Goal: Task Accomplishment & Management: Complete application form

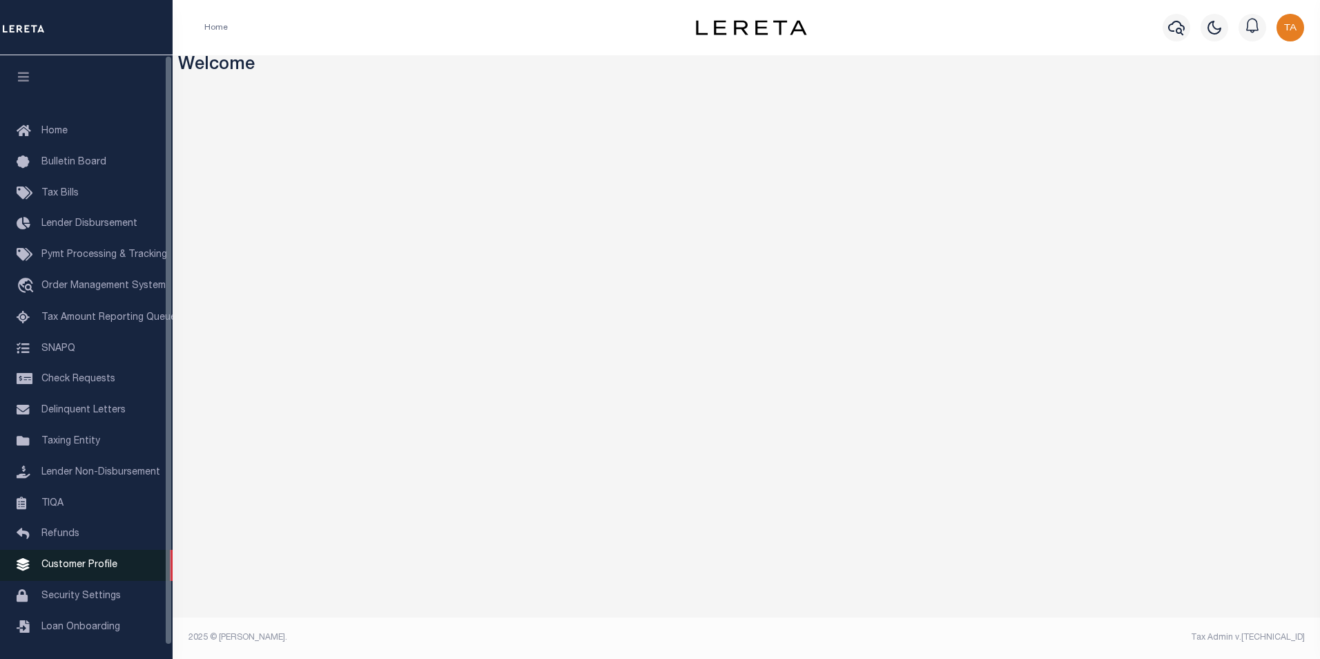
click at [68, 570] on span "Customer Profile" at bounding box center [79, 565] width 76 height 10
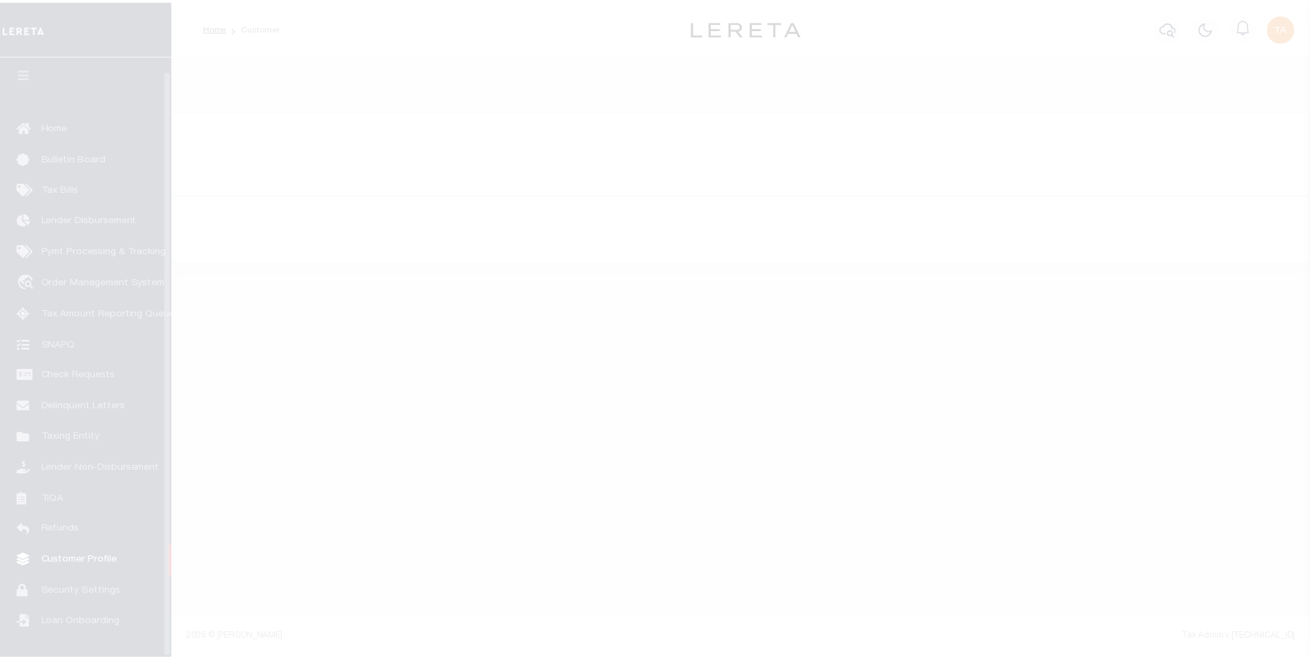
scroll to position [14, 0]
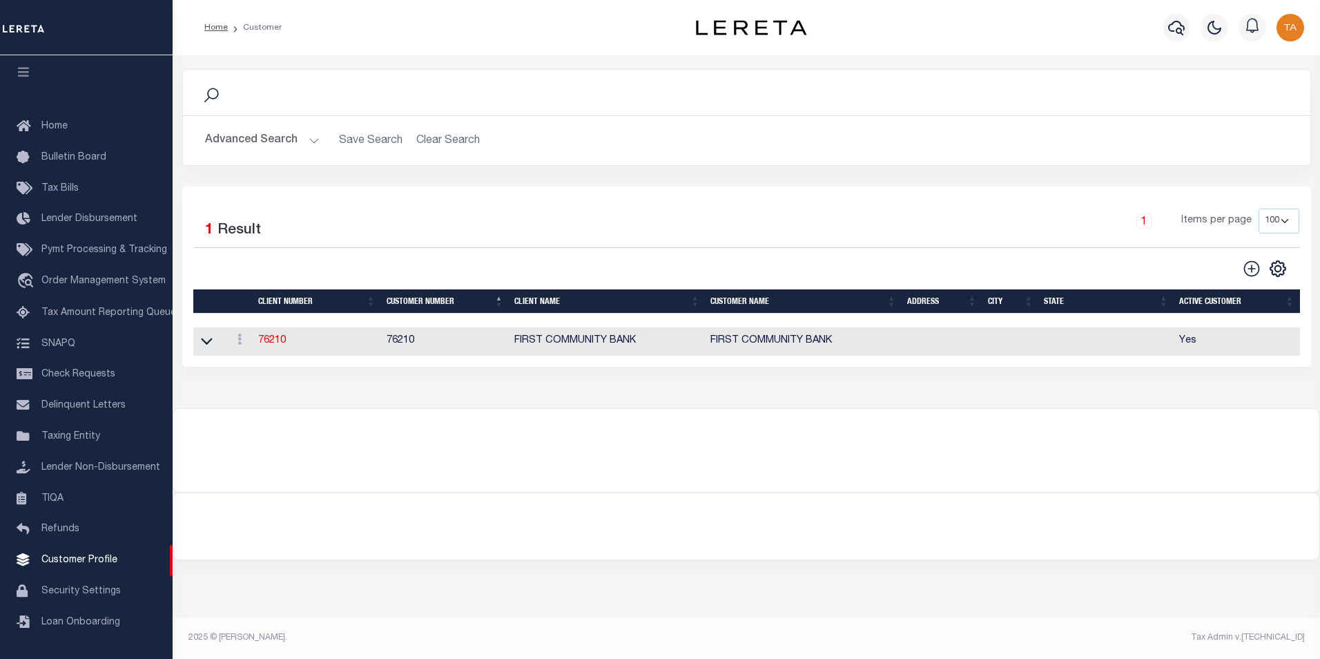
click at [287, 148] on button "Advanced Search" at bounding box center [262, 140] width 115 height 27
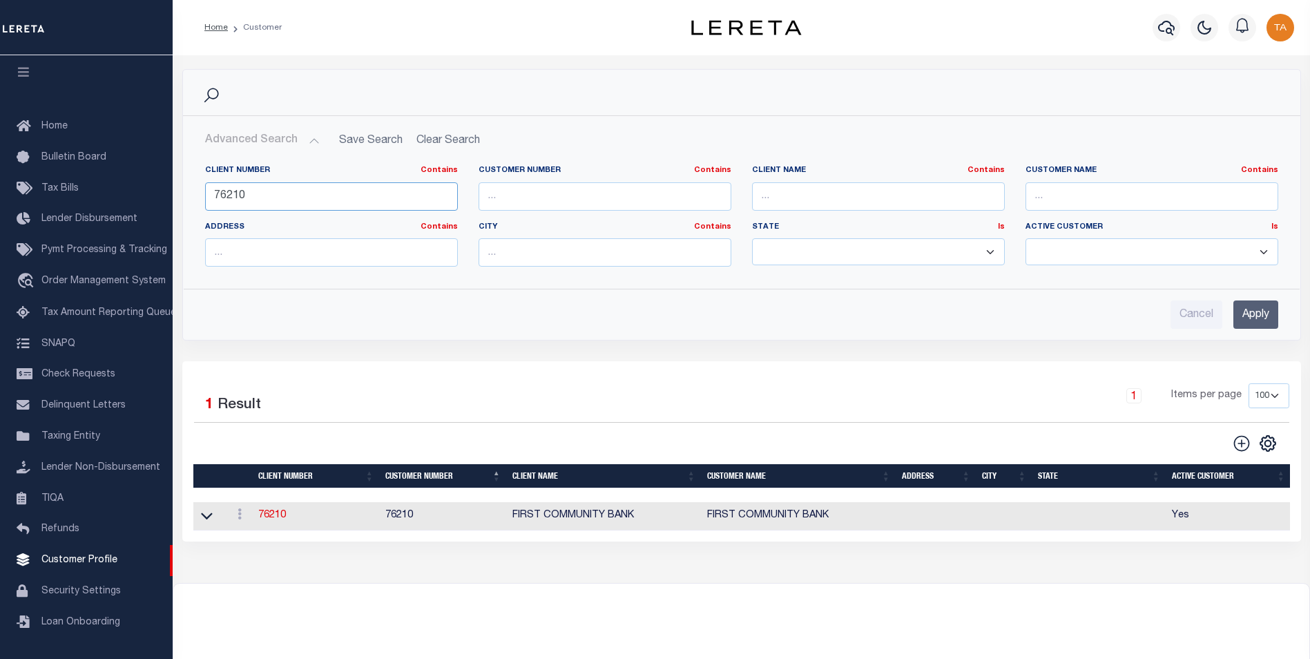
drag, startPoint x: 260, startPoint y: 197, endPoint x: -3, endPoint y: 174, distance: 263.3
click at [0, 174] on html "Home Customer" at bounding box center [655, 375] width 1310 height 751
type input "99127"
click at [1243, 320] on input "Apply" at bounding box center [1255, 314] width 45 height 28
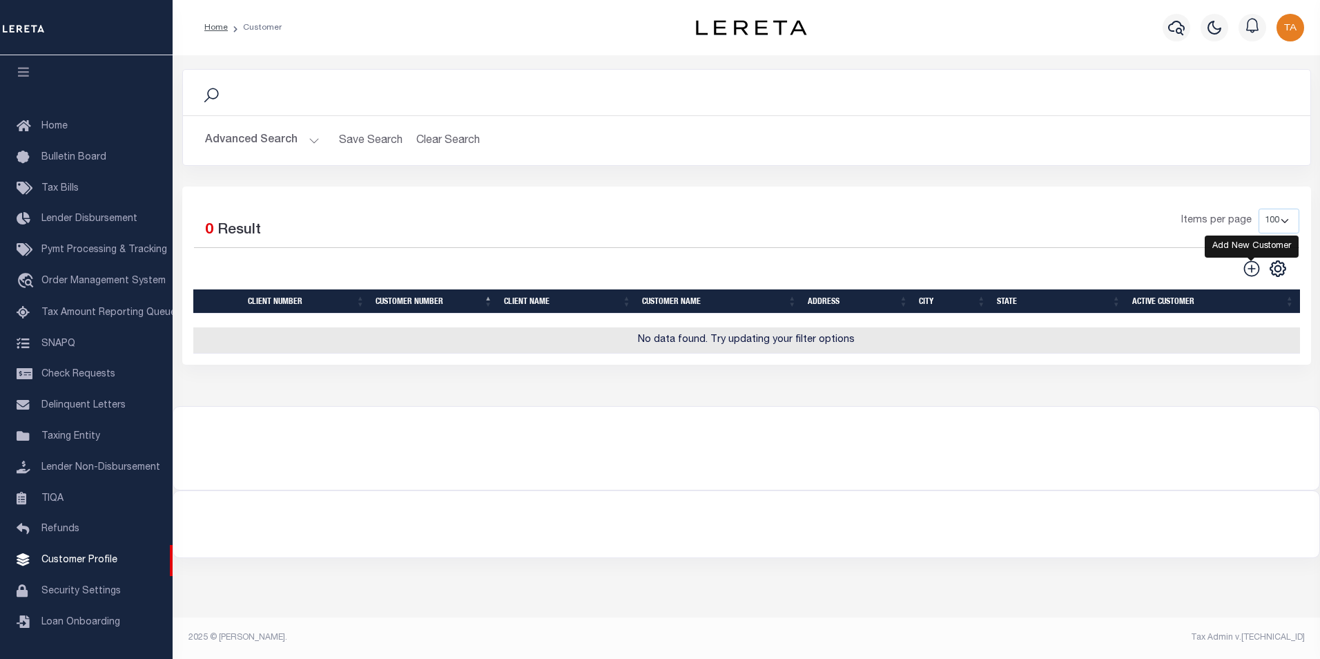
click at [1255, 271] on icon at bounding box center [1251, 268] width 16 height 16
type input "0"
checkbox input "false"
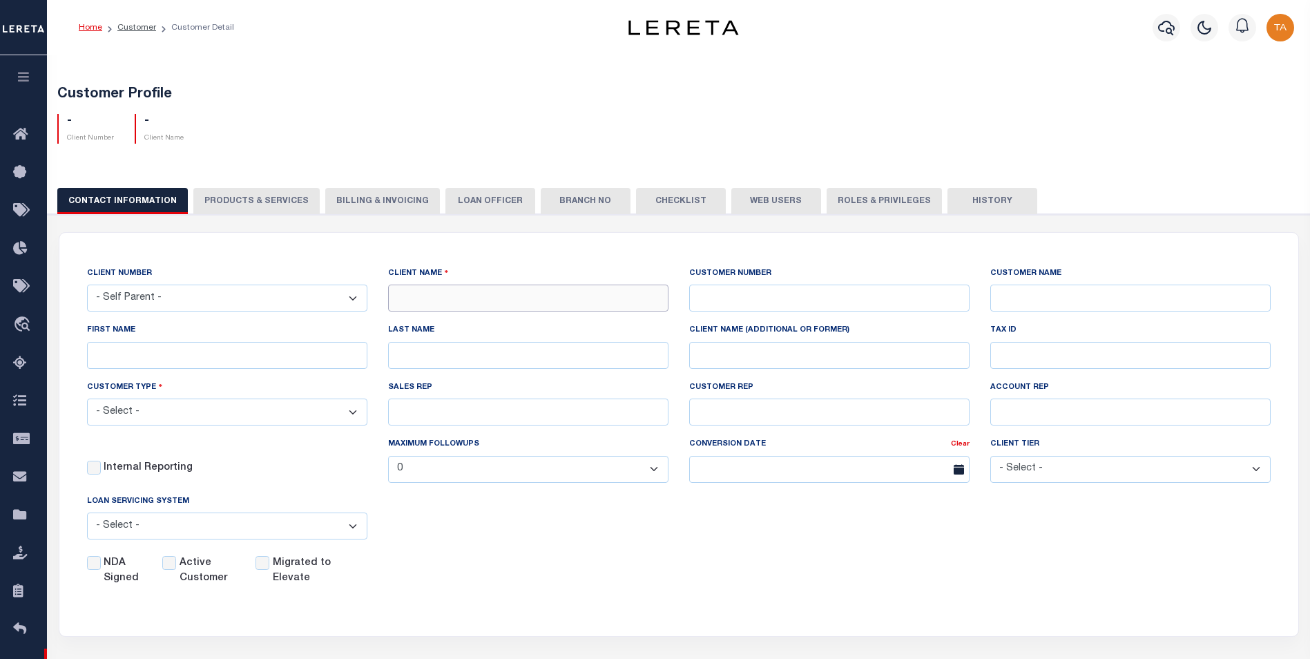
click at [414, 294] on input "text" at bounding box center [528, 297] width 280 height 27
type input "99127"
click at [884, 296] on input "text" at bounding box center [829, 297] width 280 height 27
type input "99127"
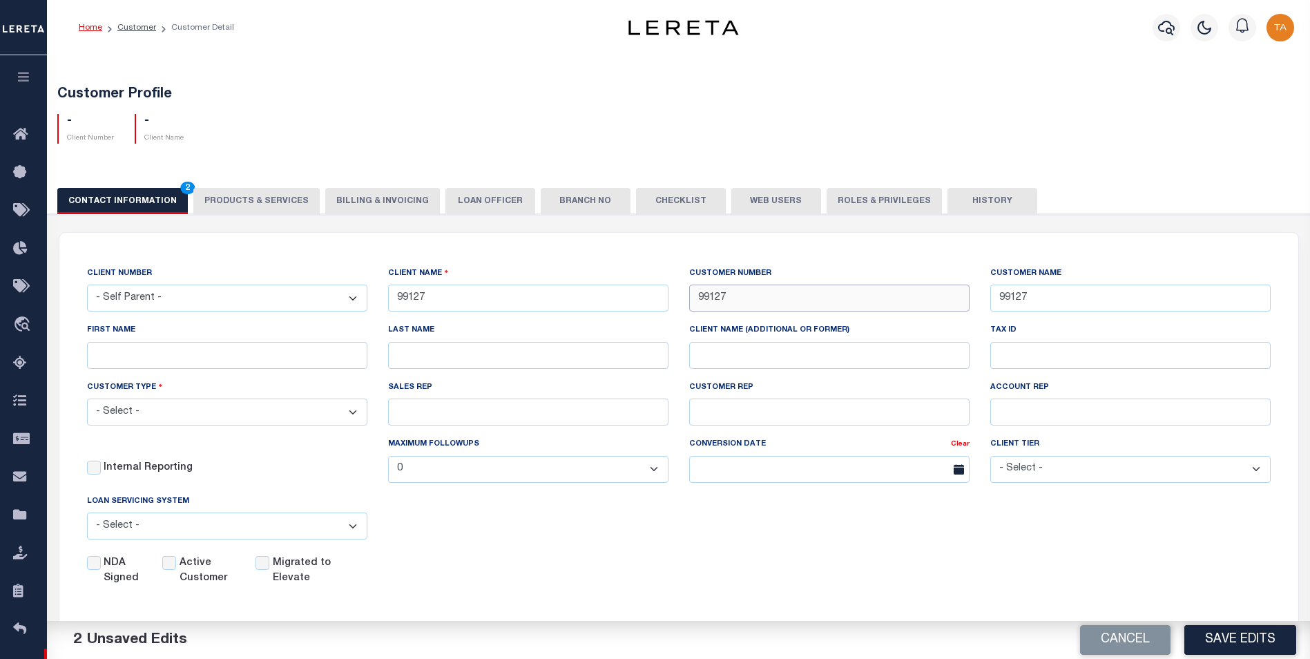
type input "99127"
click at [141, 417] on select "- Select - Residential Commercial Mixed Portfolio" at bounding box center [227, 411] width 280 height 27
select select "Mixed Portfolio"
click at [87, 400] on select "- Select - Residential Commercial Mixed Portfolio" at bounding box center [227, 411] width 280 height 27
click at [259, 565] on input "Migrated to Elevate" at bounding box center [262, 563] width 14 height 14
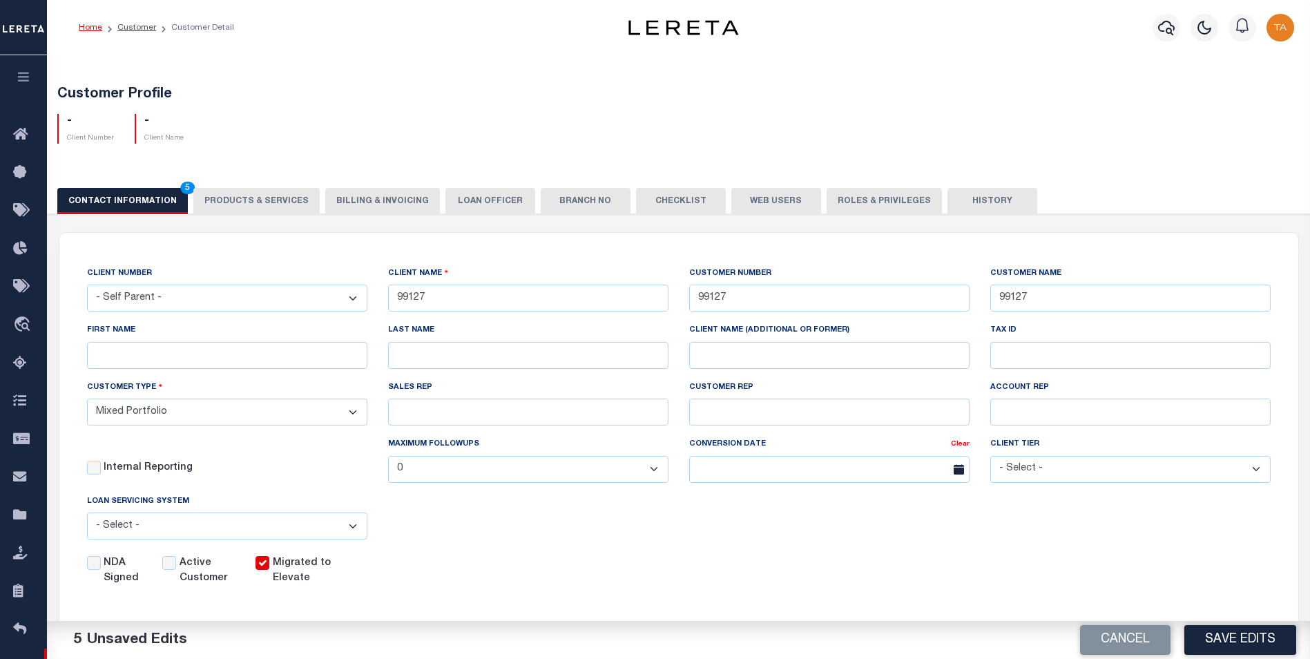
click at [259, 565] on input "Migrated to Elevate" at bounding box center [262, 563] width 14 height 14
checkbox input "false"
click at [168, 565] on input "Active Customer" at bounding box center [169, 563] width 14 height 14
checkbox input "true"
click at [1210, 645] on button "Save Edits" at bounding box center [1240, 640] width 112 height 30
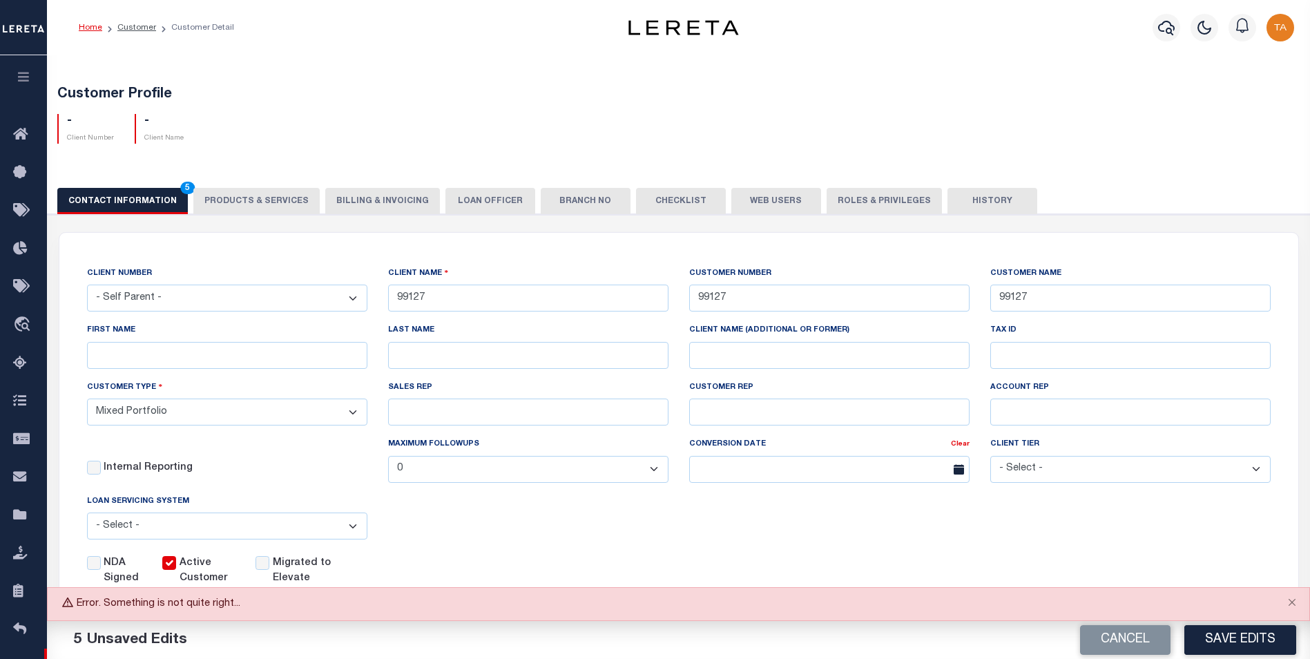
click at [369, 644] on div "5 Unsaved Edits" at bounding box center [360, 640] width 574 height 22
click at [1290, 603] on button "Close" at bounding box center [1291, 603] width 35 height 30
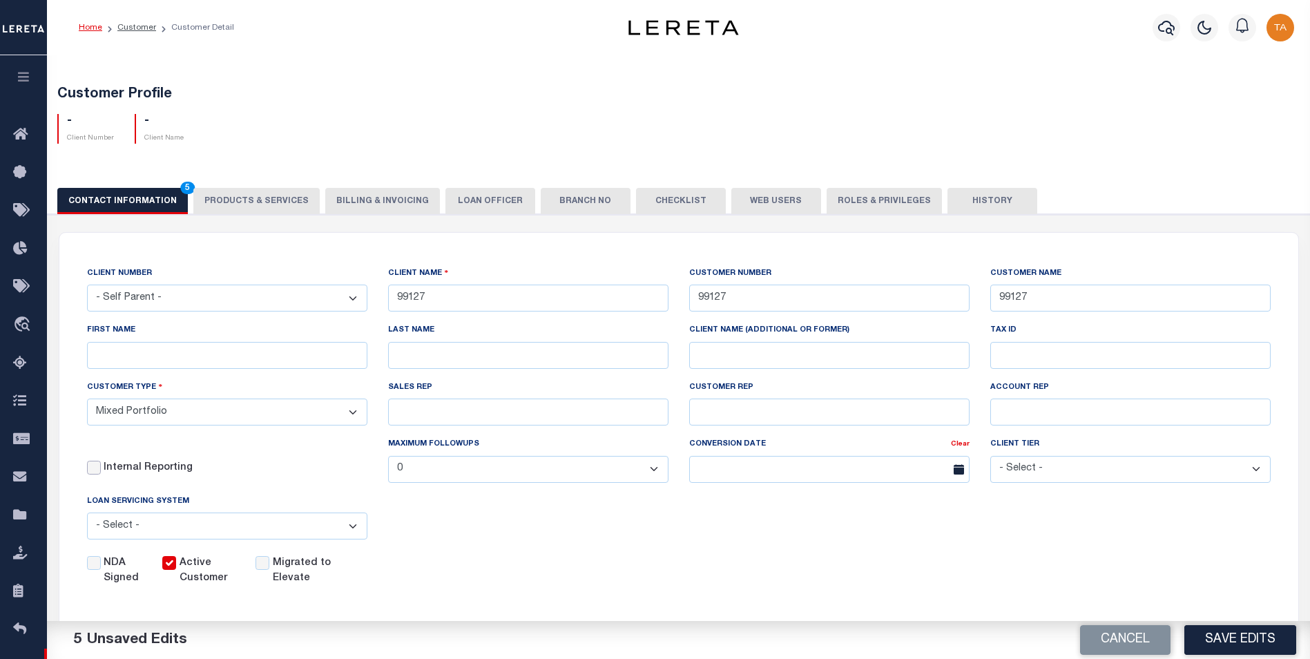
click at [93, 470] on input "Internal Reporting" at bounding box center [94, 467] width 14 height 14
checkbox input "false"
click at [1202, 630] on button "Save Edits" at bounding box center [1240, 640] width 112 height 30
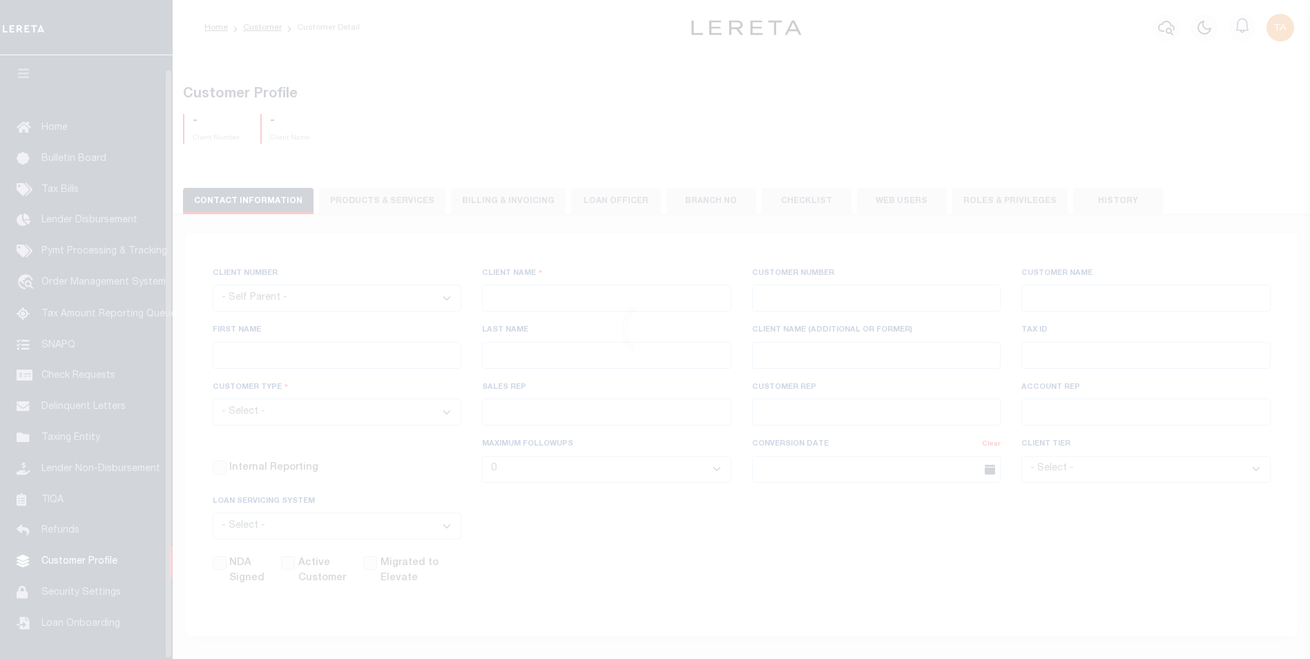
scroll to position [14, 0]
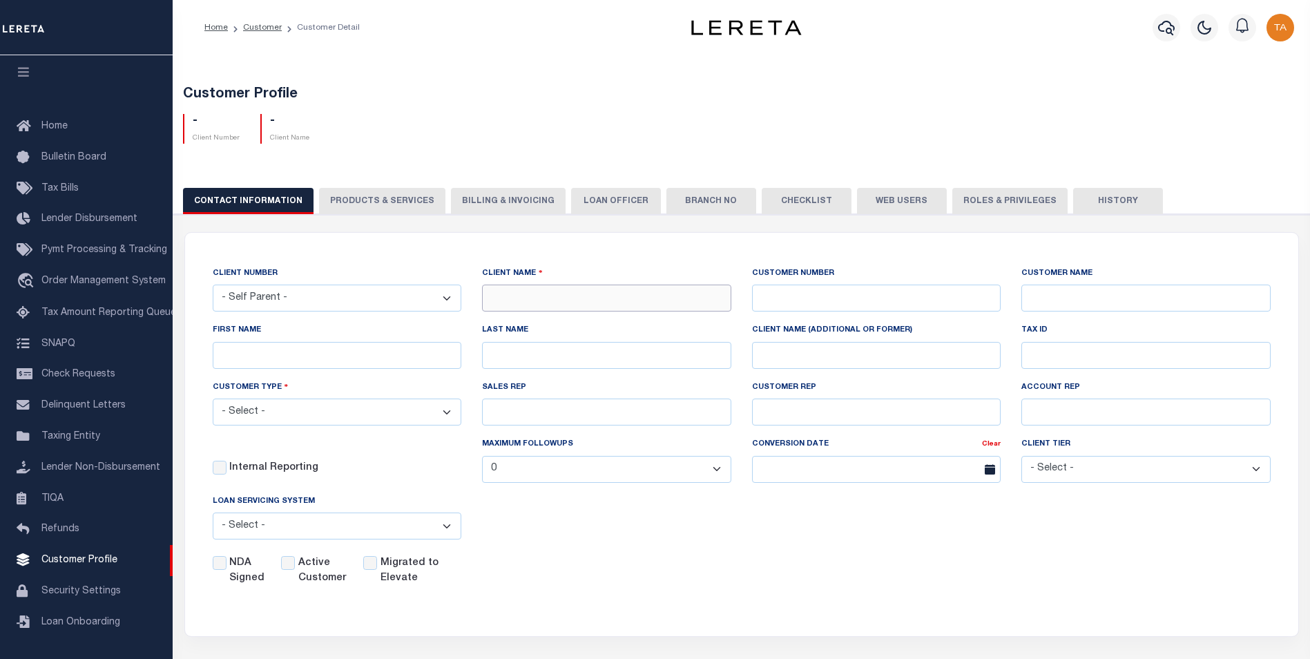
click at [506, 302] on input "text" at bounding box center [606, 297] width 249 height 27
type input "99127"
click at [803, 302] on input "text" at bounding box center [876, 297] width 249 height 27
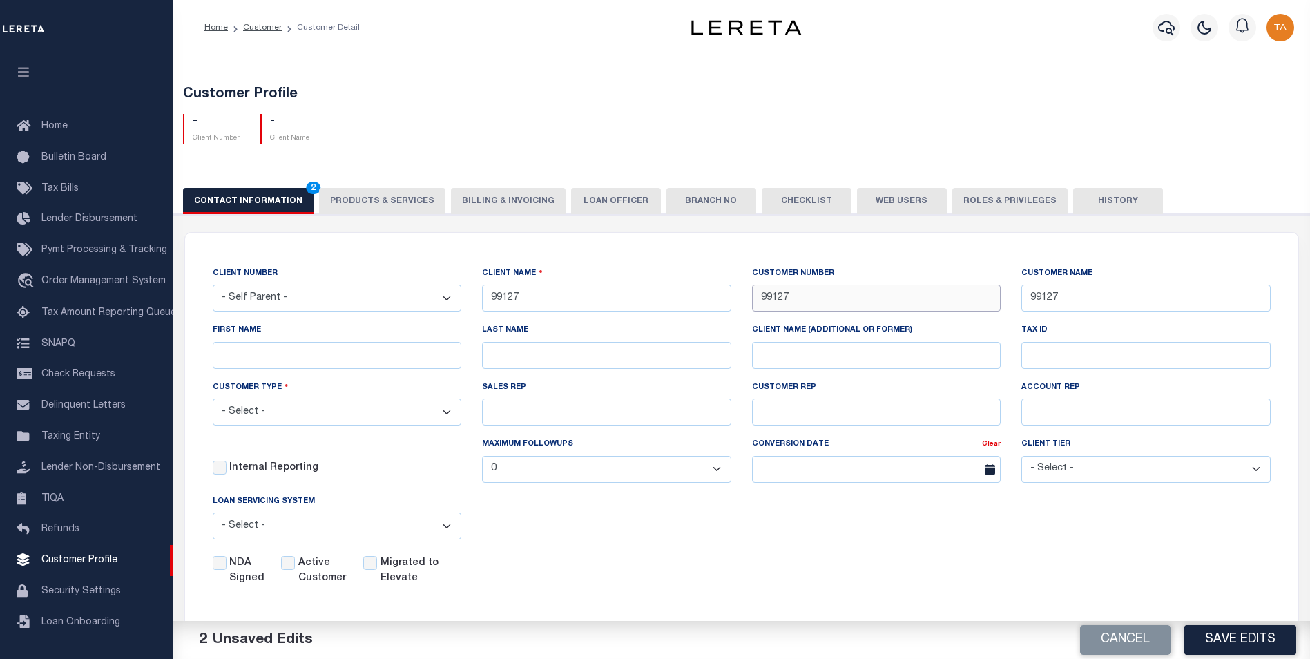
scroll to position [69, 0]
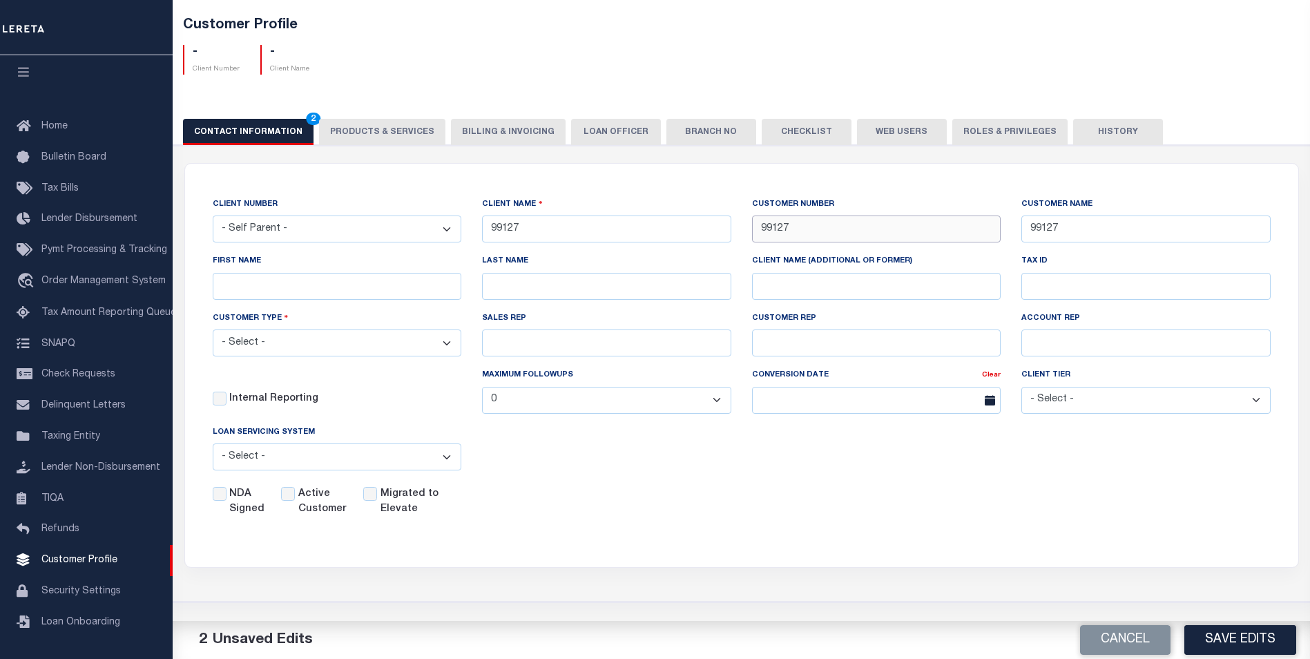
type input "99127"
click at [289, 498] on input "Active Customer" at bounding box center [288, 494] width 14 height 14
checkbox input "true"
click at [261, 349] on select "- Select - Residential Commercial Mixed Portfolio" at bounding box center [337, 342] width 249 height 27
select select "Mixed Portfolio"
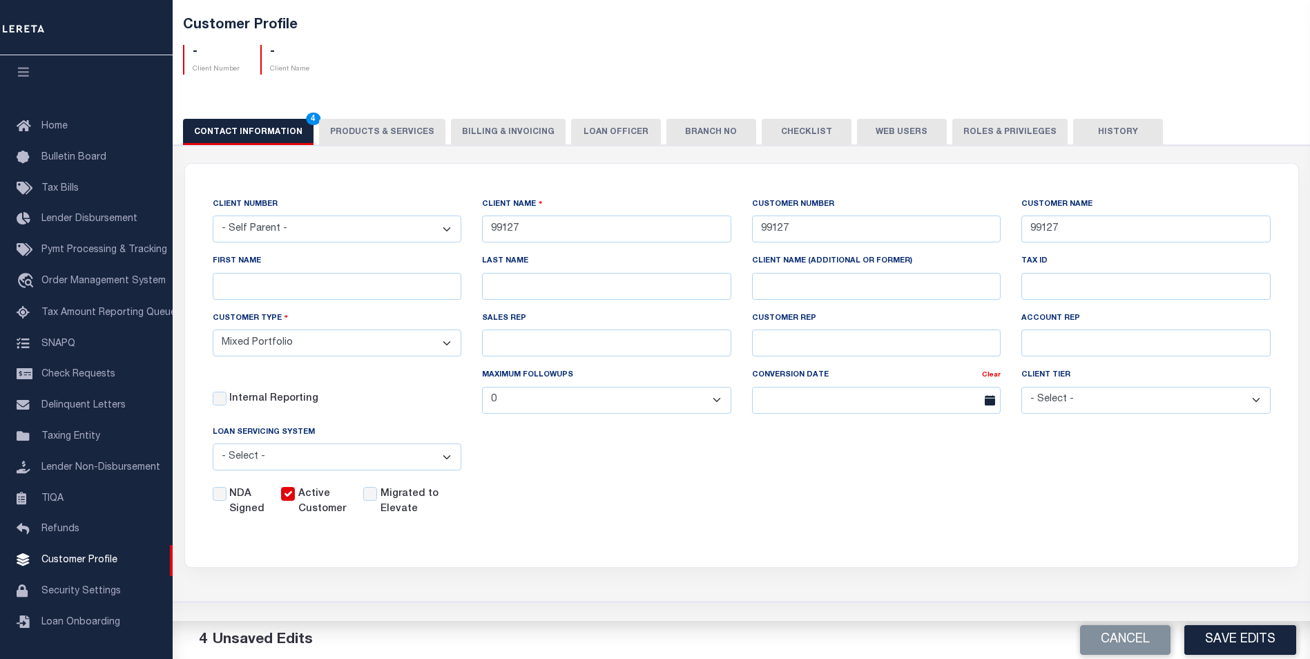
click at [213, 331] on select "- Select - Residential Commercial Mixed Portfolio" at bounding box center [337, 342] width 249 height 27
click at [1216, 641] on button "Save Edits" at bounding box center [1240, 640] width 112 height 30
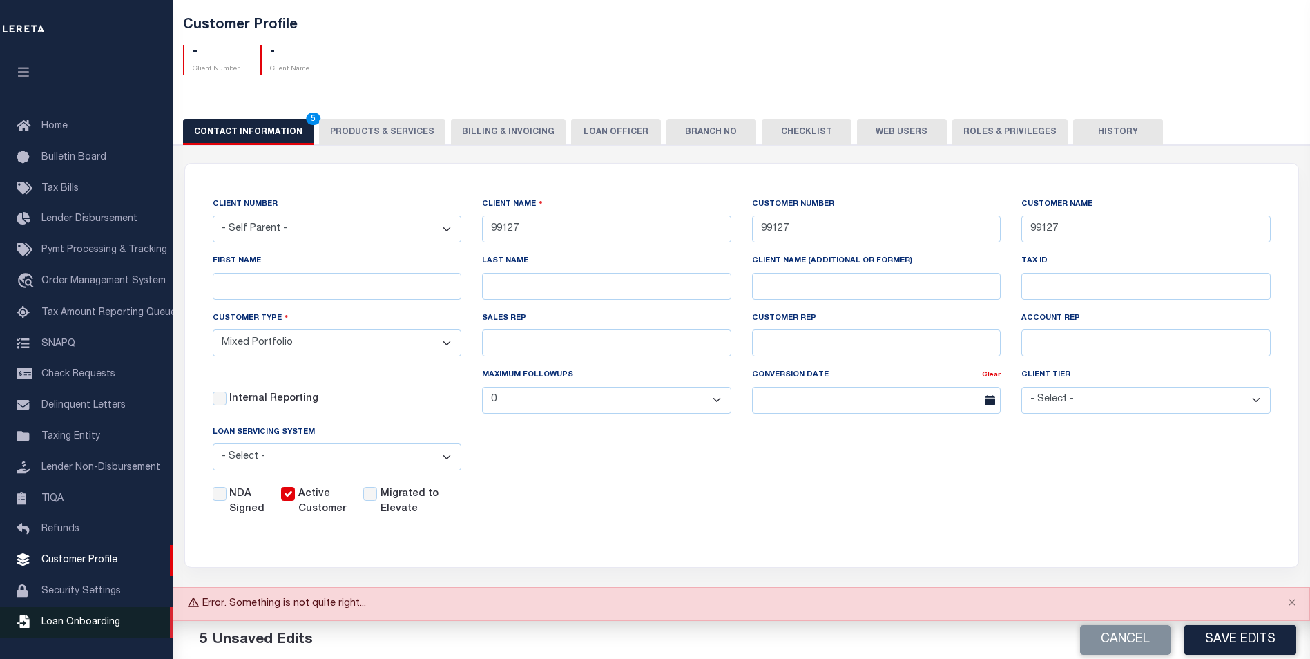
click at [50, 623] on span "Loan Onboarding" at bounding box center [80, 622] width 79 height 10
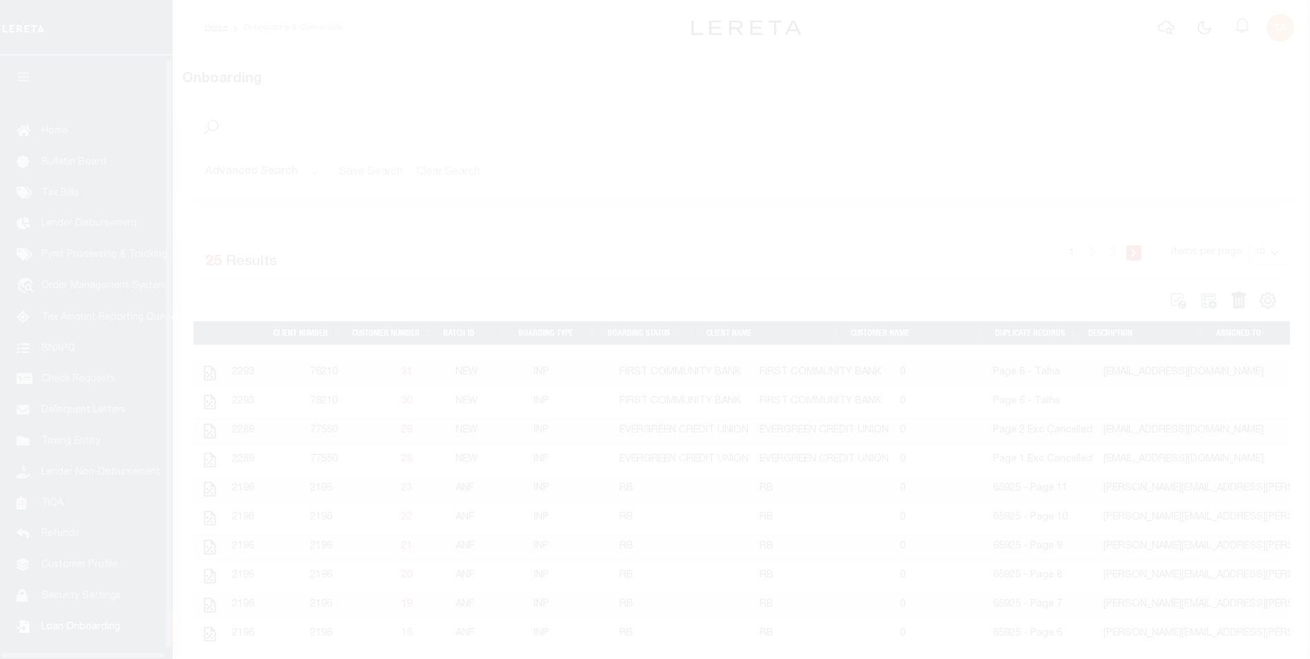
scroll to position [14, 0]
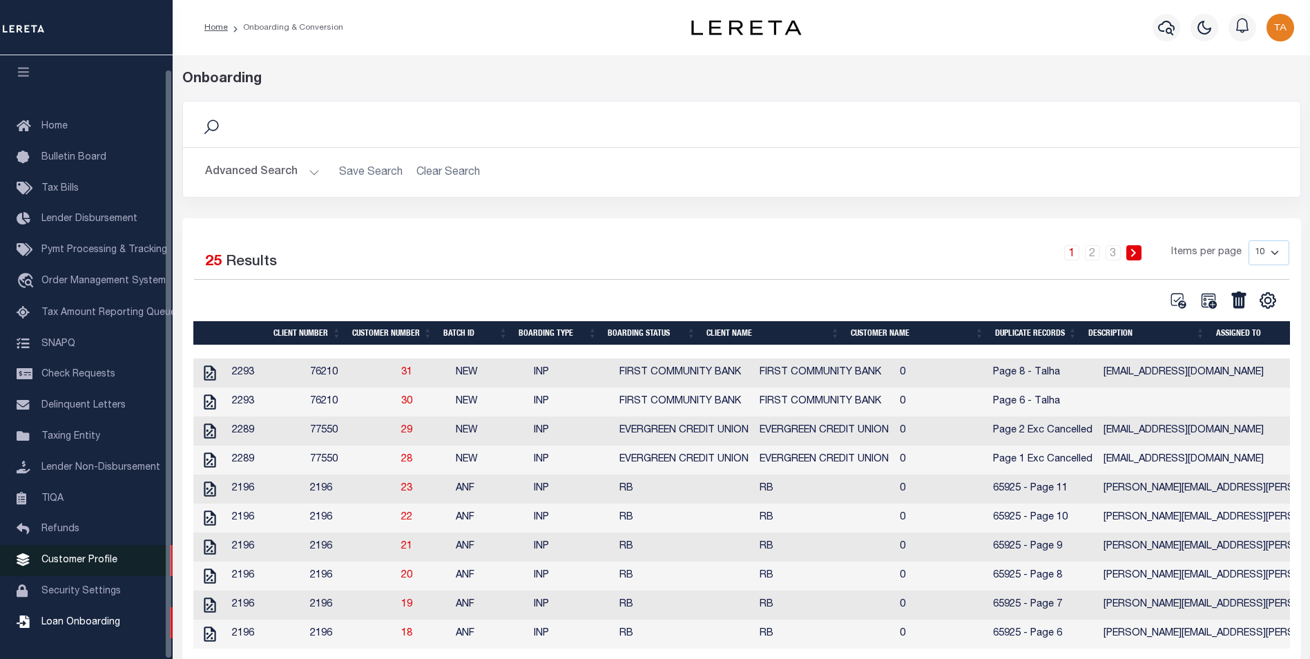
click at [72, 557] on span "Customer Profile" at bounding box center [79, 560] width 76 height 10
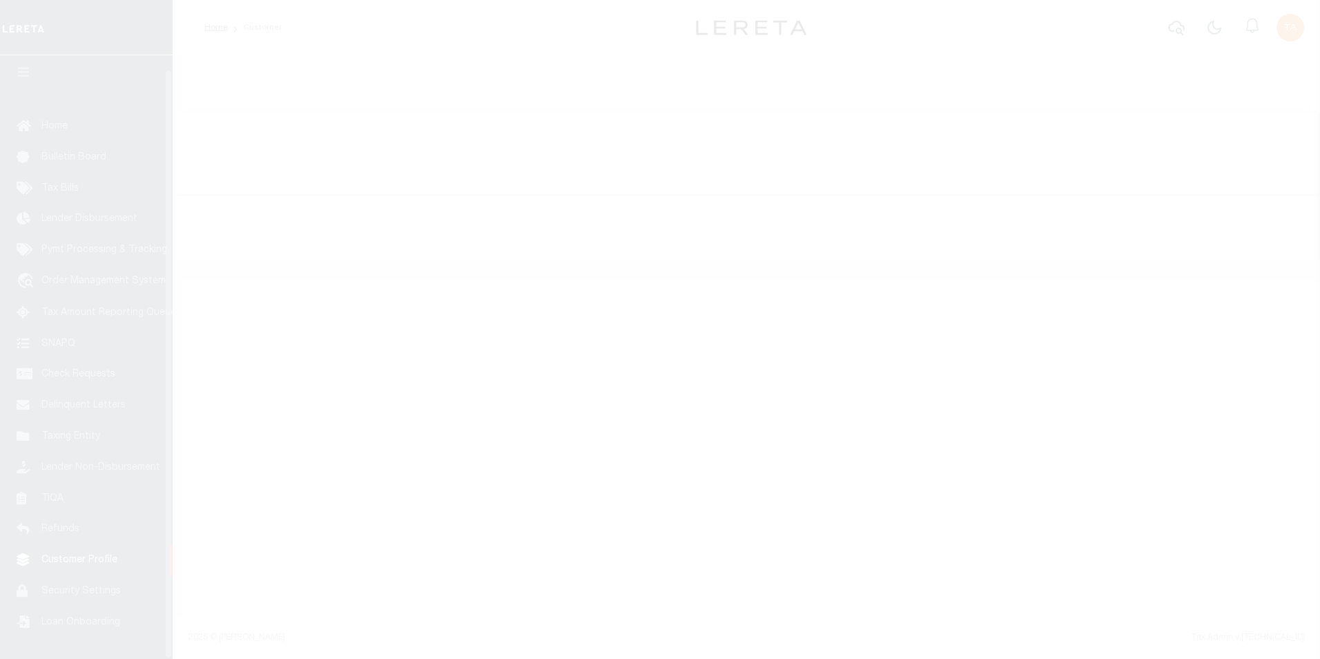
scroll to position [14, 0]
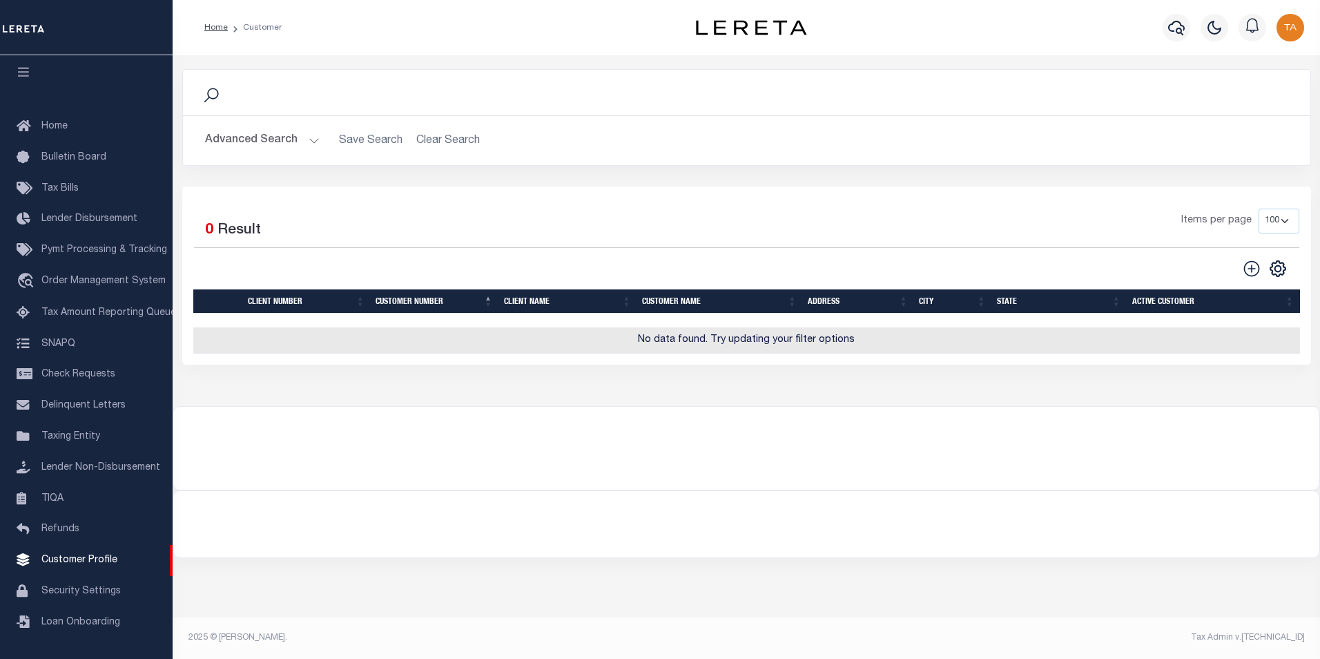
click at [298, 142] on button "Advanced Search" at bounding box center [262, 140] width 115 height 27
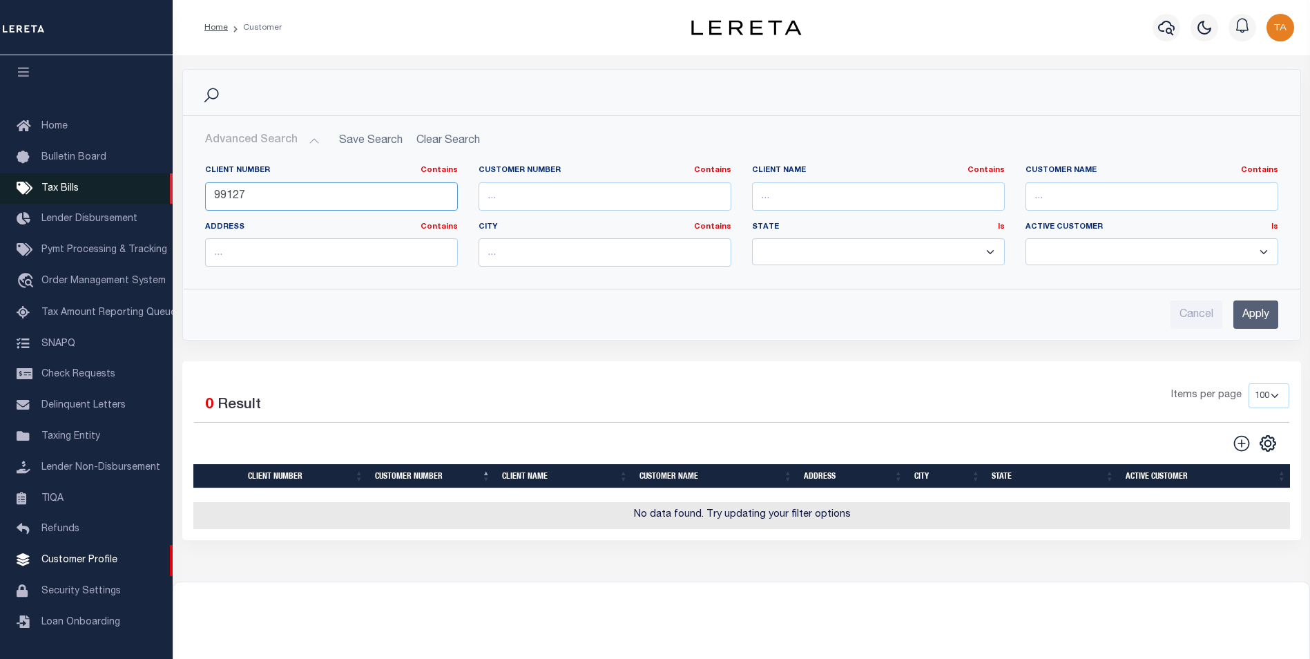
drag, startPoint x: 193, startPoint y: 195, endPoint x: 157, endPoint y: 195, distance: 36.6
click at [157, 195] on div "Home Customer Profile Sign out" at bounding box center [655, 375] width 1310 height 750
click at [1247, 317] on input "Apply" at bounding box center [1255, 314] width 45 height 28
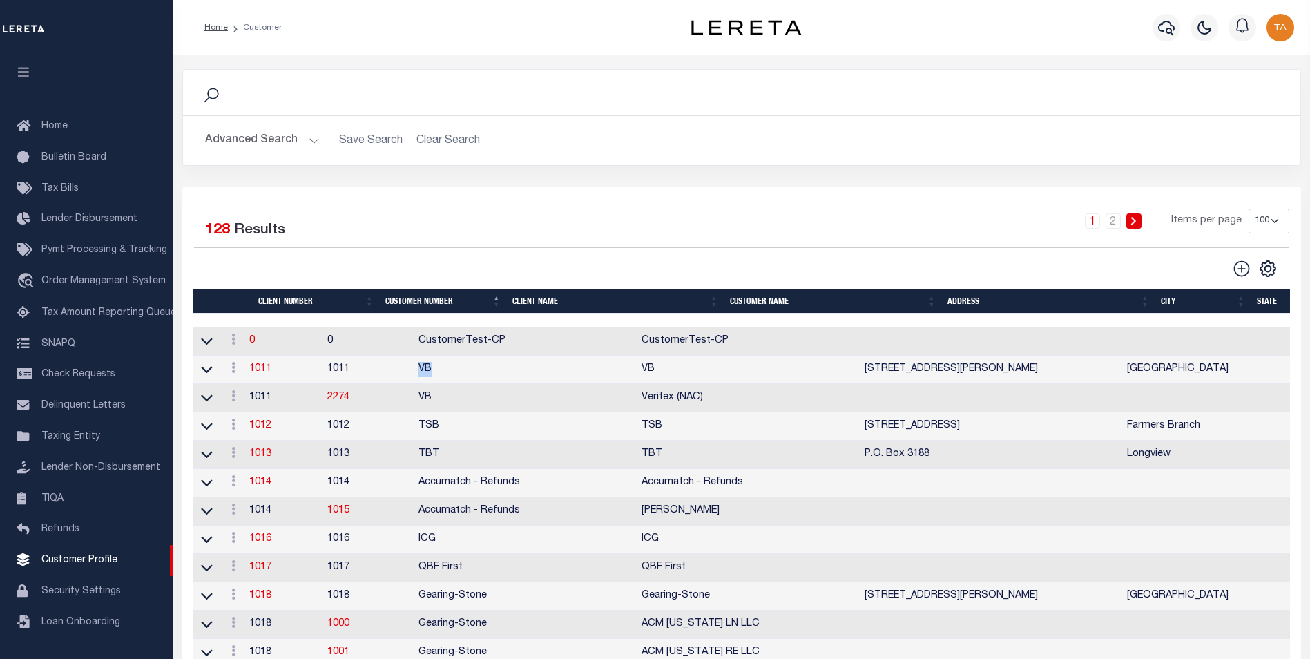
drag, startPoint x: 518, startPoint y: 376, endPoint x: 509, endPoint y: 377, distance: 8.3
click at [509, 377] on td "VB" at bounding box center [524, 370] width 223 height 28
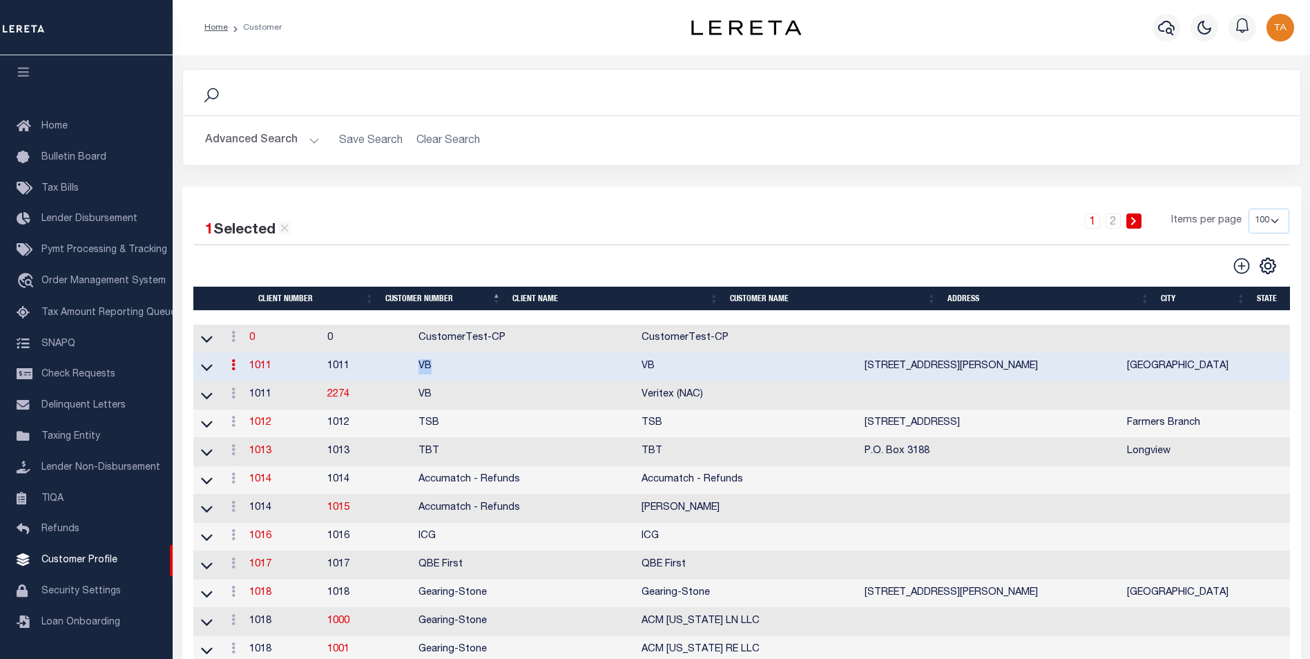
click at [282, 142] on button "Advanced Search" at bounding box center [262, 140] width 115 height 27
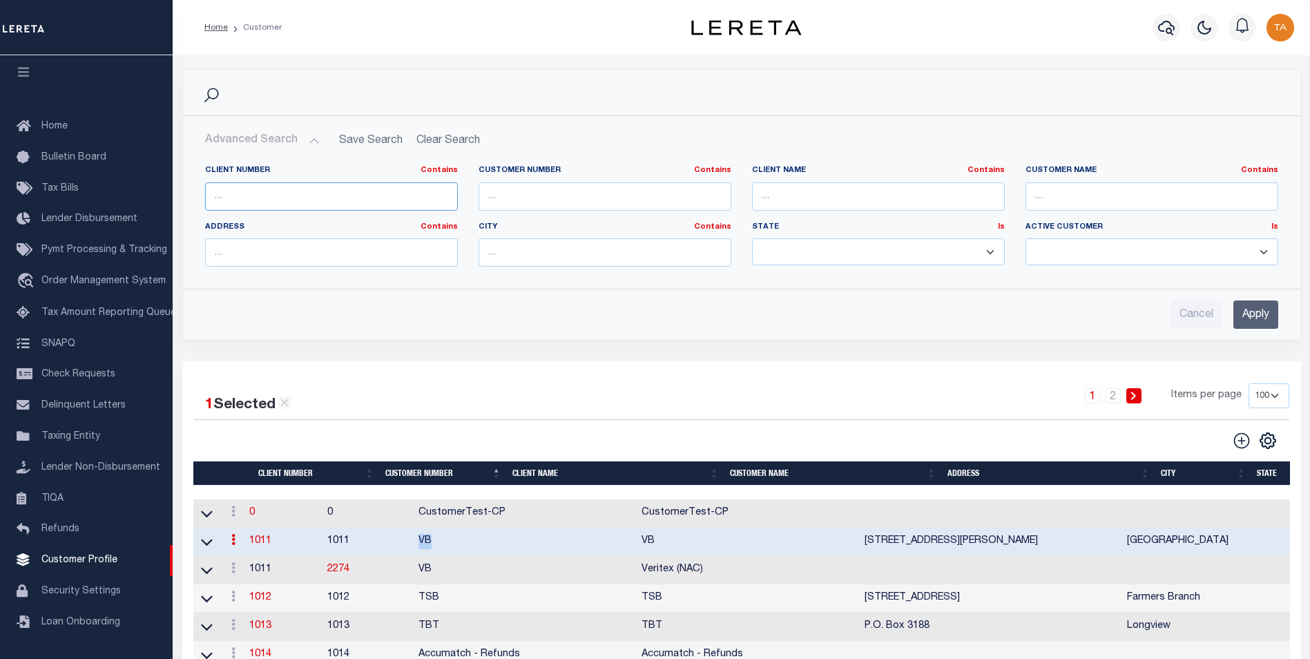
click at [235, 195] on input "text" at bounding box center [331, 196] width 253 height 28
type input "99127"
click at [1256, 309] on input "Apply" at bounding box center [1255, 314] width 45 height 28
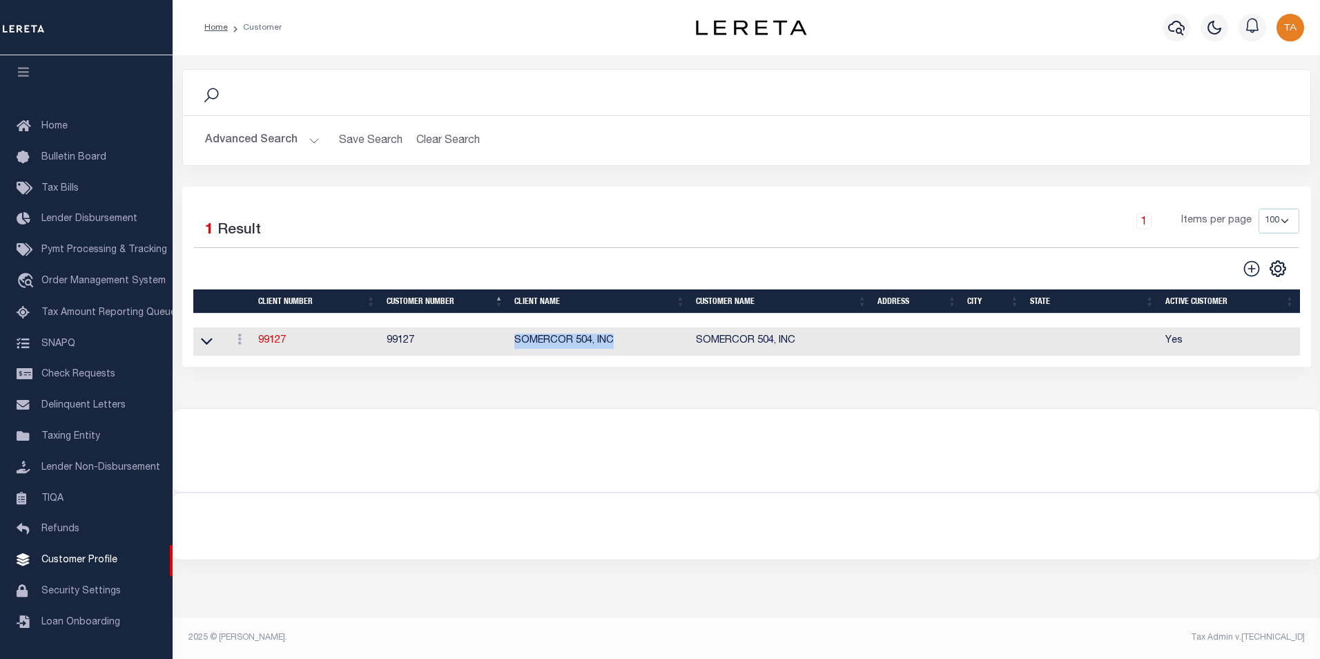
drag, startPoint x: 615, startPoint y: 352, endPoint x: 510, endPoint y: 346, distance: 105.1
click at [510, 346] on td "SOMERCOR 504, INC" at bounding box center [600, 341] width 182 height 28
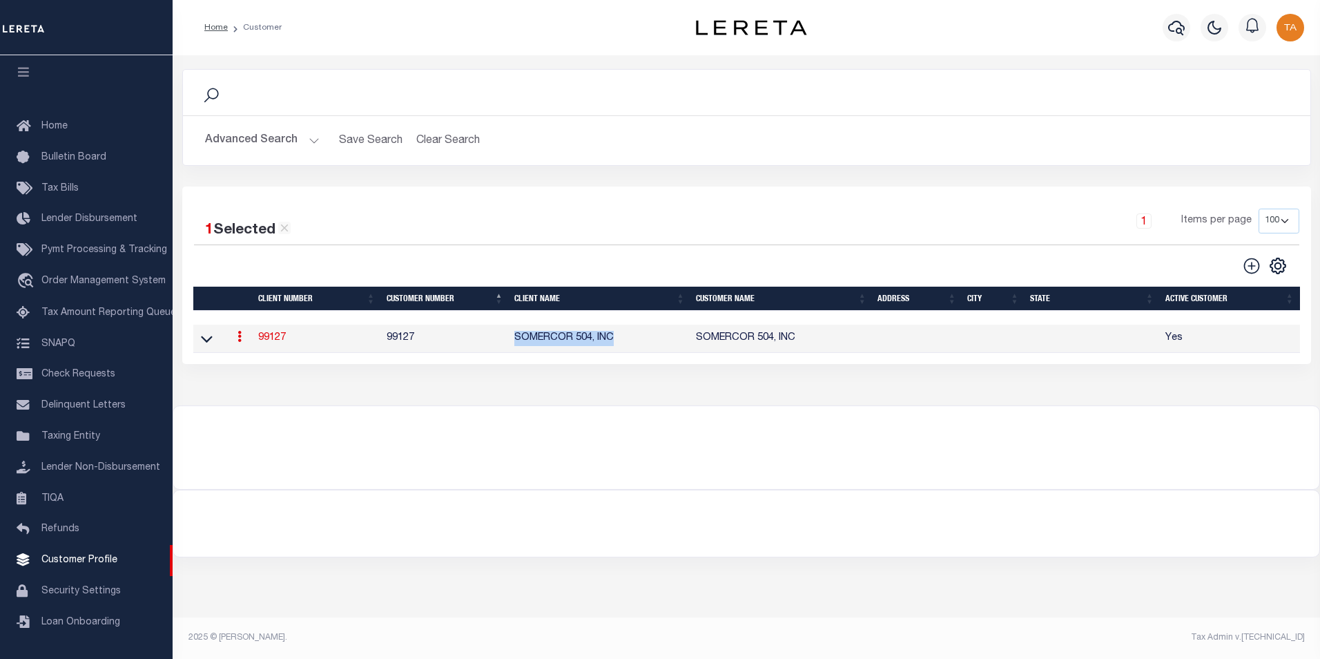
copy td "SOMERCOR 504, INC"
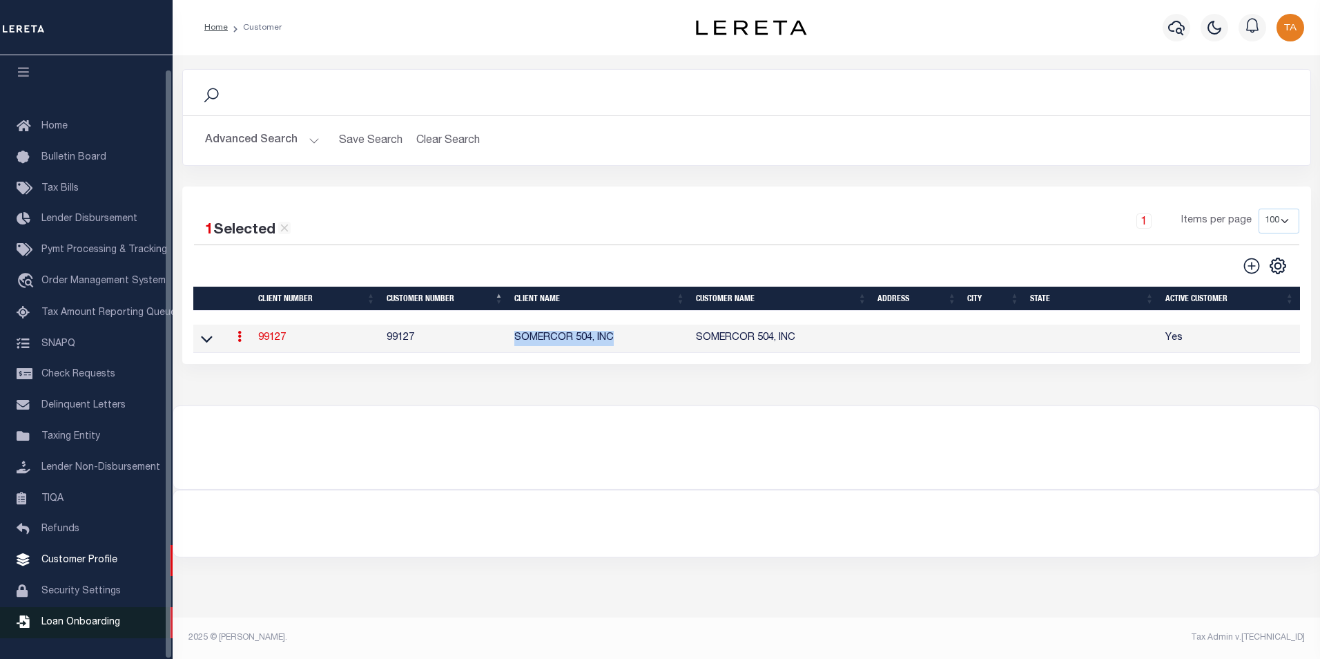
click at [78, 621] on span "Loan Onboarding" at bounding box center [80, 622] width 79 height 10
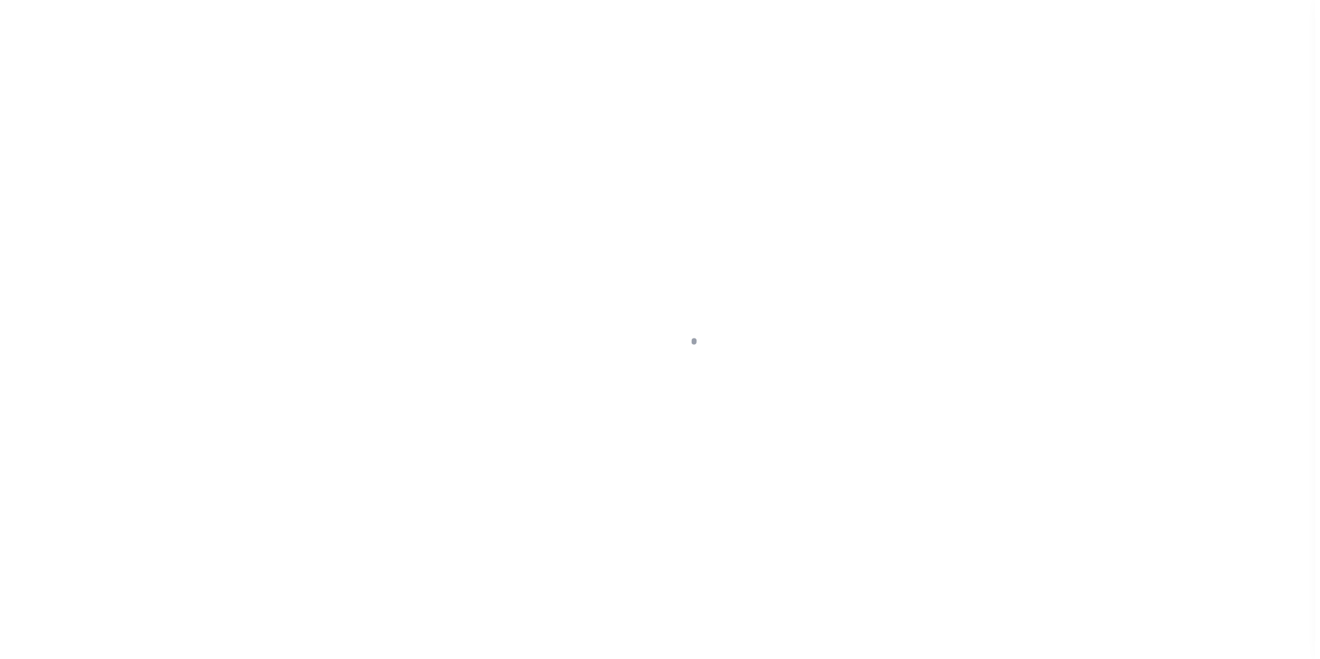
scroll to position [14, 0]
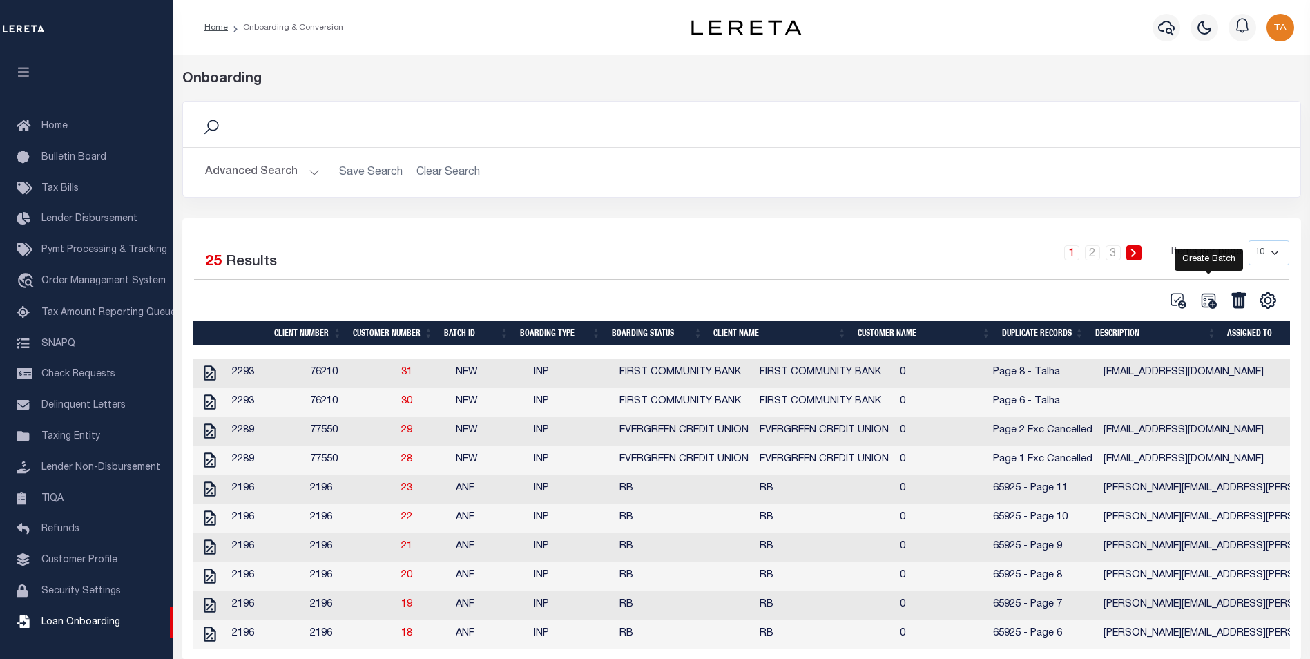
click at [1207, 303] on icon at bounding box center [1208, 300] width 18 height 18
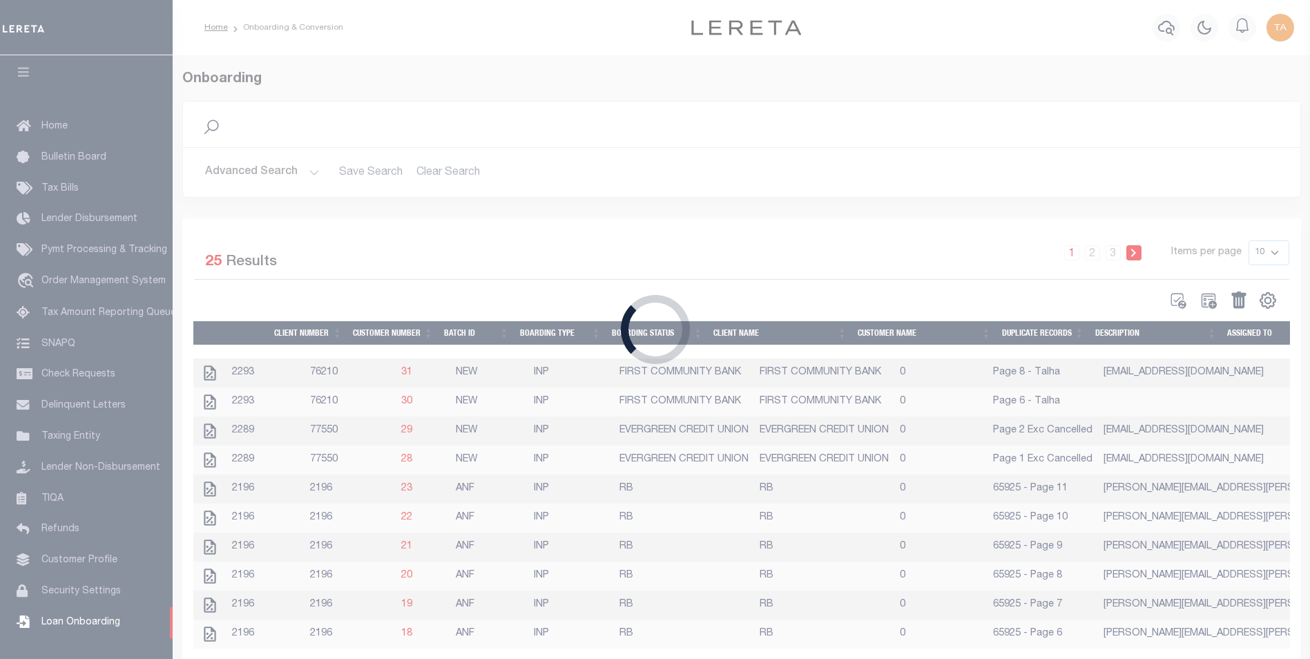
select select
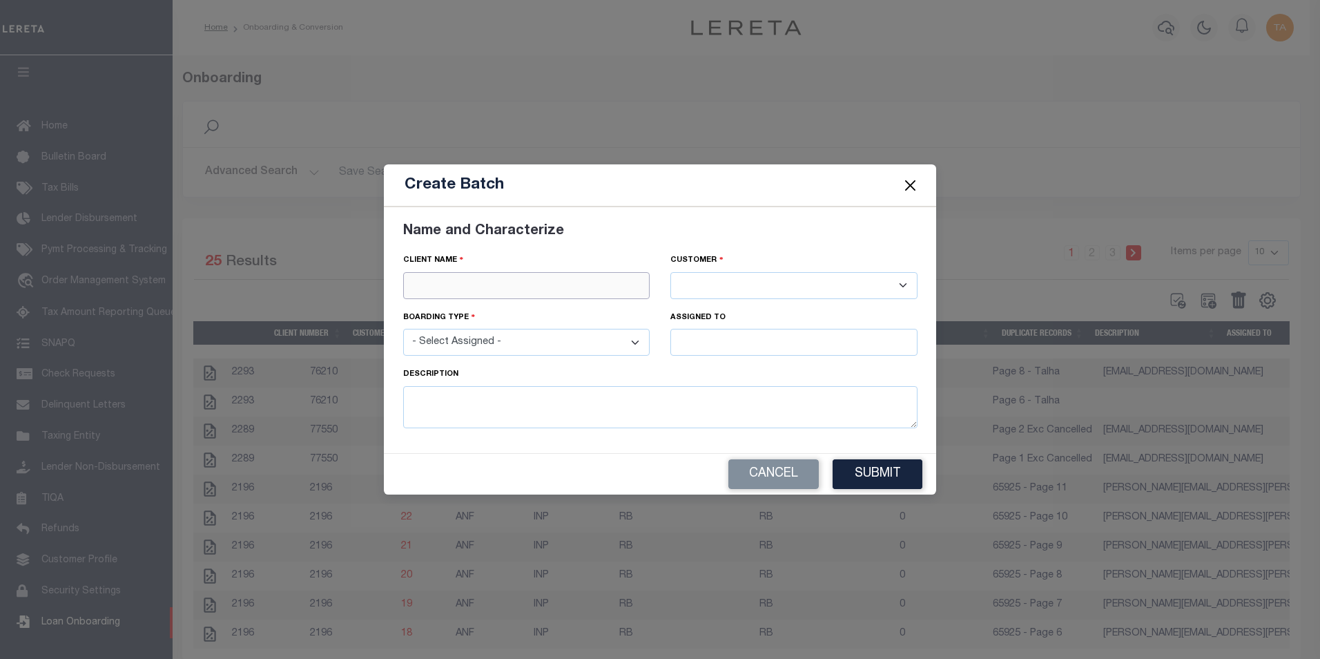
click at [448, 285] on input "text" at bounding box center [526, 285] width 247 height 27
paste input "SOMERCOR 504, INC"
type input "SOMERCOR 504, INC"
click at [472, 315] on div "SOMERCOR 504, INC" at bounding box center [527, 310] width 246 height 22
click at [476, 347] on select "- Select Assigned - NEW - New Loan REF - Refinance Loan CWF - Conversion with F…" at bounding box center [526, 342] width 247 height 27
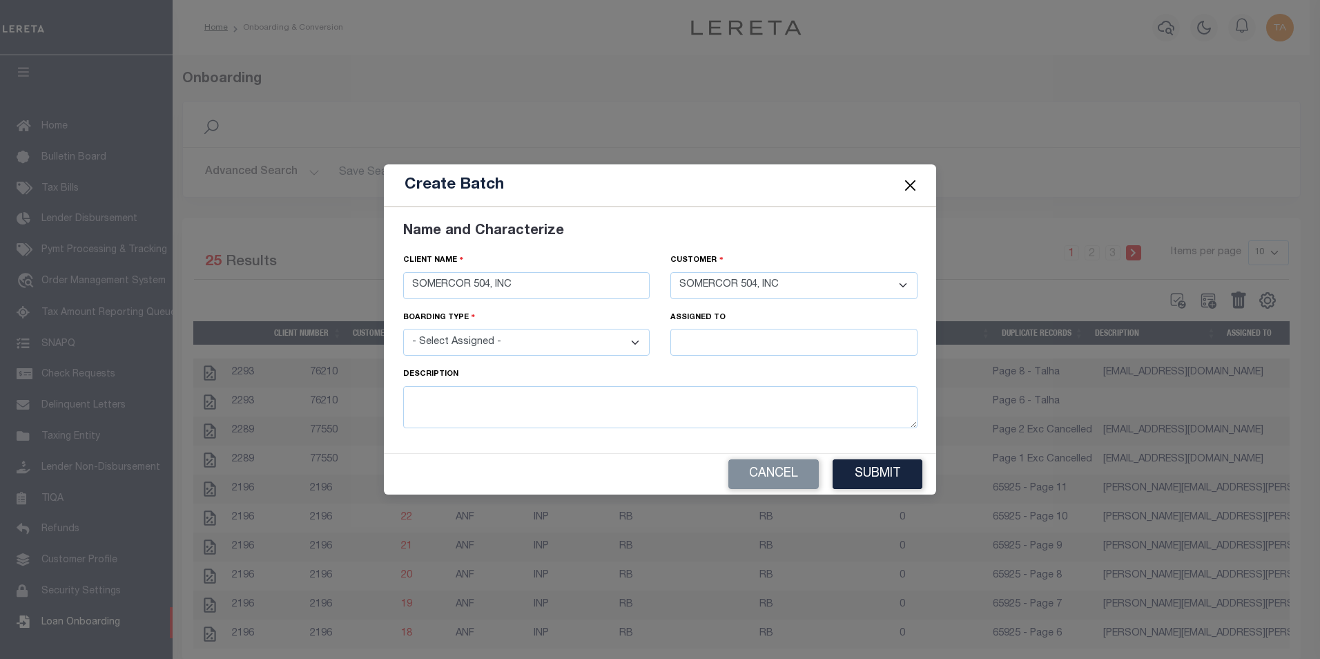
select select "NEW"
click at [403, 329] on select "- Select Assigned - NEW - New Loan REF - Refinance Loan CWF - Conversion with F…" at bounding box center [526, 342] width 247 height 27
click at [720, 336] on input "text" at bounding box center [793, 342] width 247 height 27
type input "[PERSON_NAME]"
click at [581, 402] on textarea at bounding box center [660, 407] width 514 height 42
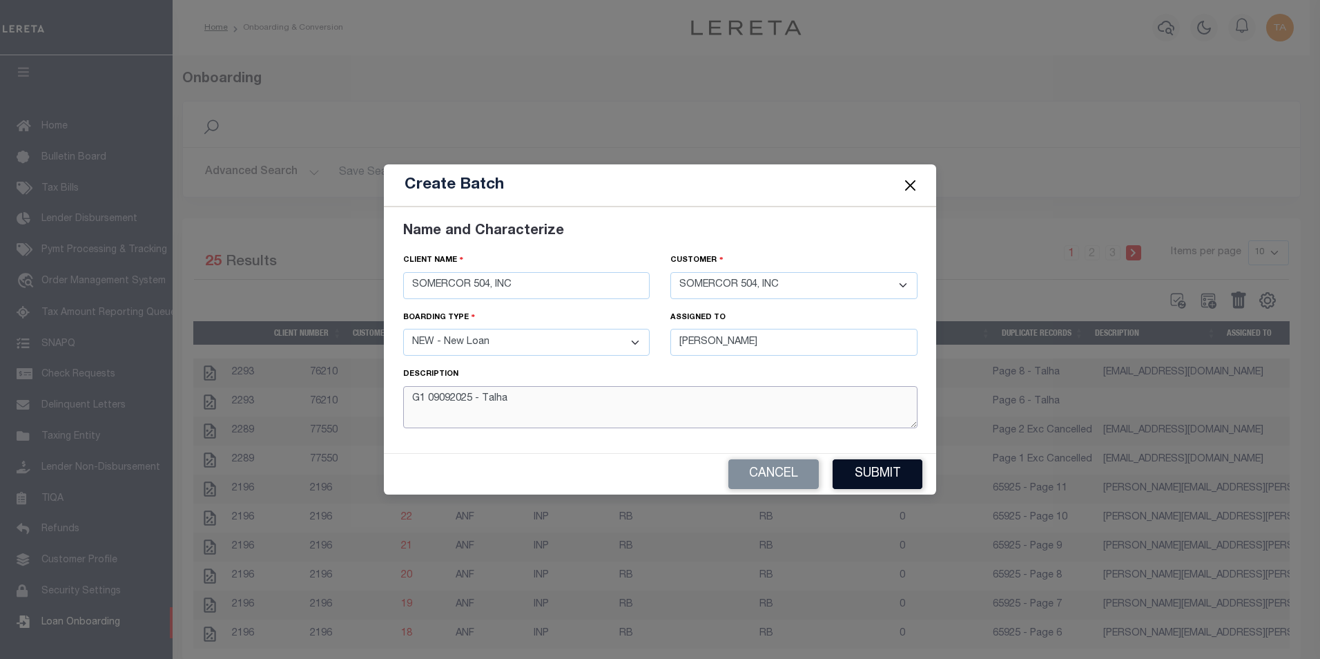
type textarea "G1 09092025 - Talha"
click at [855, 475] on button "Submit" at bounding box center [878, 474] width 90 height 30
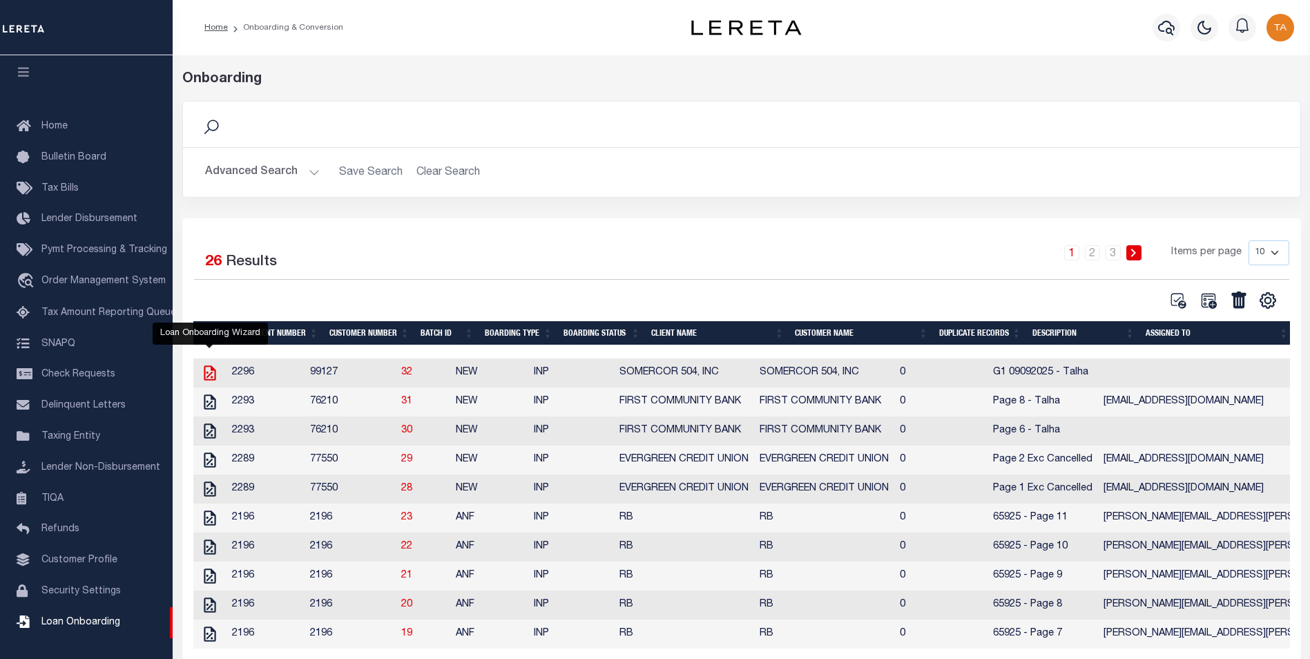
click at [210, 377] on icon at bounding box center [210, 372] width 12 height 15
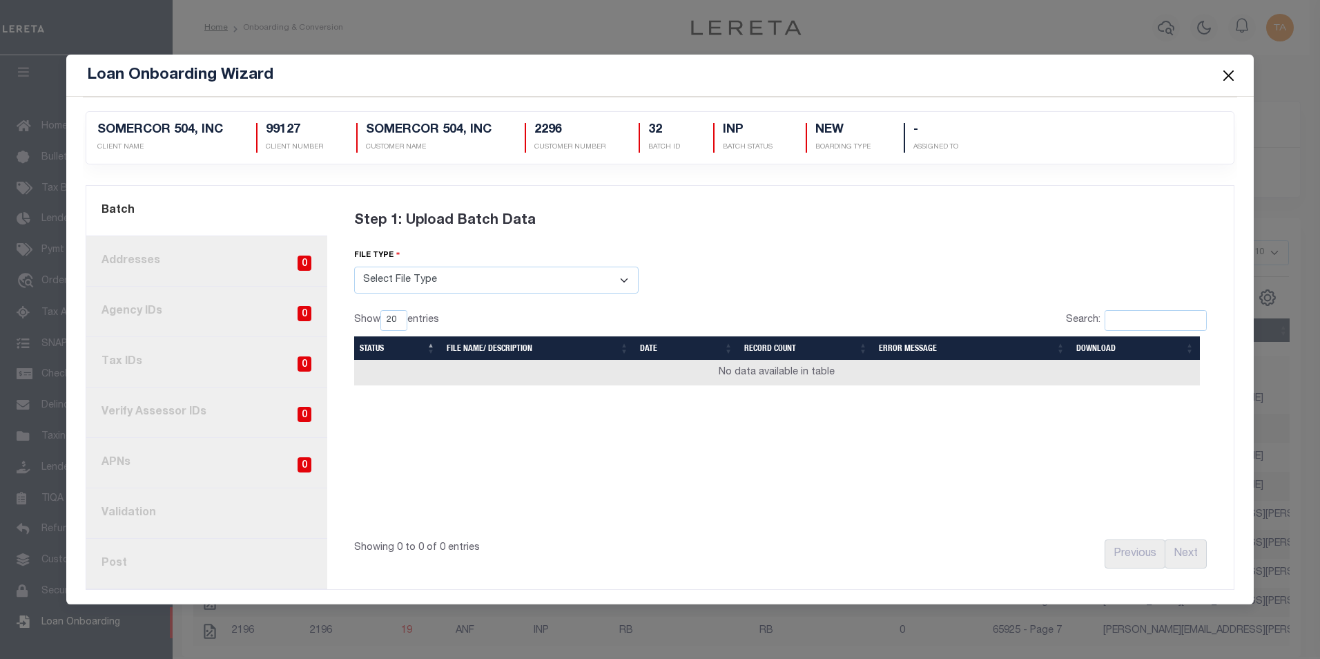
click at [409, 284] on select "Select File Type Lereta Lereta Conversion Zip" at bounding box center [496, 279] width 284 height 27
select select "LERETA"
click at [354, 266] on select "Select File Type Lereta Lereta Conversion Zip" at bounding box center [496, 279] width 284 height 27
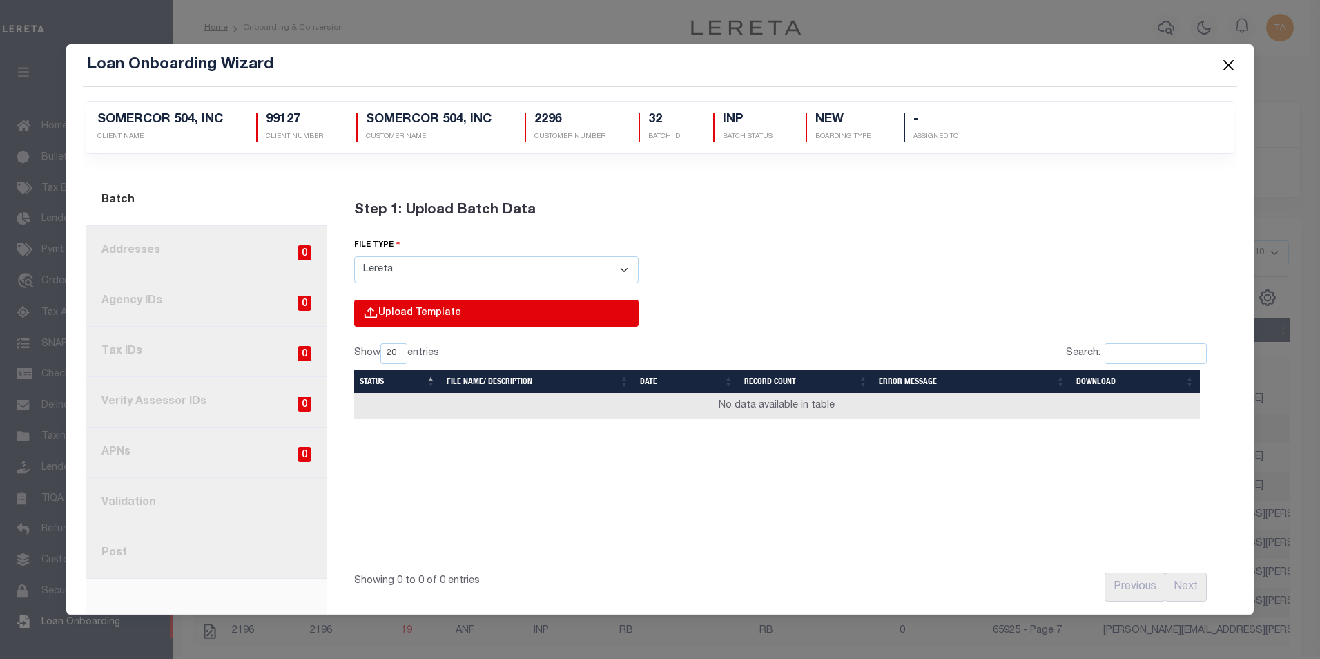
click at [555, 316] on input "file" at bounding box center [309, 328] width 657 height 56
type input "C:\fakepath\Lender-99127-Property.csv"
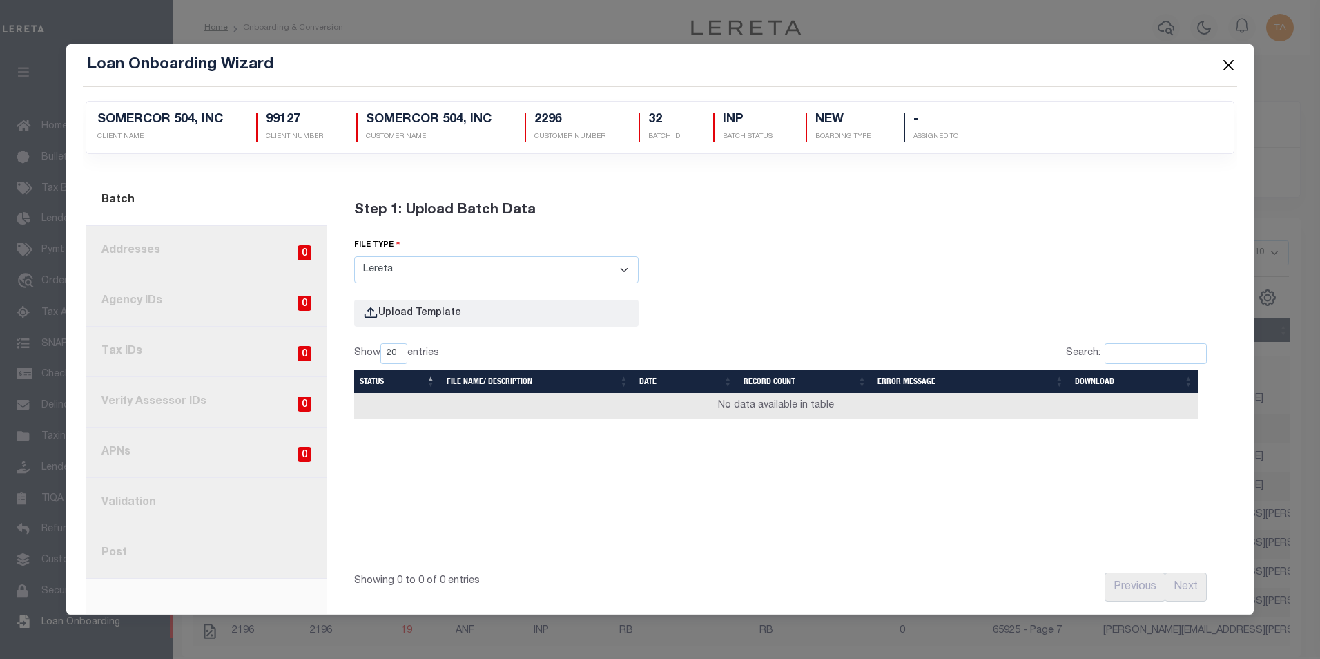
click at [1224, 65] on button "Close" at bounding box center [1228, 65] width 18 height 18
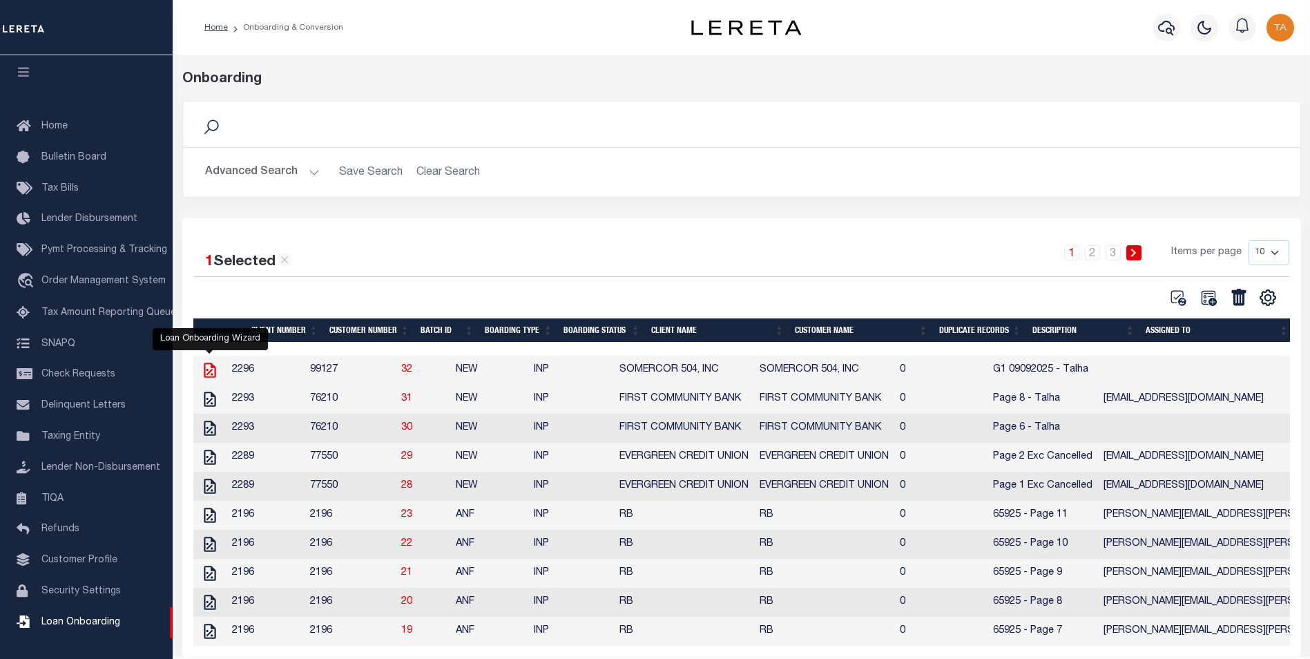
click at [209, 376] on icon at bounding box center [210, 370] width 18 height 18
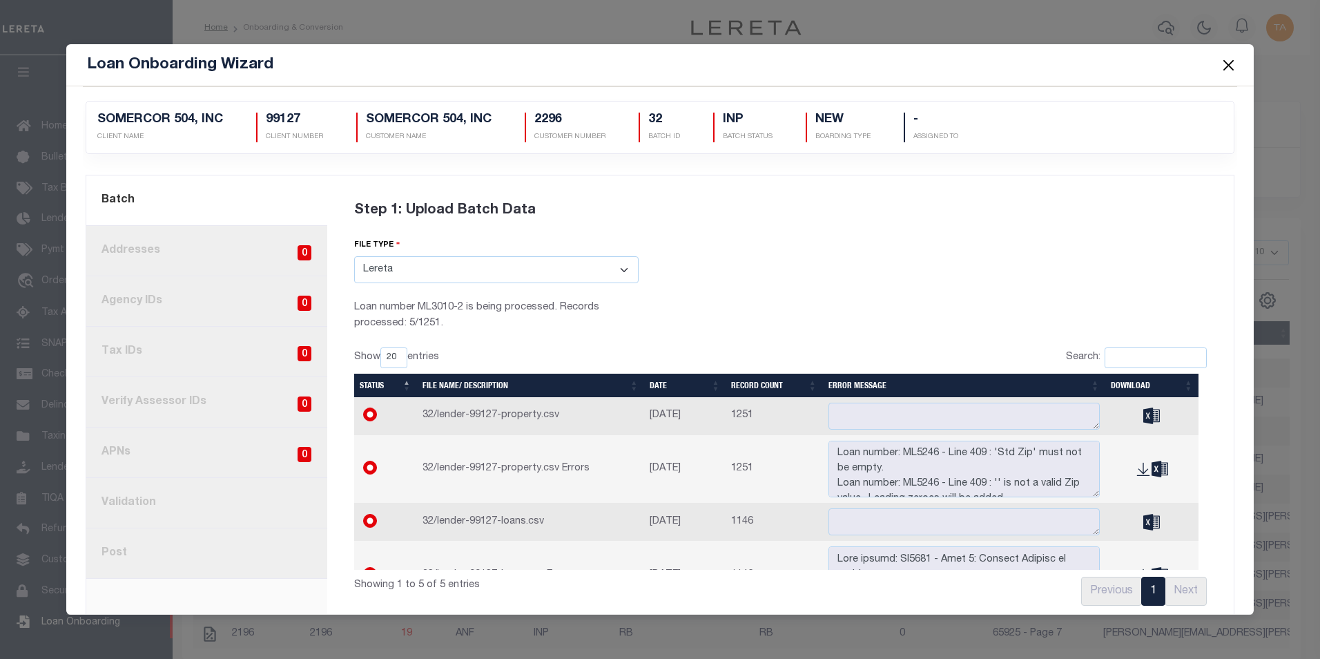
click at [1227, 64] on button "Close" at bounding box center [1228, 65] width 18 height 18
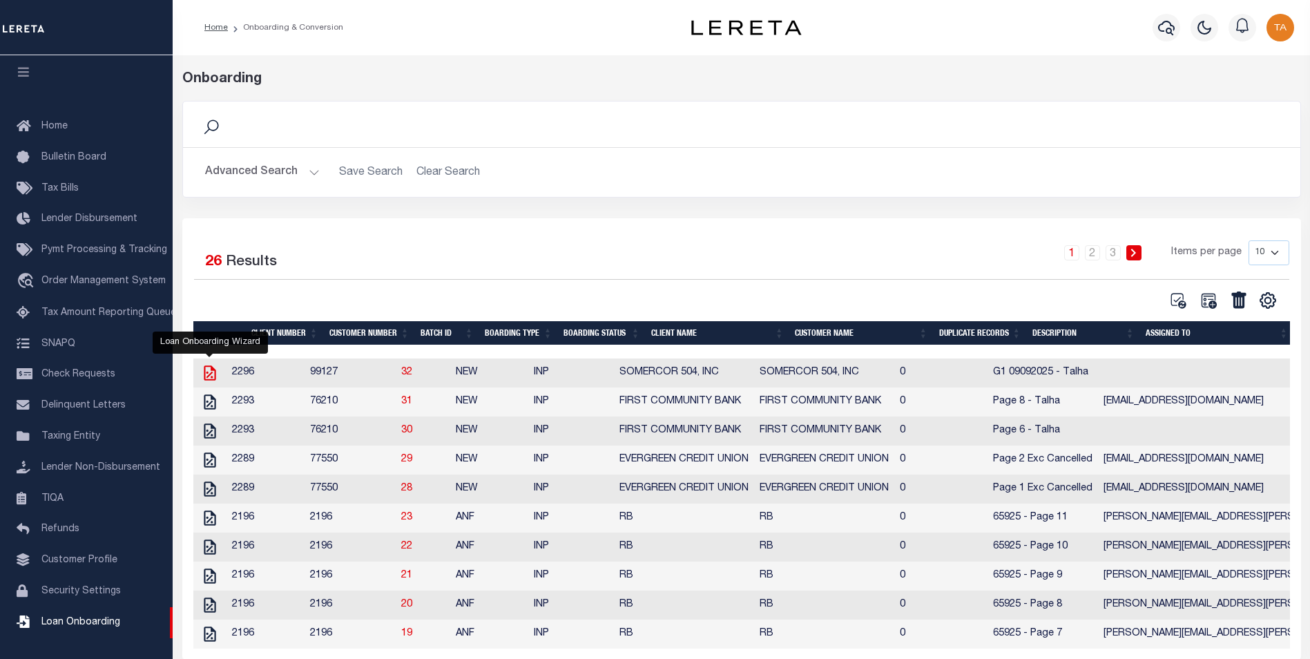
click at [212, 375] on icon at bounding box center [210, 372] width 12 height 15
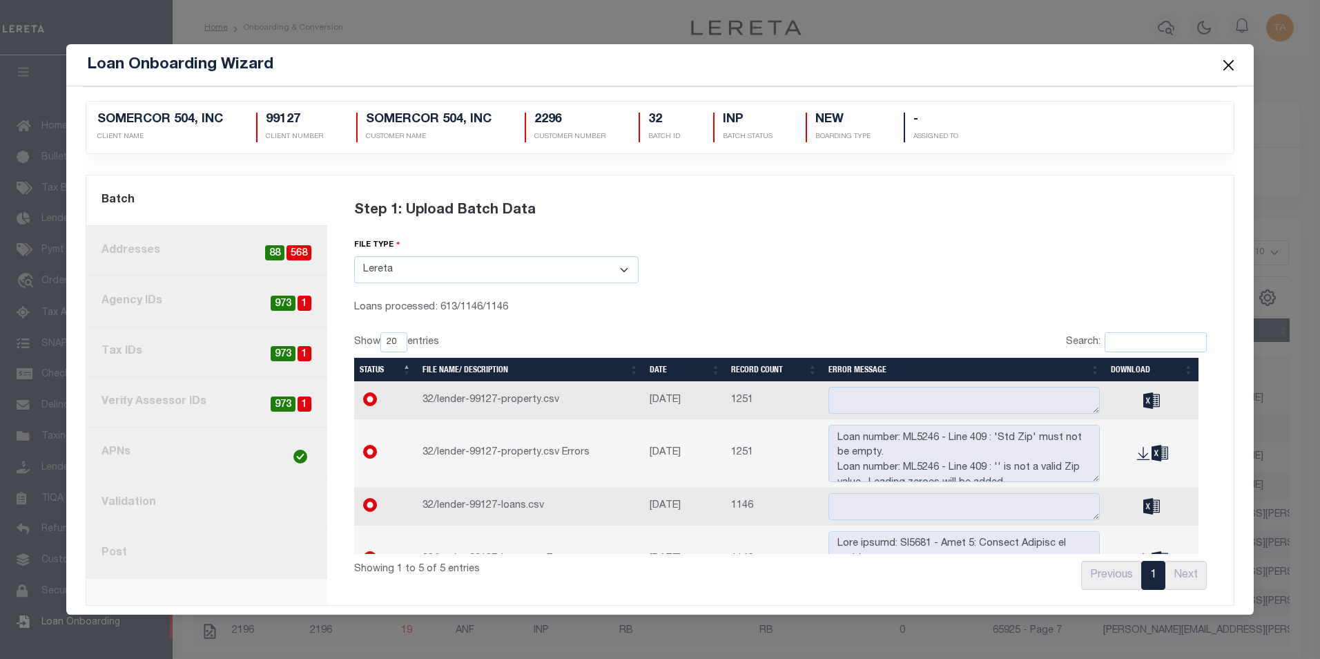
click at [116, 562] on link "8. Post" at bounding box center [206, 553] width 241 height 50
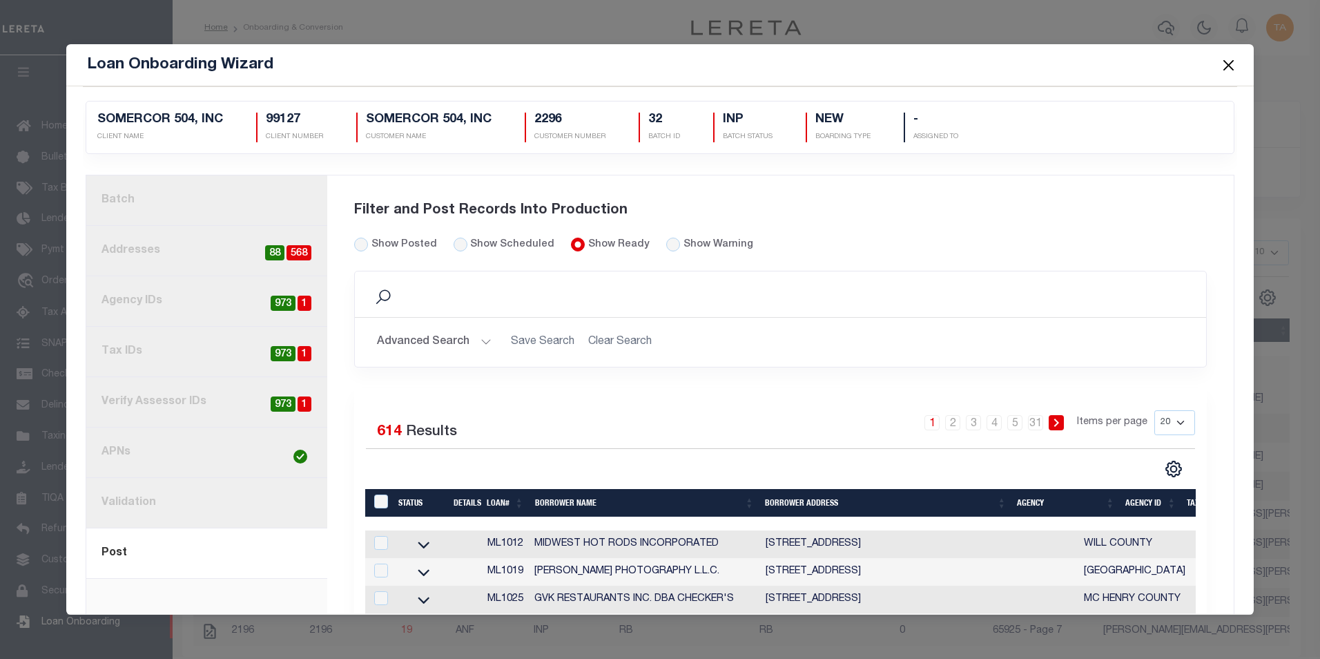
click at [466, 336] on button "Advanced Search" at bounding box center [434, 342] width 115 height 27
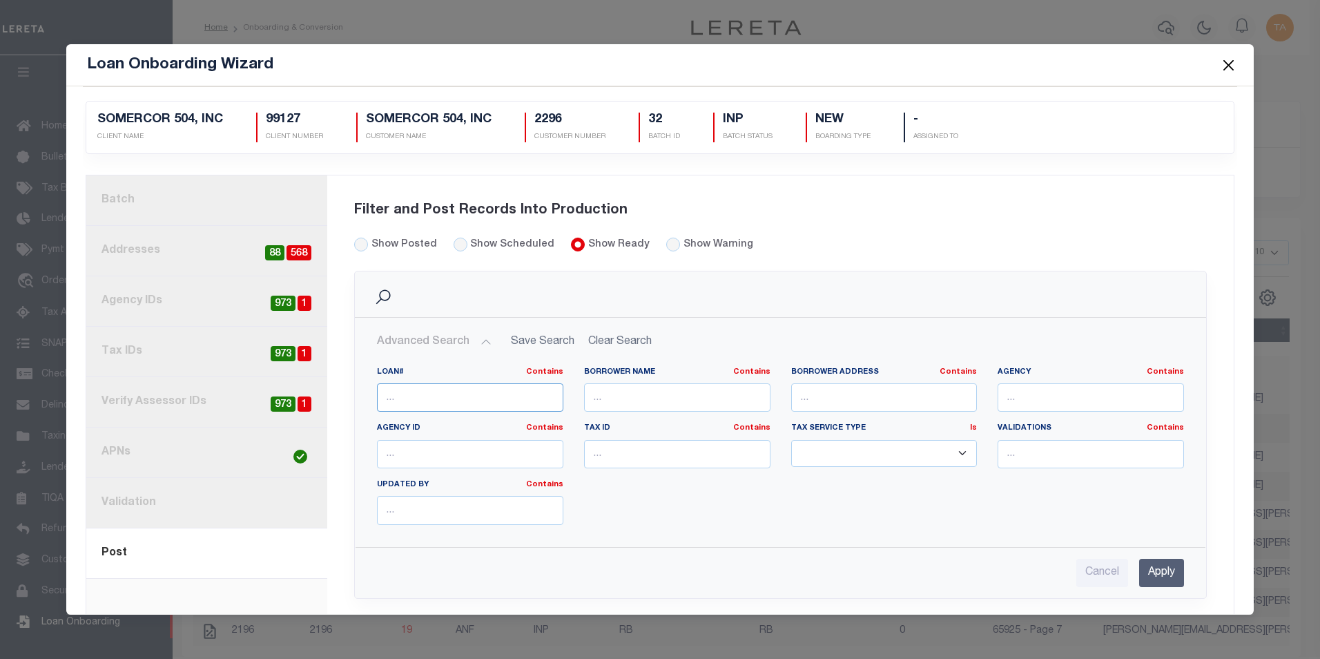
click at [417, 396] on input "text" at bounding box center [470, 397] width 186 height 28
click at [1151, 570] on input "Apply" at bounding box center [1161, 573] width 45 height 28
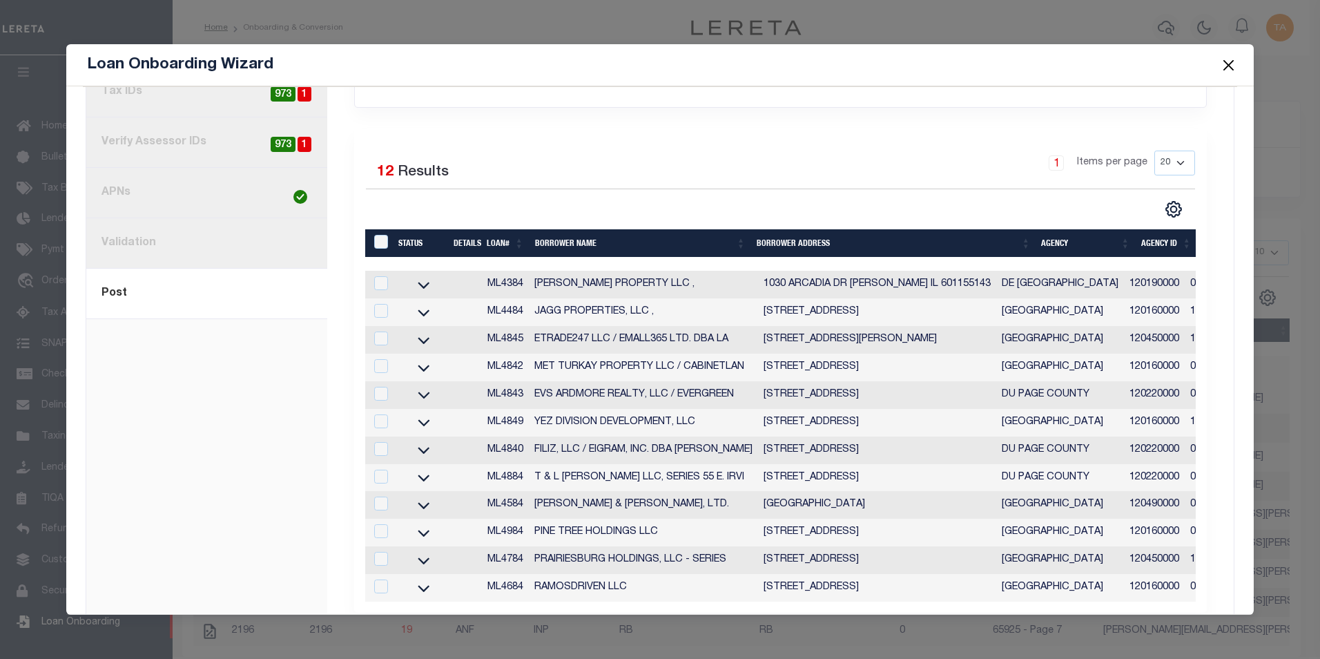
scroll to position [232, 0]
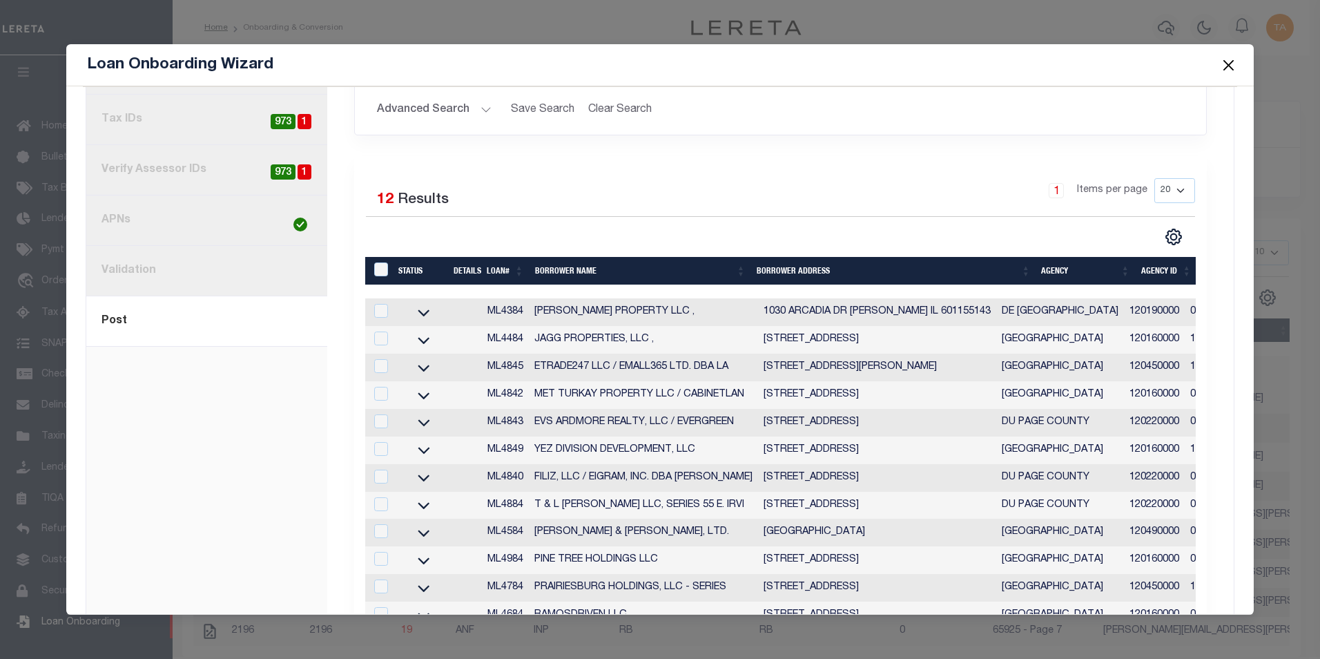
click at [450, 115] on button "Advanced Search" at bounding box center [434, 110] width 115 height 27
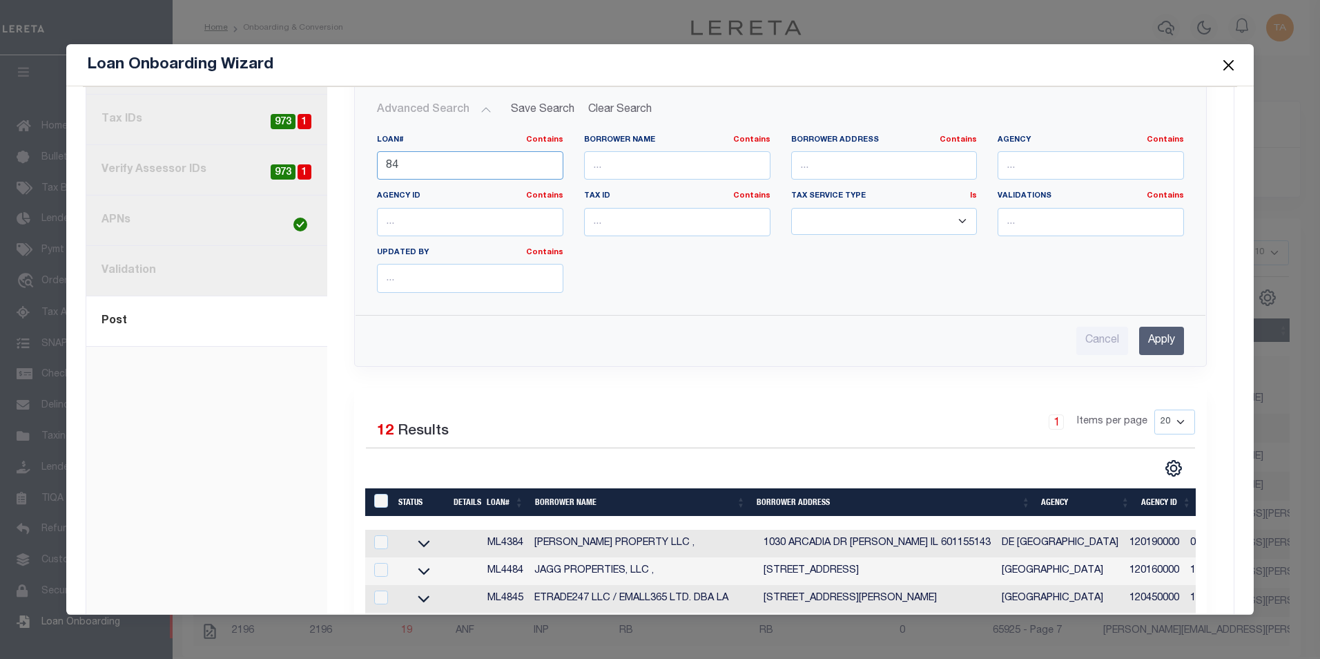
drag, startPoint x: 406, startPoint y: 168, endPoint x: 320, endPoint y: 161, distance: 85.9
click at [320, 161] on div "1. Batch 2. Addresses 568 88 3. Agency IDs 1 973 4. Tax IDs 1 973 5. Verify Ass…" at bounding box center [660, 418] width 1148 height 951
paste input "ML50"
type input "ML5084"
click at [1139, 343] on input "Apply" at bounding box center [1161, 341] width 45 height 28
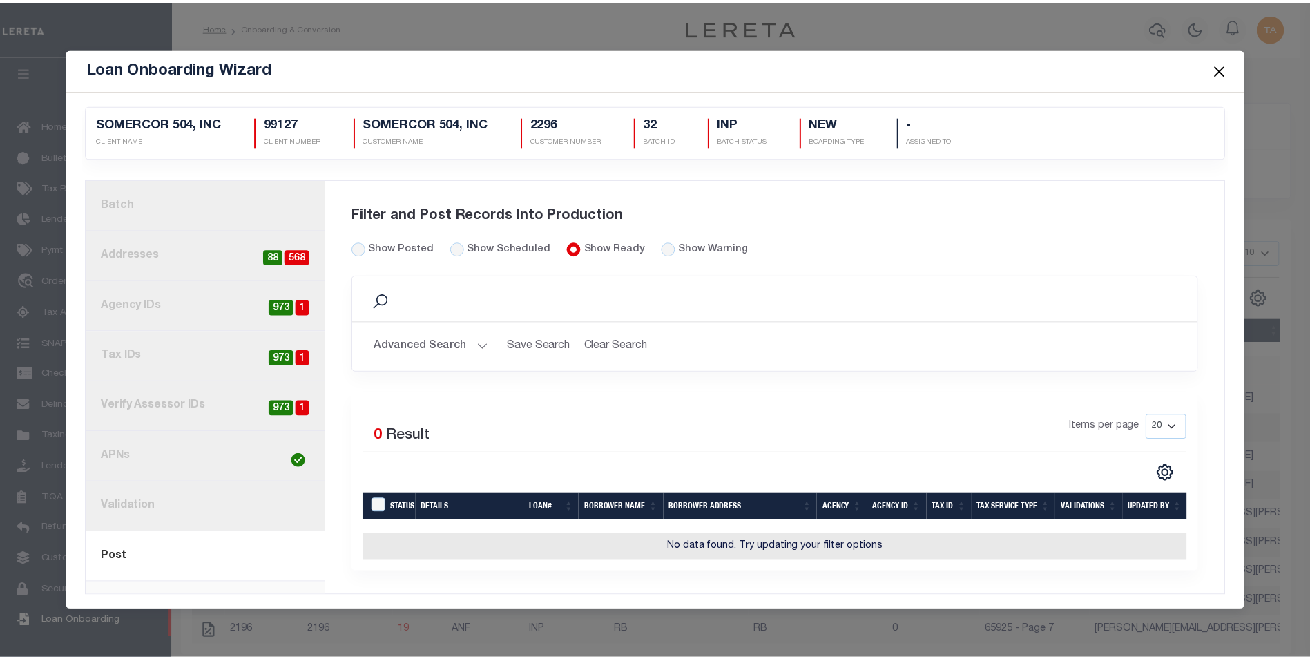
scroll to position [1, 0]
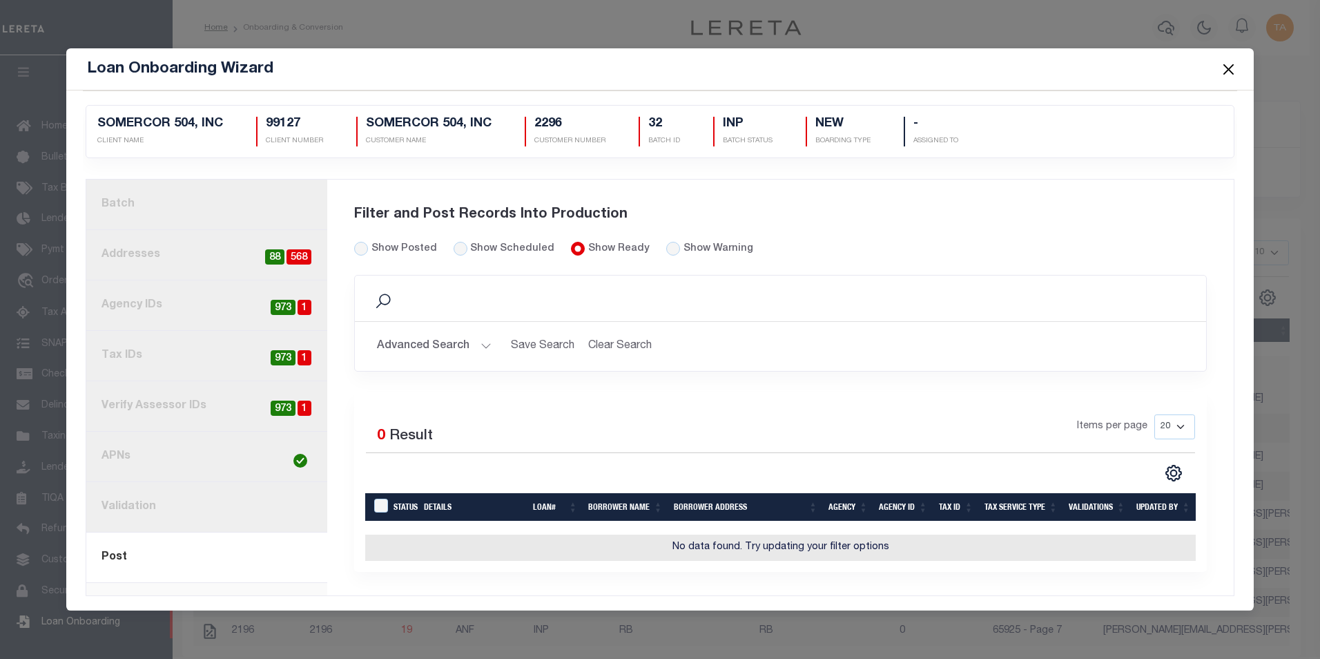
click at [1228, 63] on button "Close" at bounding box center [1228, 69] width 18 height 18
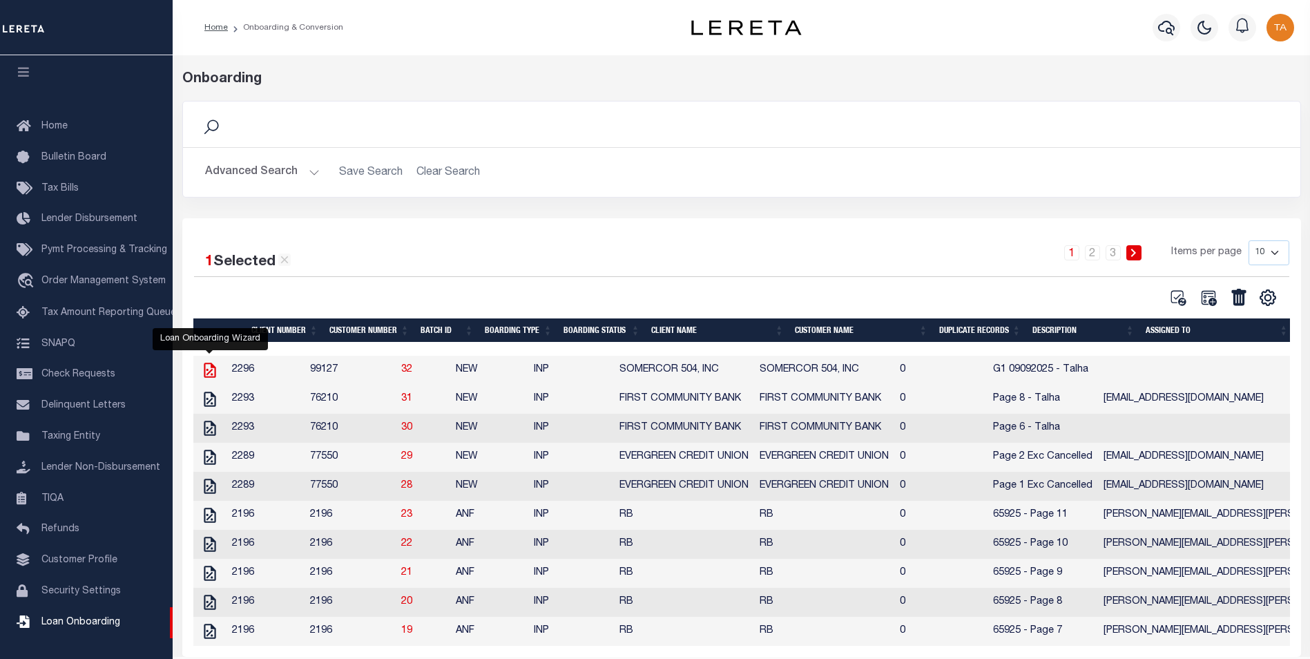
click at [209, 372] on icon at bounding box center [210, 370] width 18 height 18
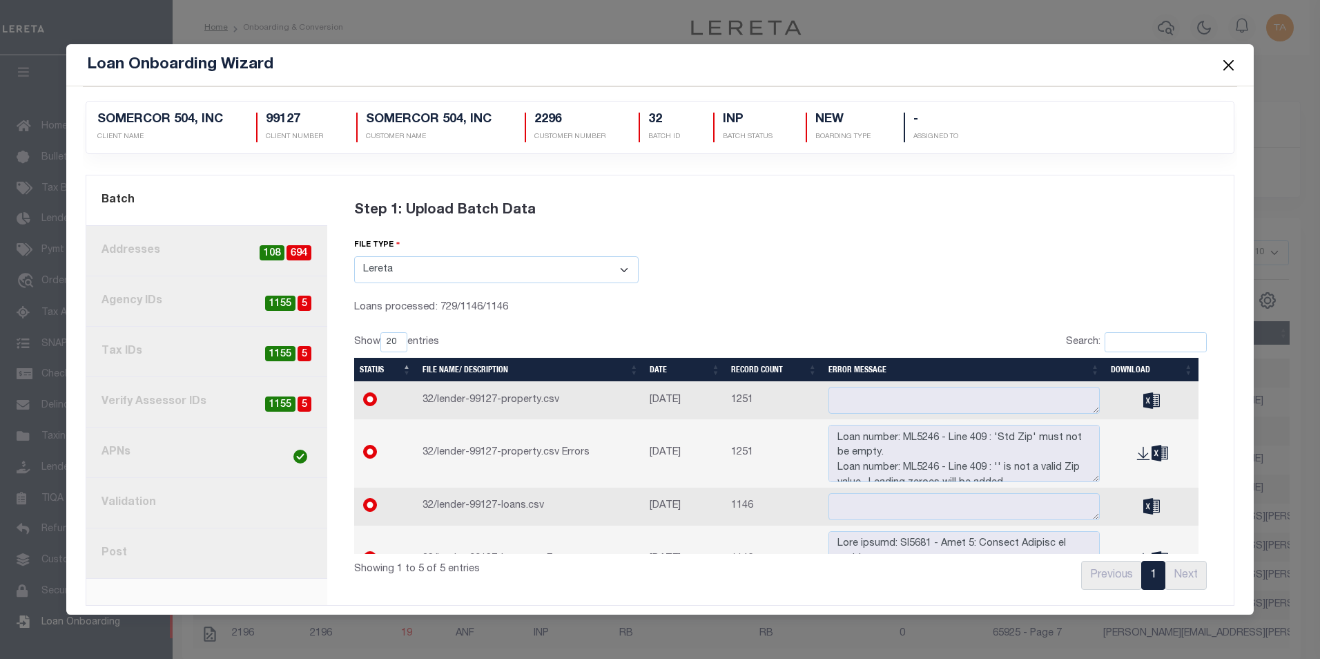
click at [109, 549] on link "8. Post" at bounding box center [206, 553] width 241 height 50
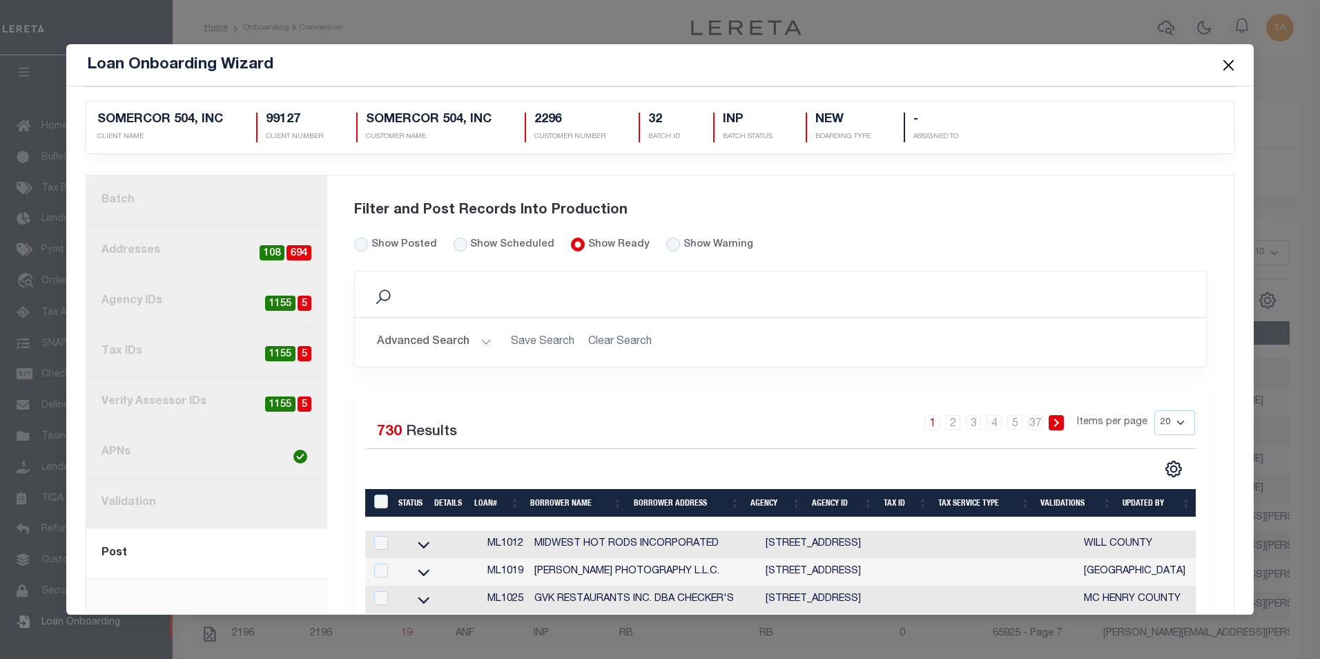
click at [476, 341] on button "Advanced Search" at bounding box center [434, 342] width 115 height 27
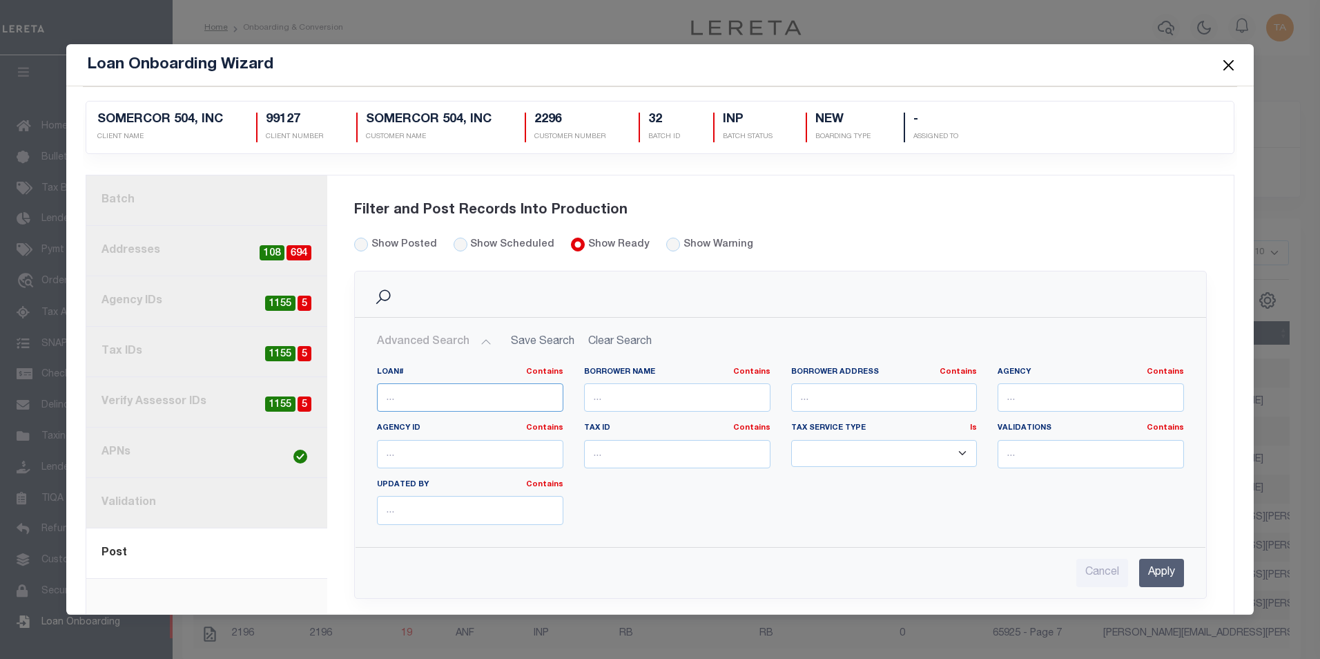
click at [418, 398] on input "text" at bounding box center [470, 397] width 186 height 28
paste input "ML5084"
type input "ML5084"
click at [1154, 567] on input "Apply" at bounding box center [1161, 573] width 45 height 28
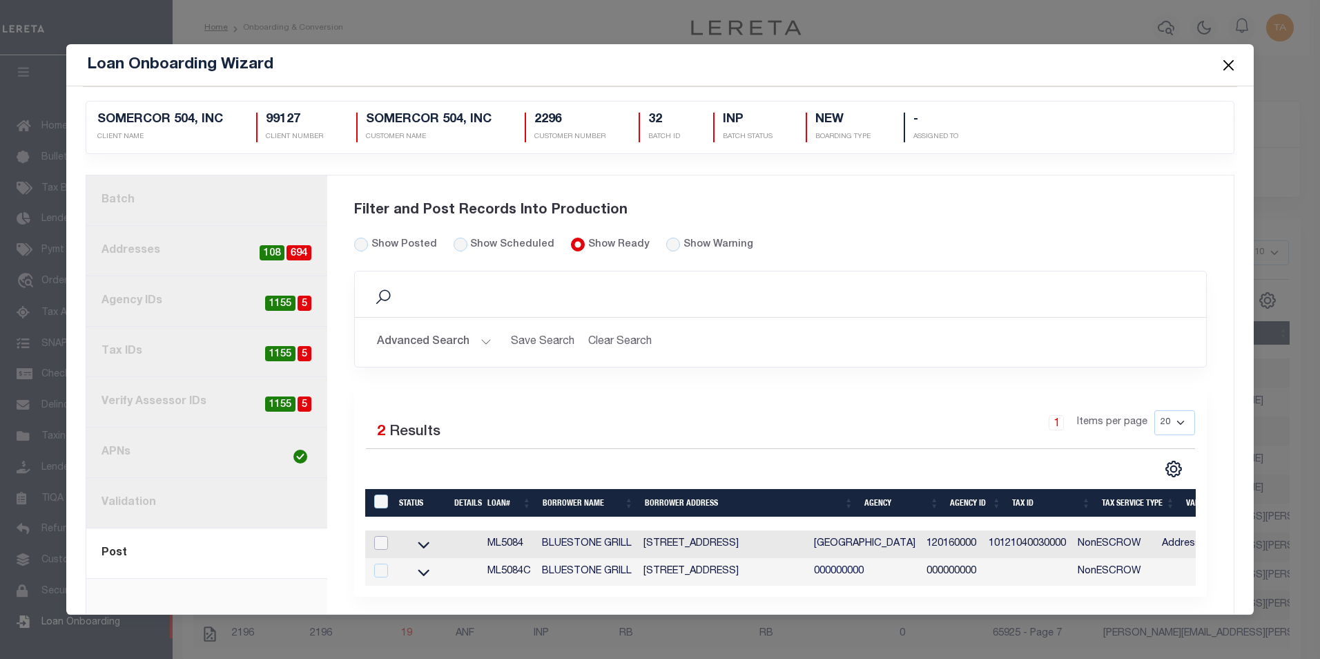
click at [376, 545] on input "checkbox" at bounding box center [381, 543] width 14 height 14
checkbox input "true"
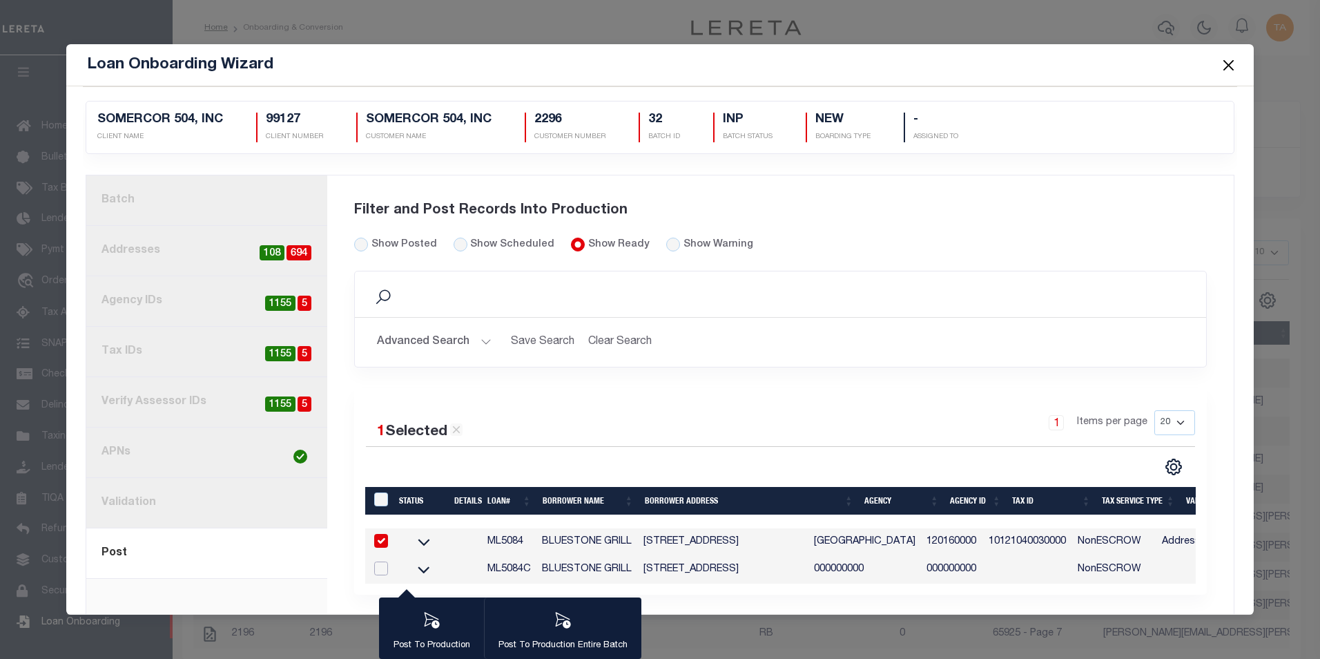
click at [376, 567] on input "checkbox" at bounding box center [381, 568] width 14 height 14
checkbox input "true"
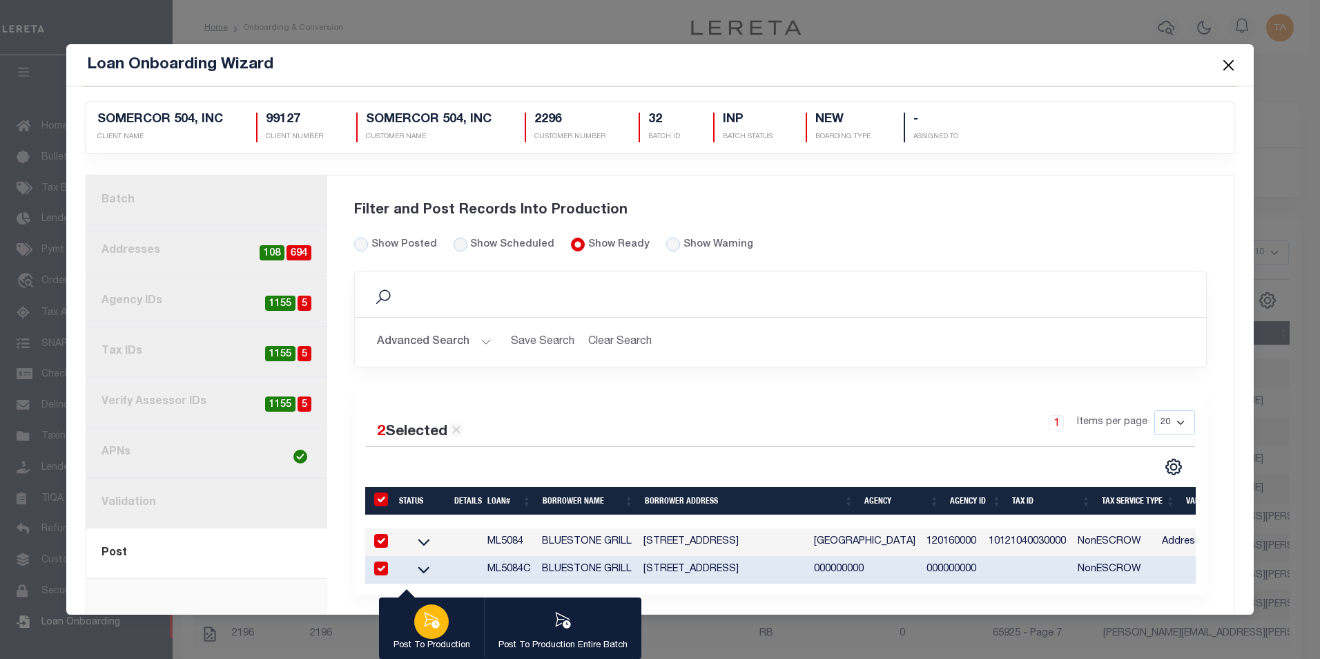
click at [435, 623] on icon "button" at bounding box center [432, 620] width 15 height 16
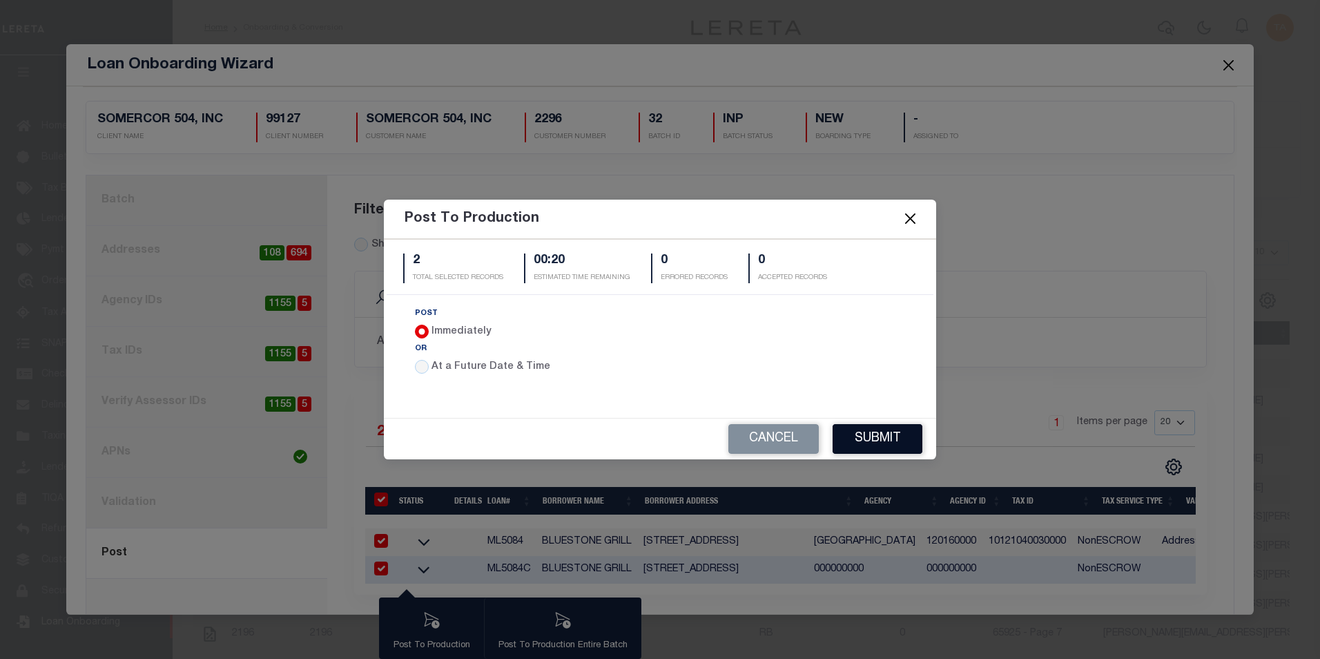
click at [885, 438] on button "Submit" at bounding box center [878, 439] width 90 height 30
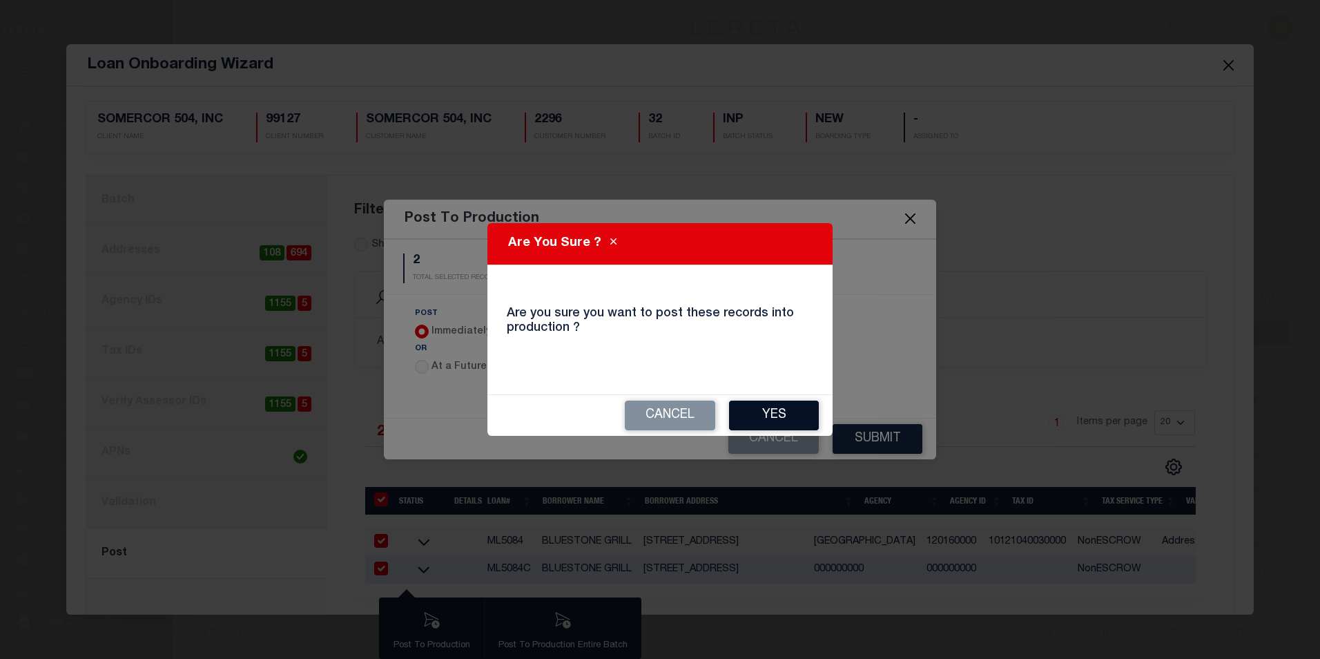
click at [764, 416] on button "Yes" at bounding box center [774, 415] width 90 height 30
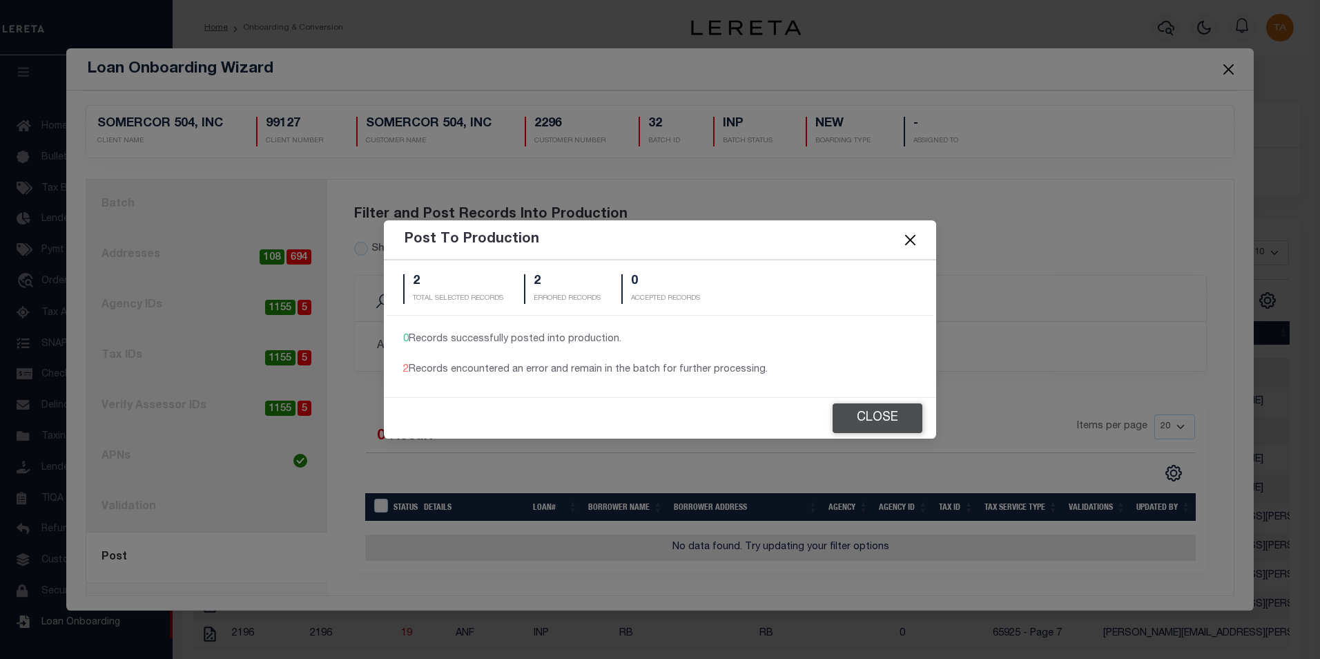
click at [872, 411] on button "Close" at bounding box center [878, 418] width 90 height 30
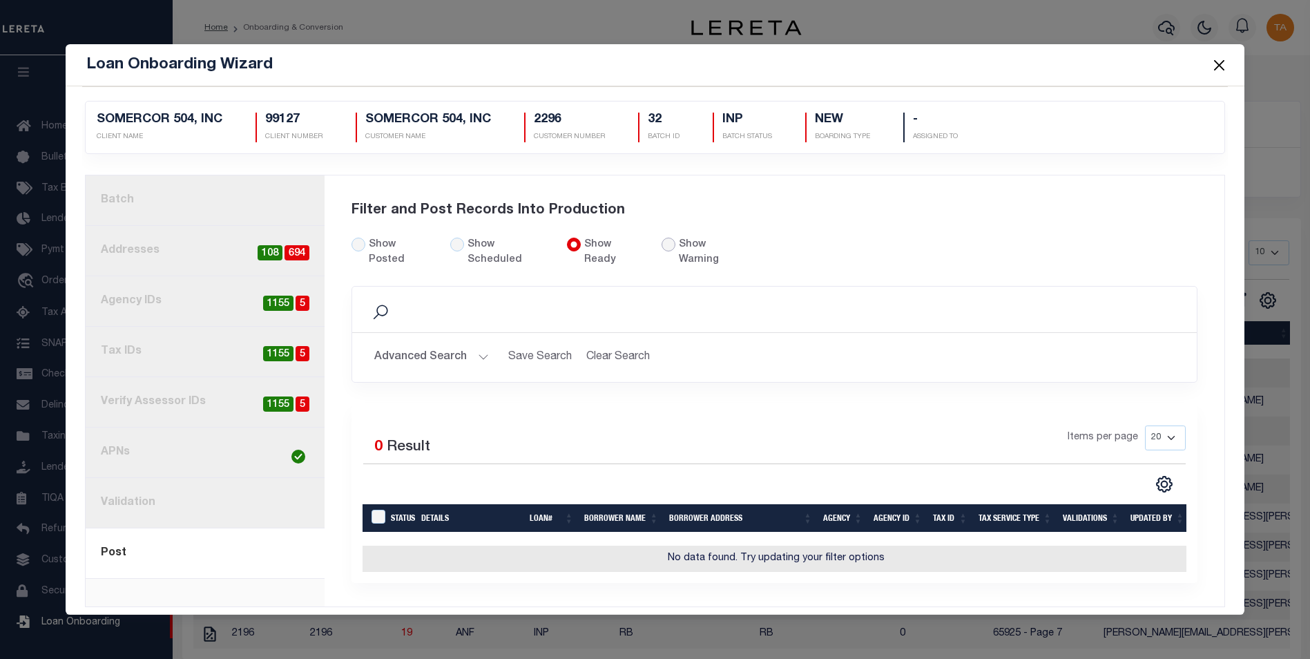
click at [661, 242] on input "radio" at bounding box center [668, 244] width 14 height 14
radio input "true"
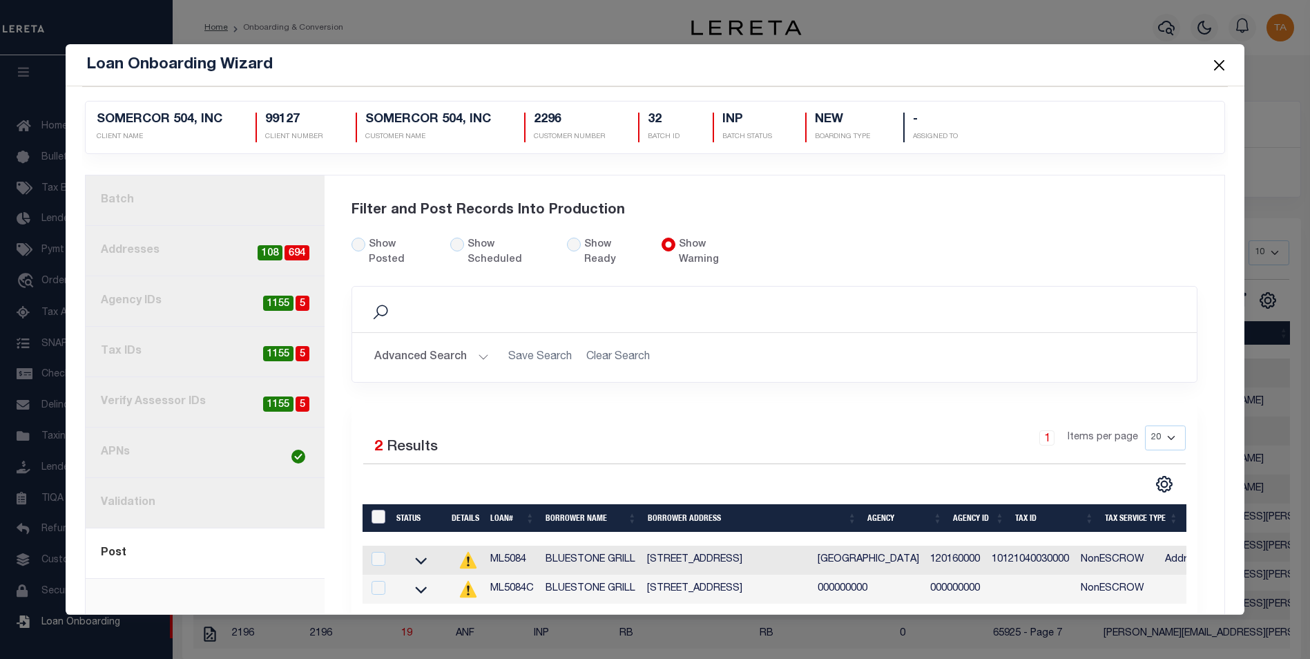
click at [376, 509] on input "LoanPrepID" at bounding box center [378, 516] width 14 height 14
checkbox input "true"
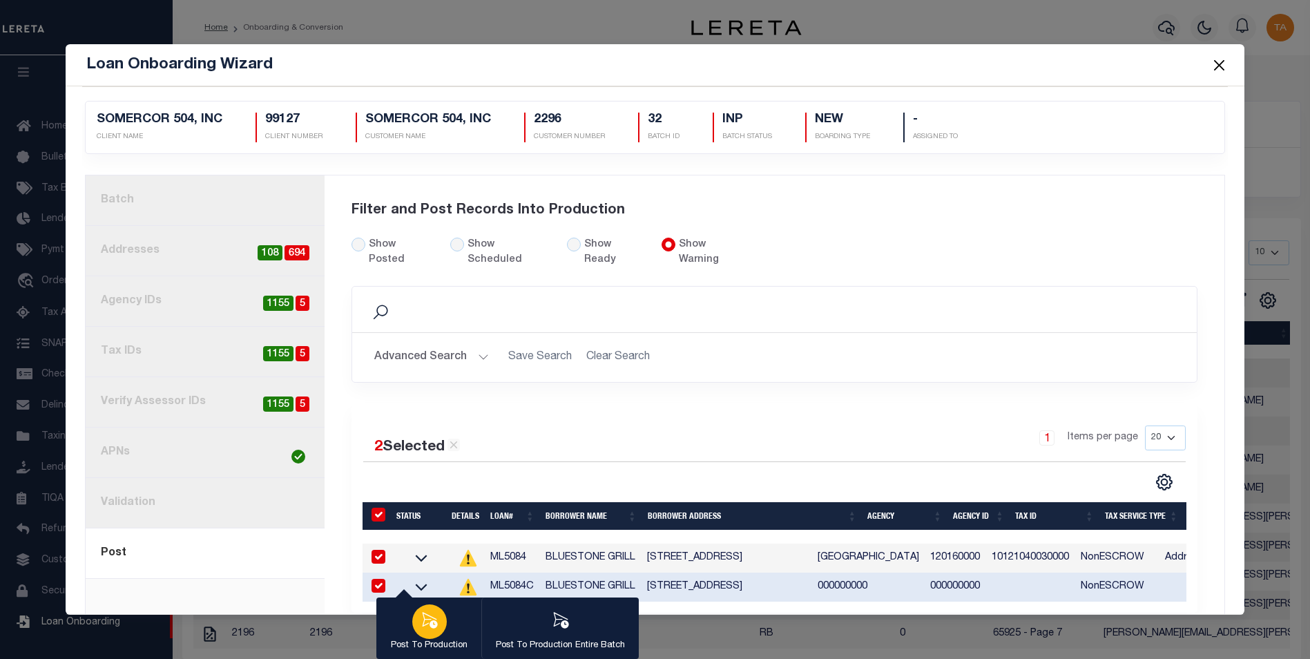
click at [427, 625] on icon "button" at bounding box center [429, 620] width 18 height 18
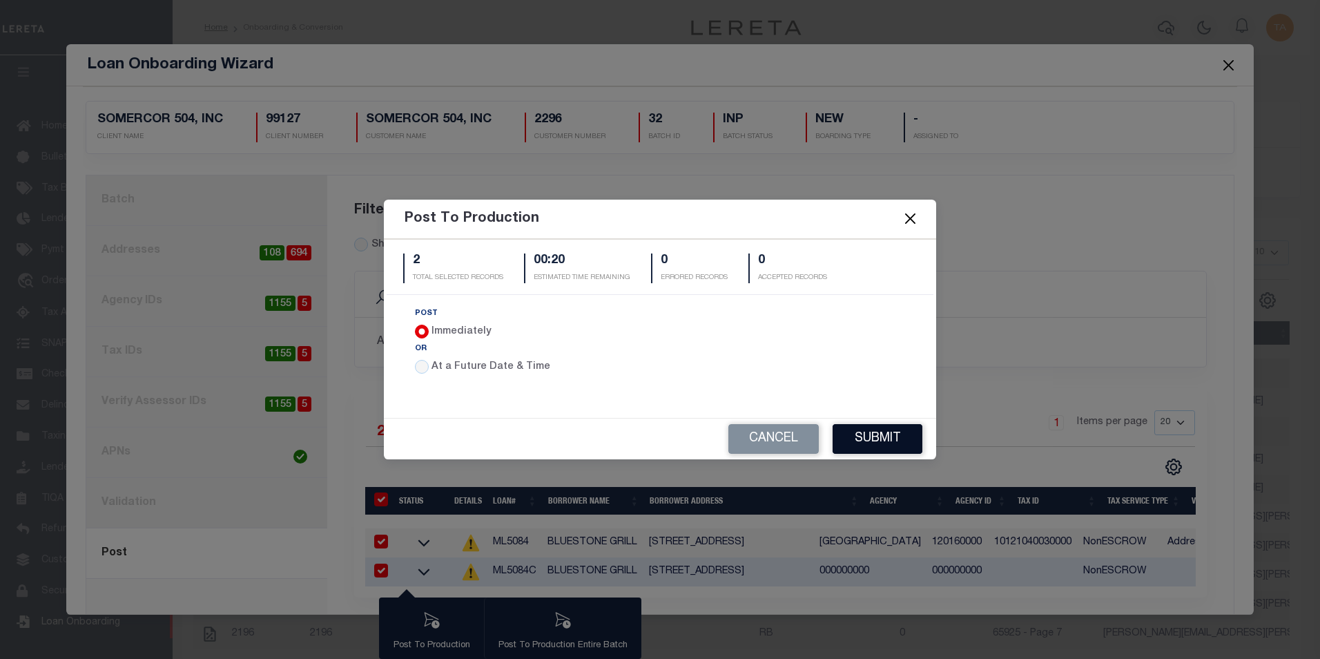
click at [859, 441] on button "Submit" at bounding box center [878, 439] width 90 height 30
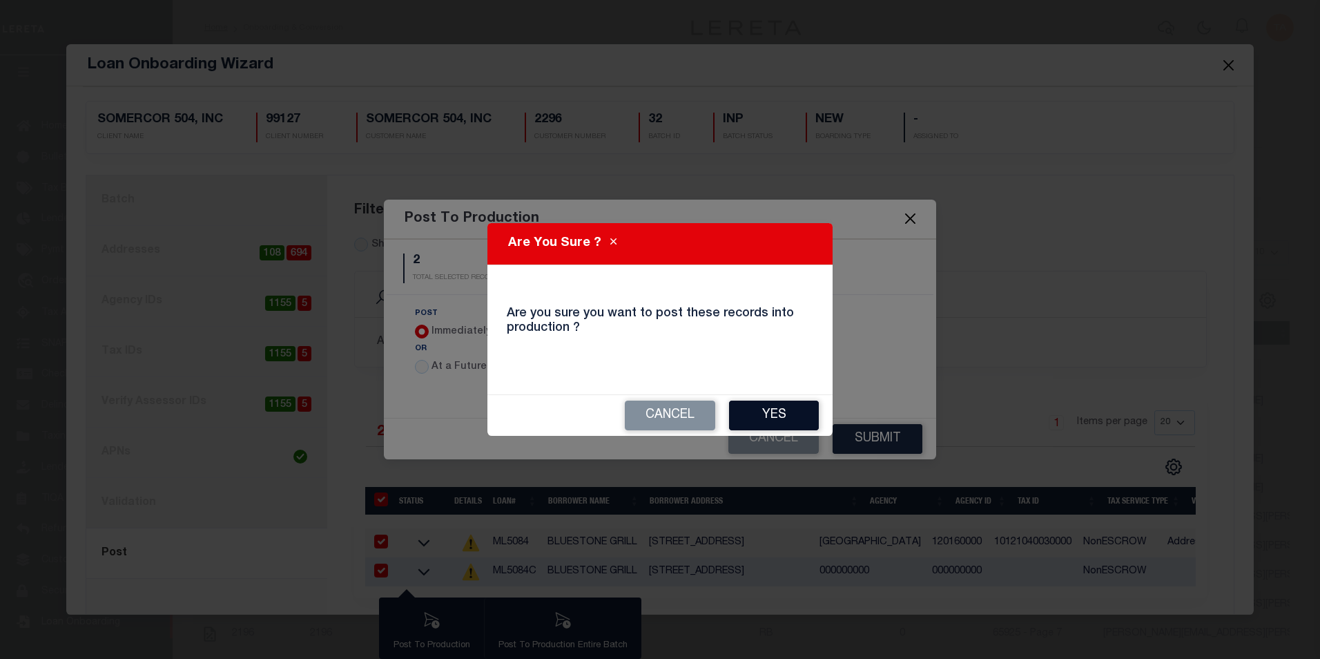
click at [767, 416] on button "Yes" at bounding box center [774, 415] width 90 height 30
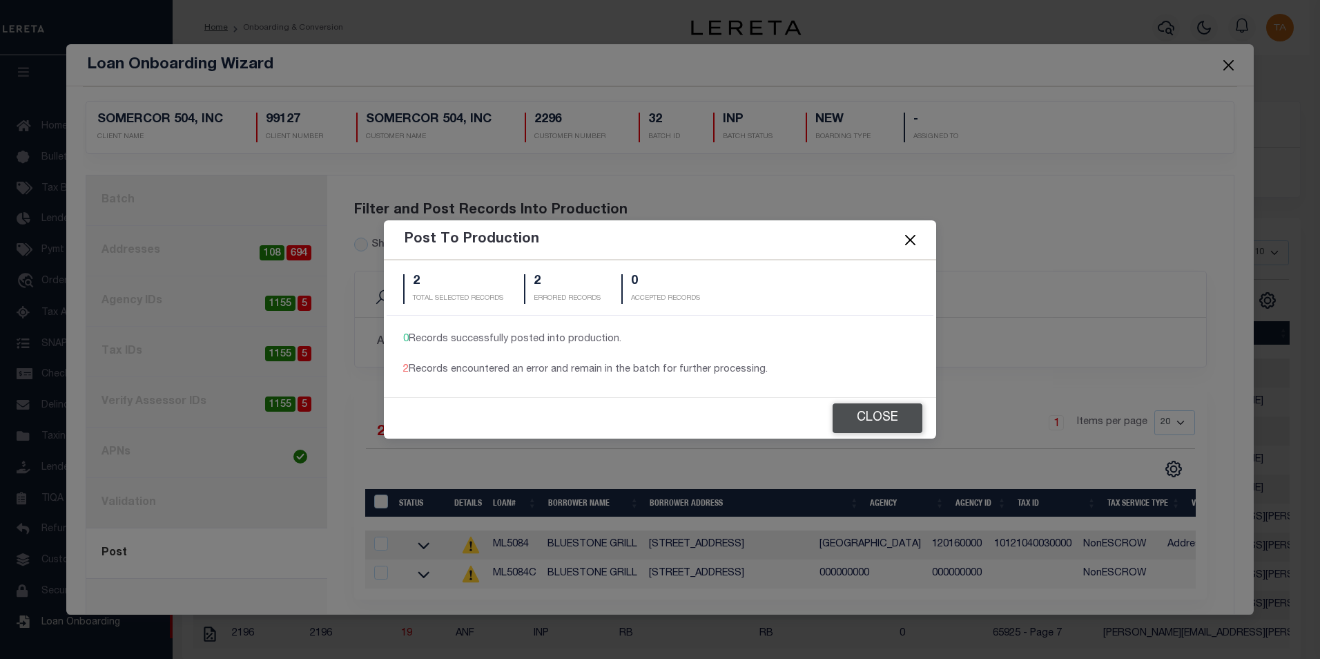
click at [887, 416] on button "Close" at bounding box center [878, 418] width 90 height 30
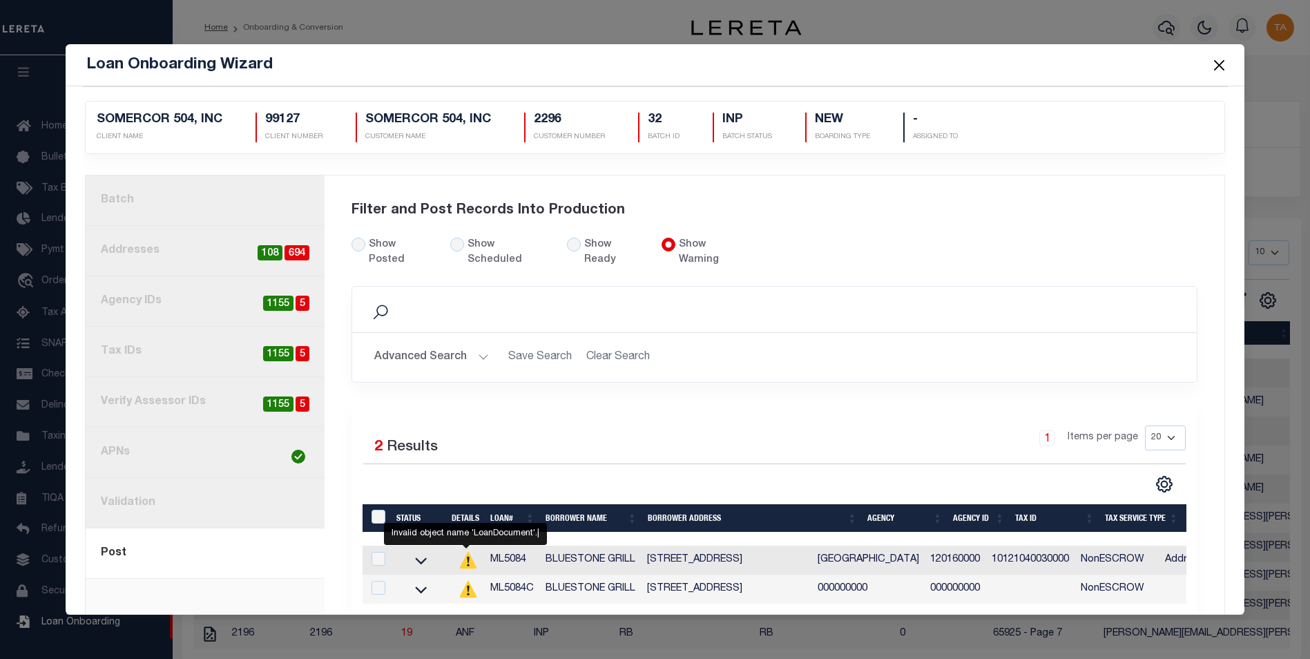
click at [465, 583] on icon at bounding box center [468, 589] width 17 height 17
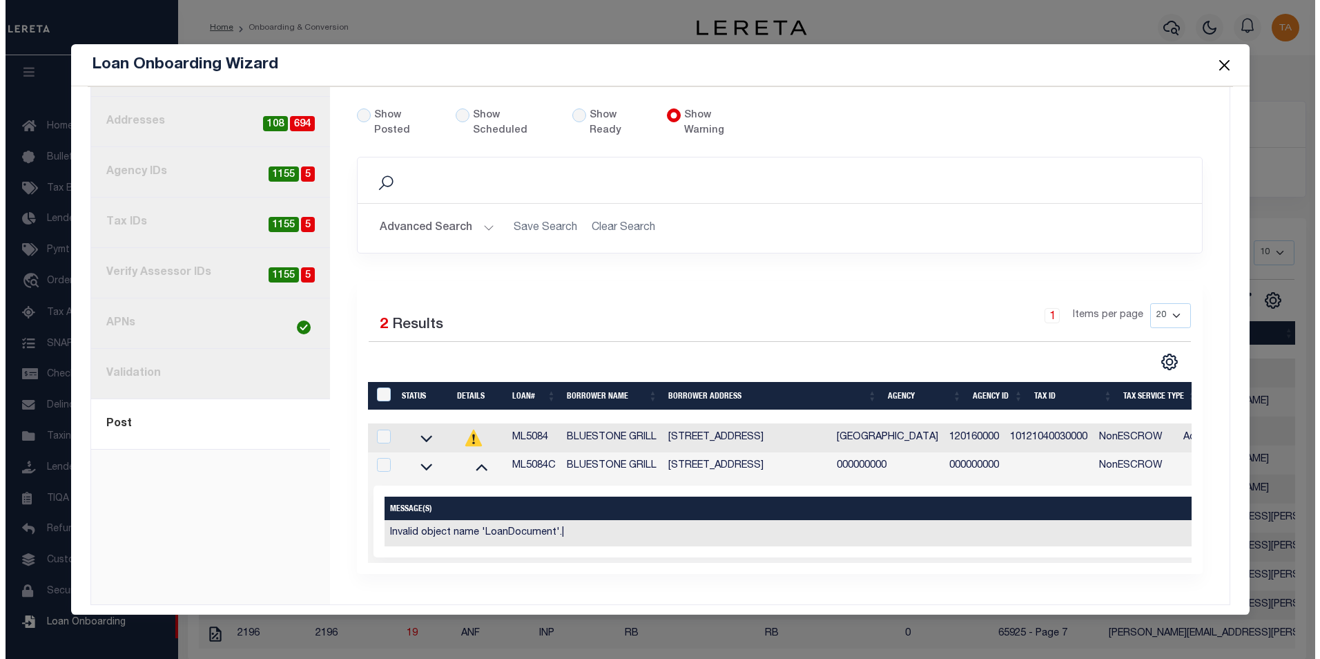
scroll to position [130, 0]
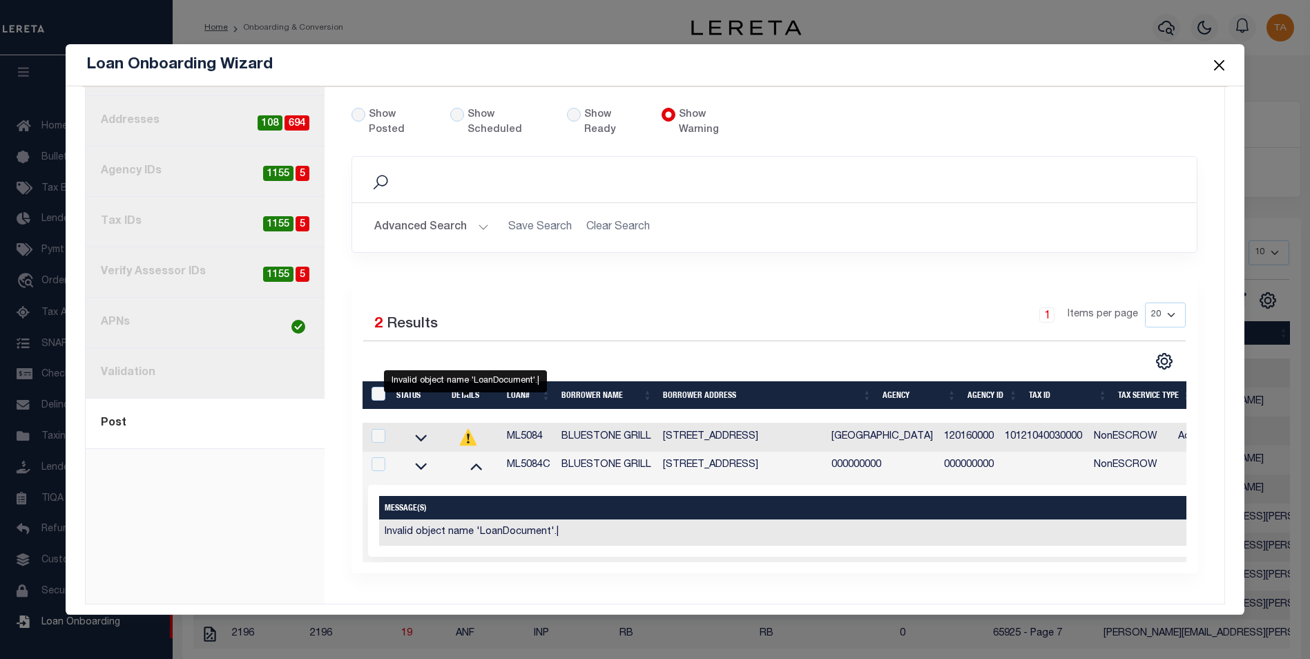
click at [467, 434] on icon "" at bounding box center [468, 437] width 2 height 7
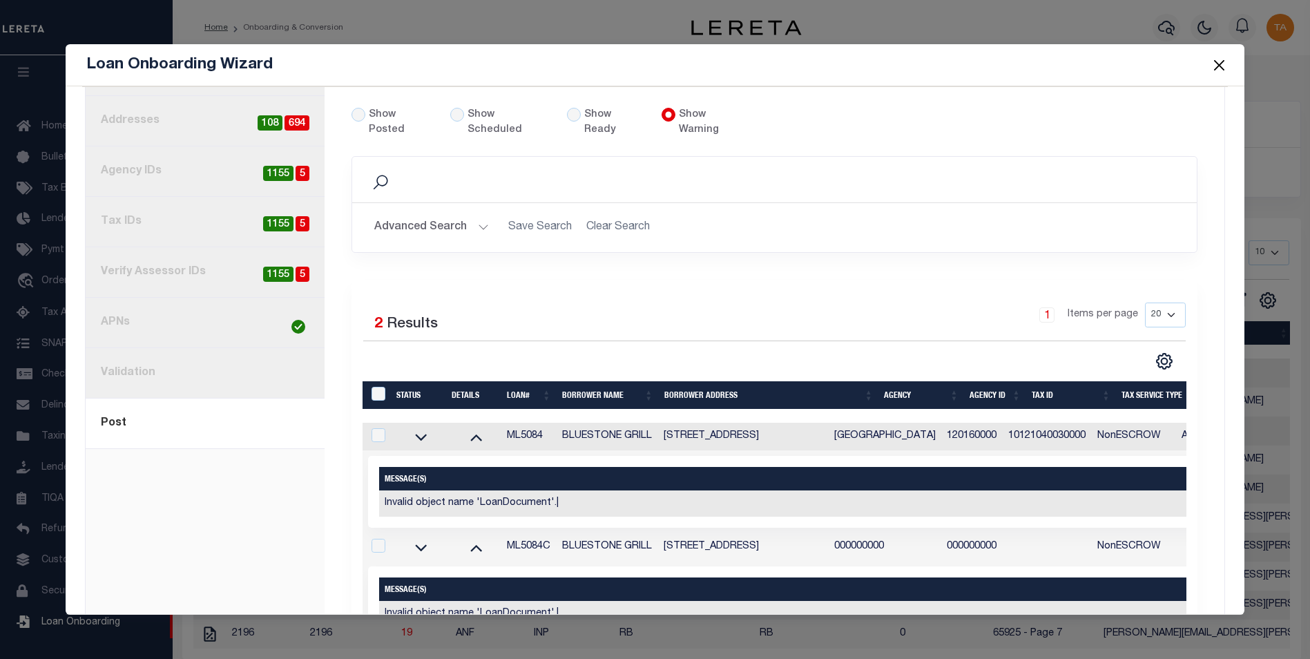
click at [1219, 64] on button "Close" at bounding box center [1219, 65] width 18 height 18
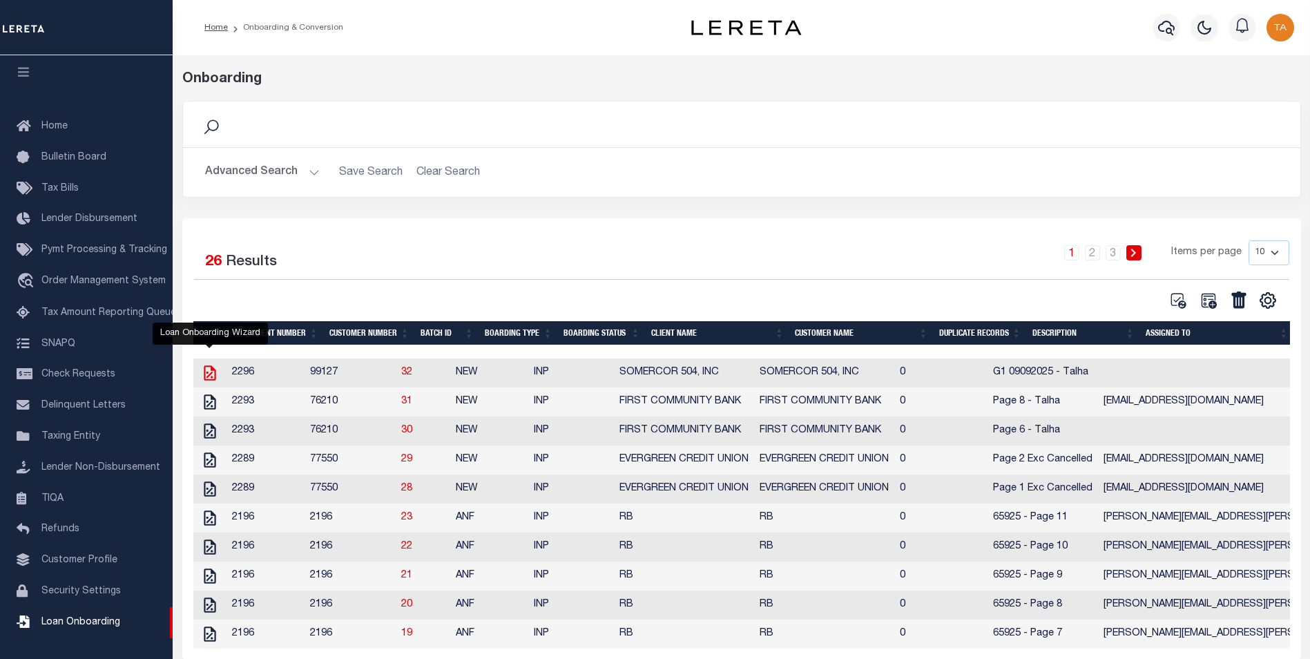
click at [205, 378] on icon at bounding box center [210, 372] width 12 height 15
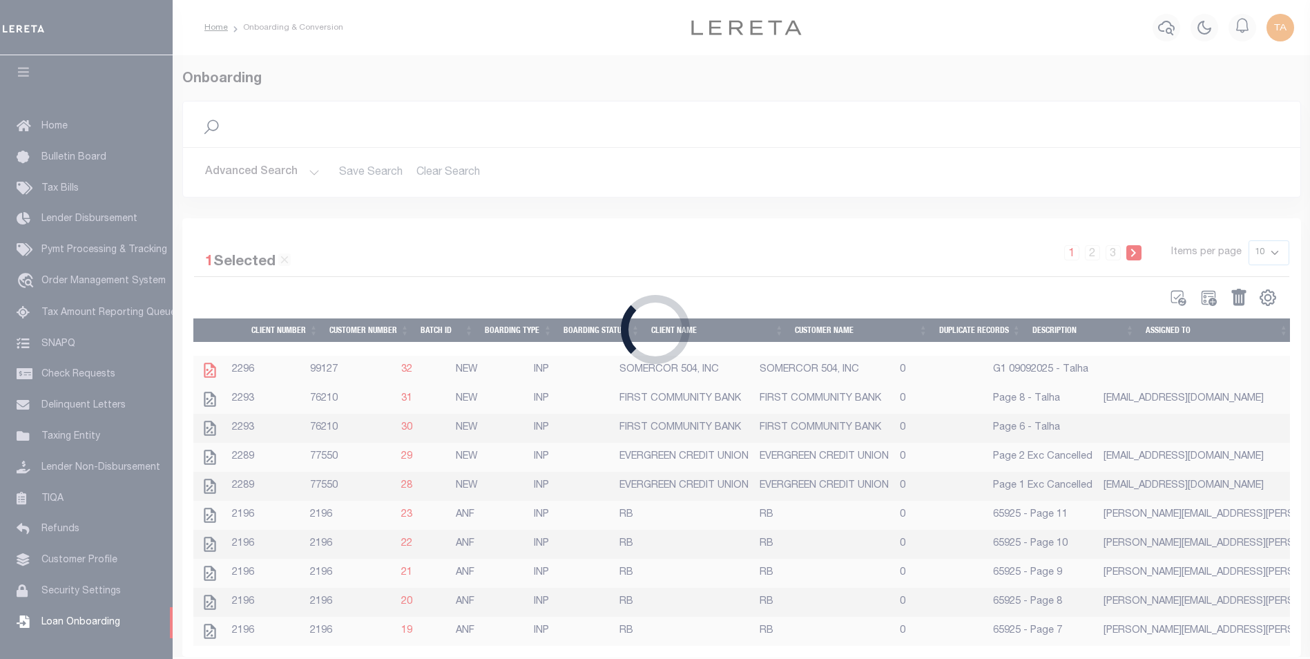
scroll to position [0, 0]
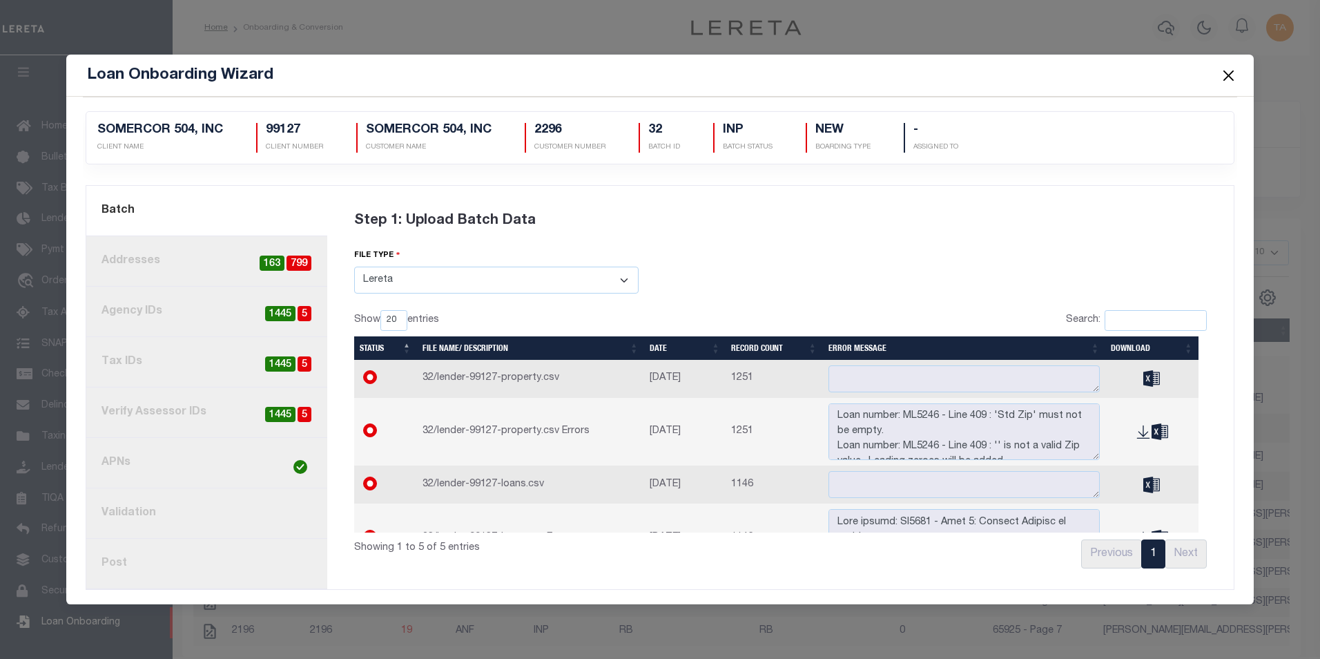
click at [122, 562] on link "8. Post" at bounding box center [206, 563] width 241 height 50
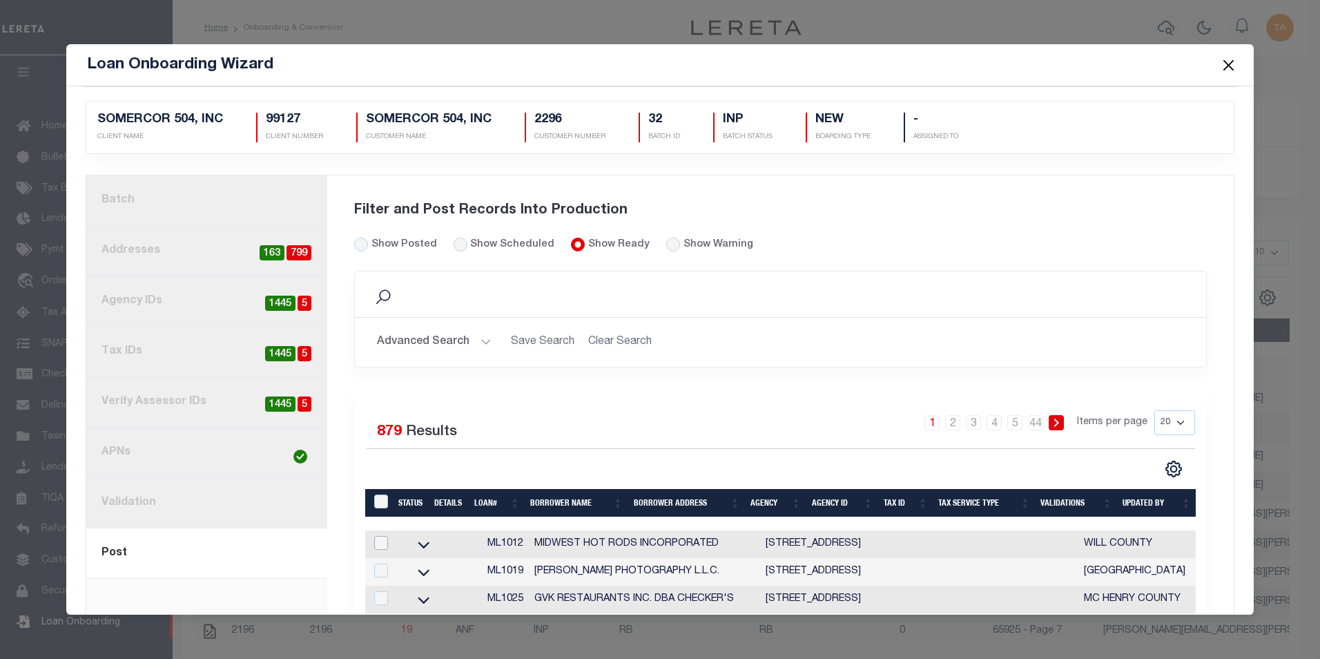
click at [375, 544] on input "checkbox" at bounding box center [381, 543] width 14 height 14
checkbox input "true"
checkbox input "false"
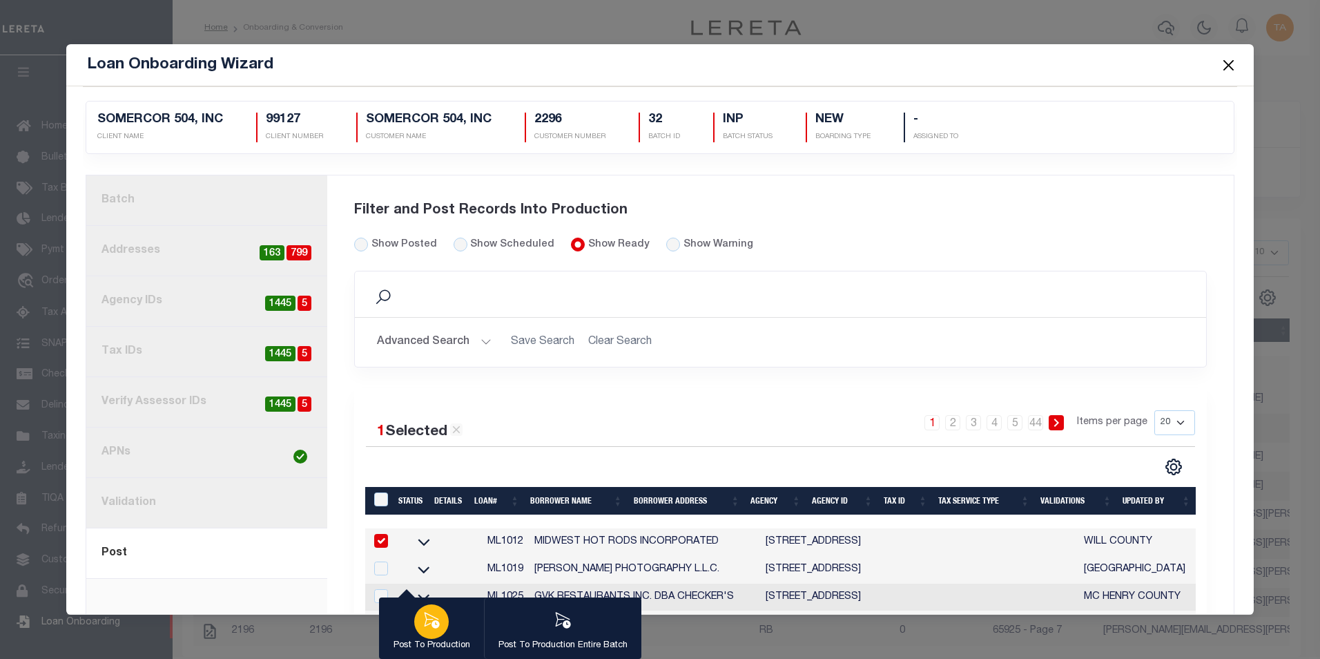
click at [425, 604] on div "button" at bounding box center [431, 621] width 35 height 35
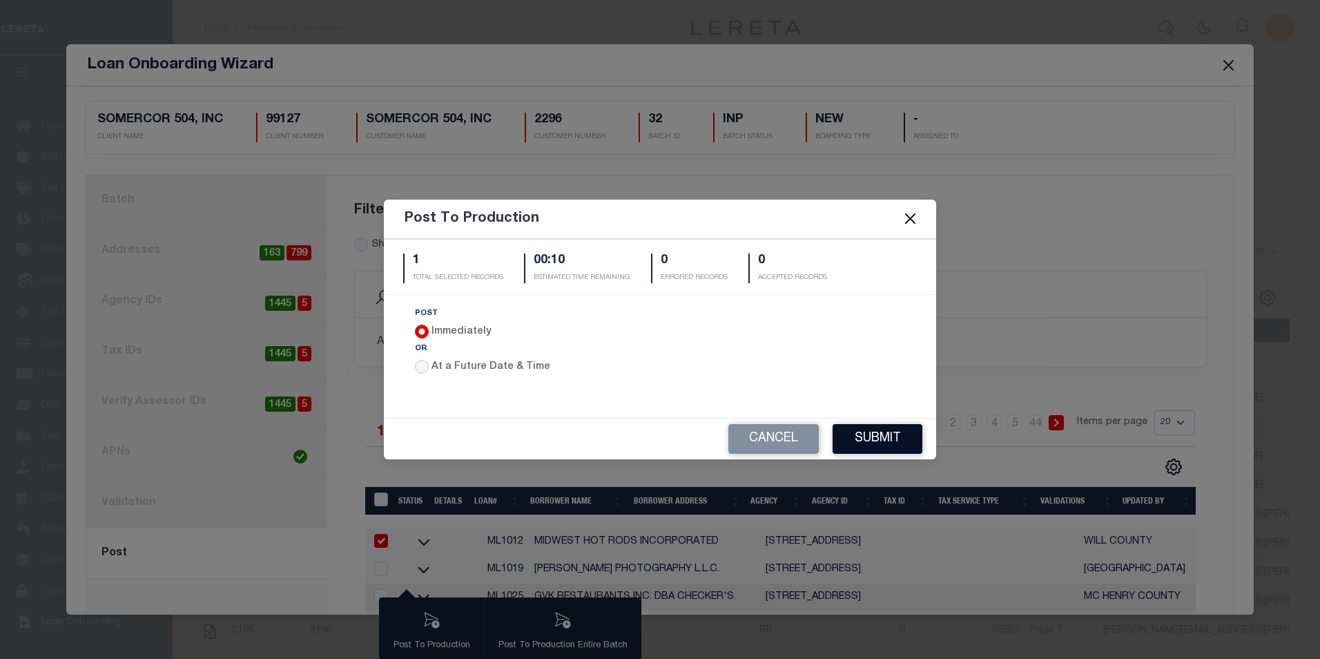
click at [862, 431] on button "Submit" at bounding box center [878, 439] width 90 height 30
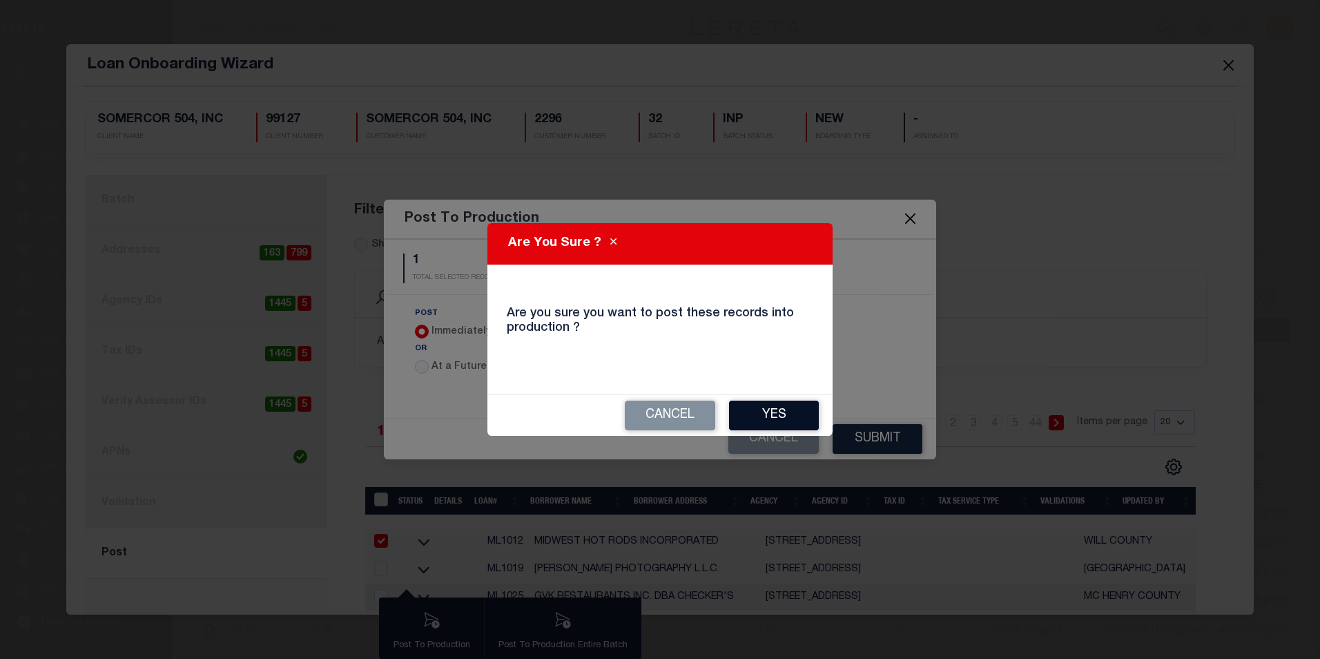
click at [770, 423] on button "Yes" at bounding box center [774, 415] width 90 height 30
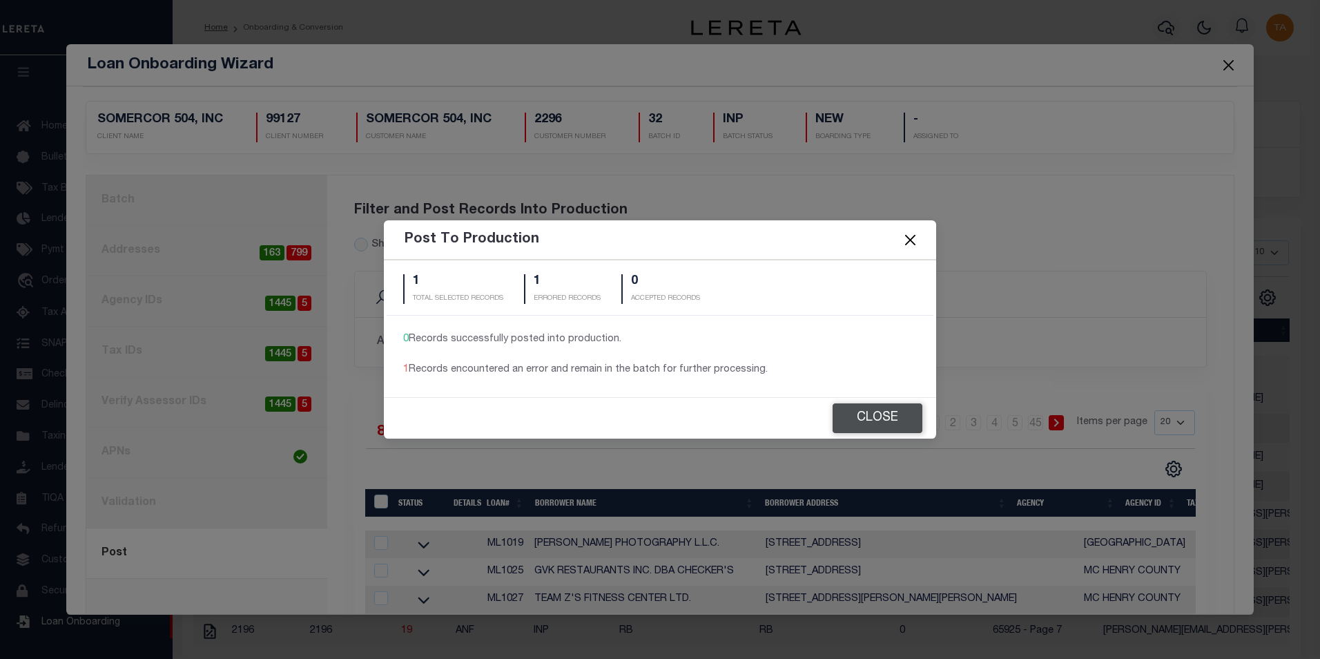
click at [887, 420] on button "Close" at bounding box center [878, 418] width 90 height 30
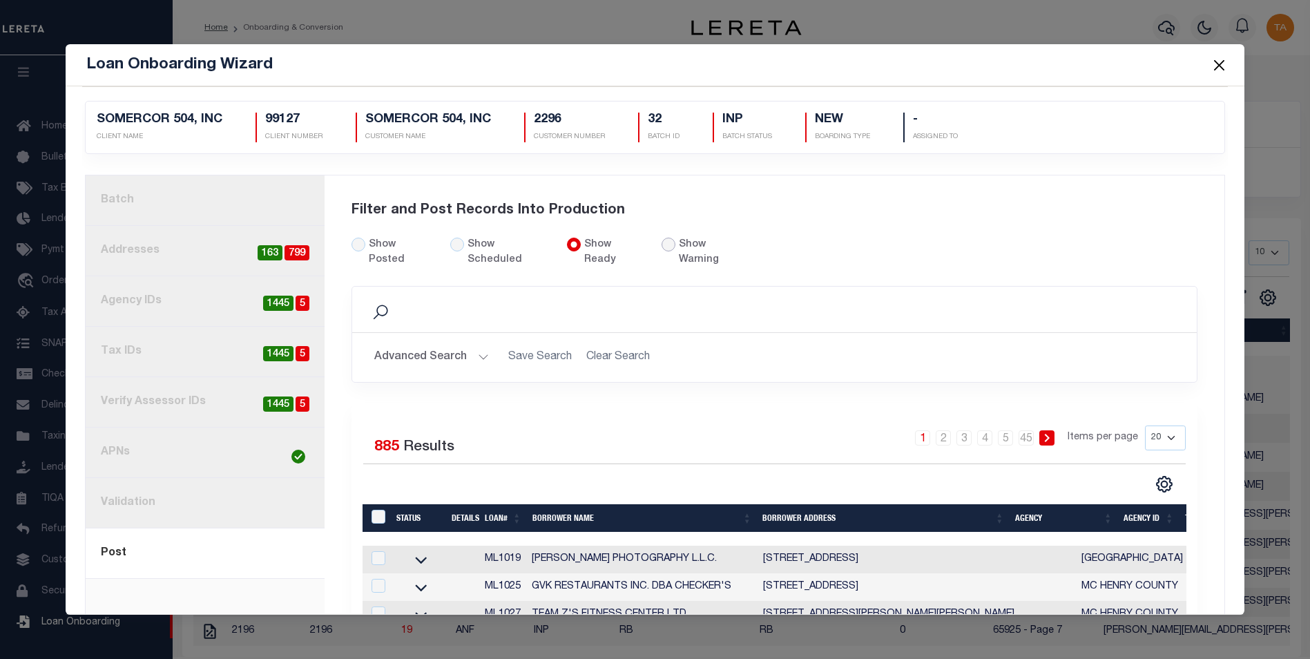
click at [661, 246] on input "radio" at bounding box center [668, 244] width 14 height 14
radio input "true"
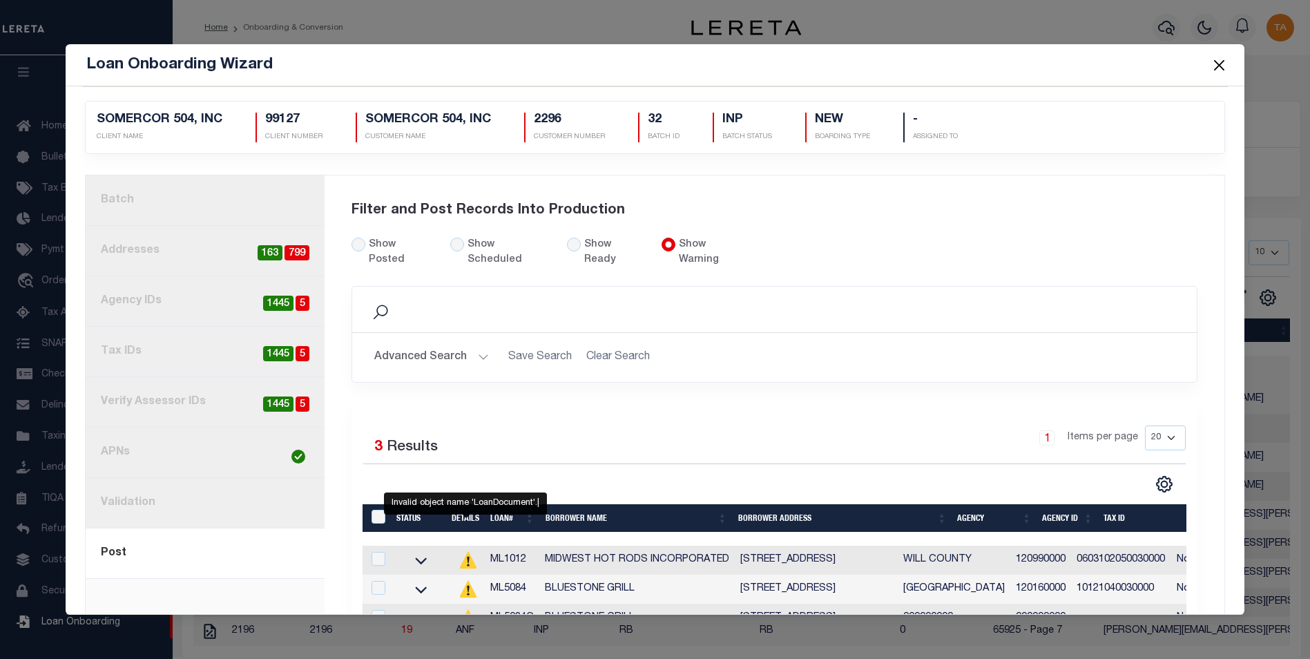
click at [465, 553] on icon at bounding box center [468, 560] width 17 height 17
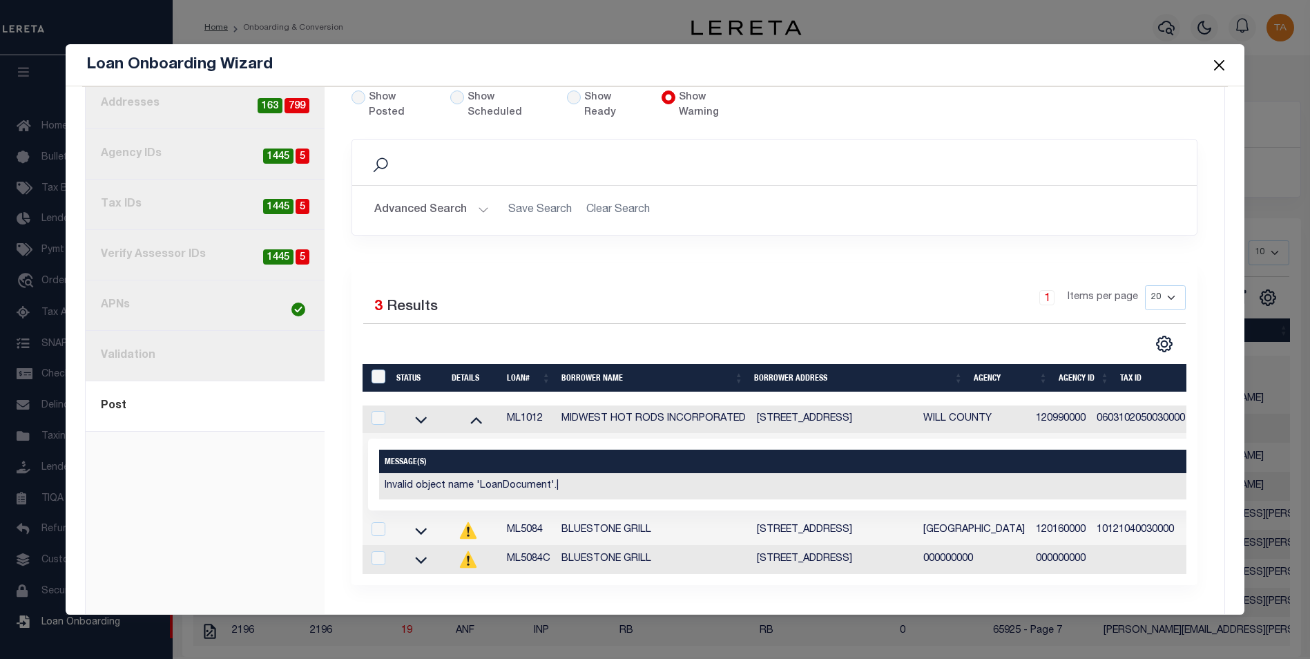
scroll to position [159, 0]
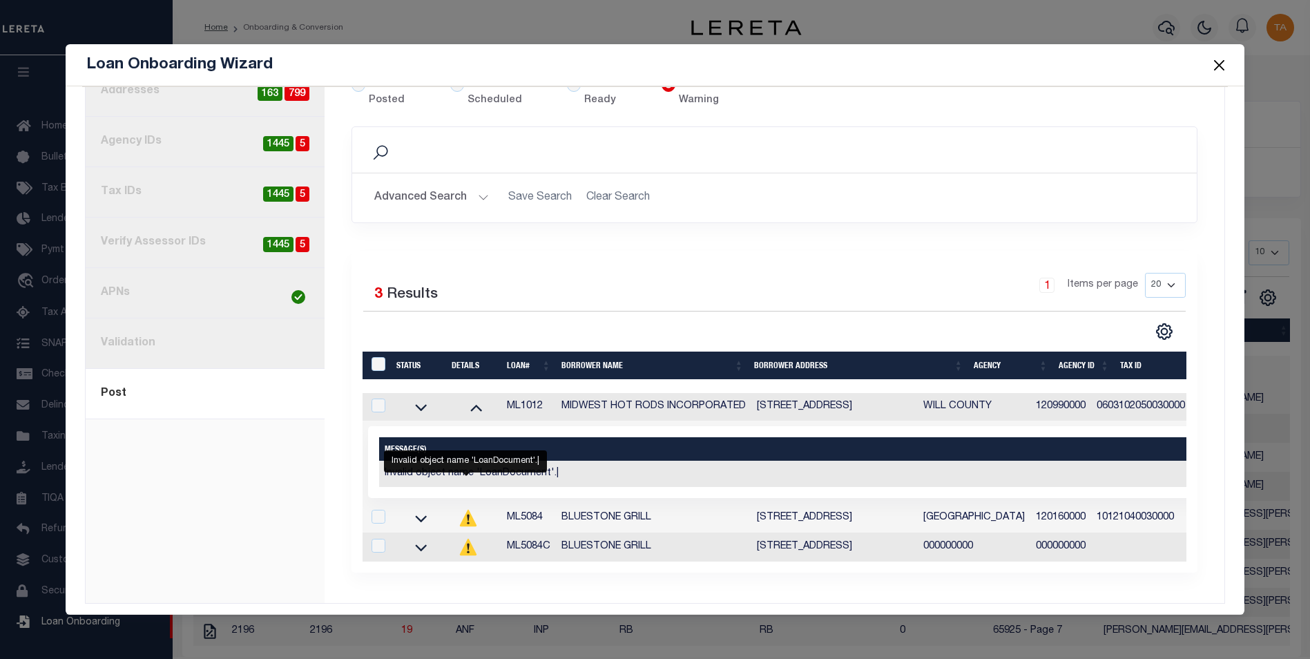
click at [467, 521] on circle "" at bounding box center [468, 522] width 2 height 2
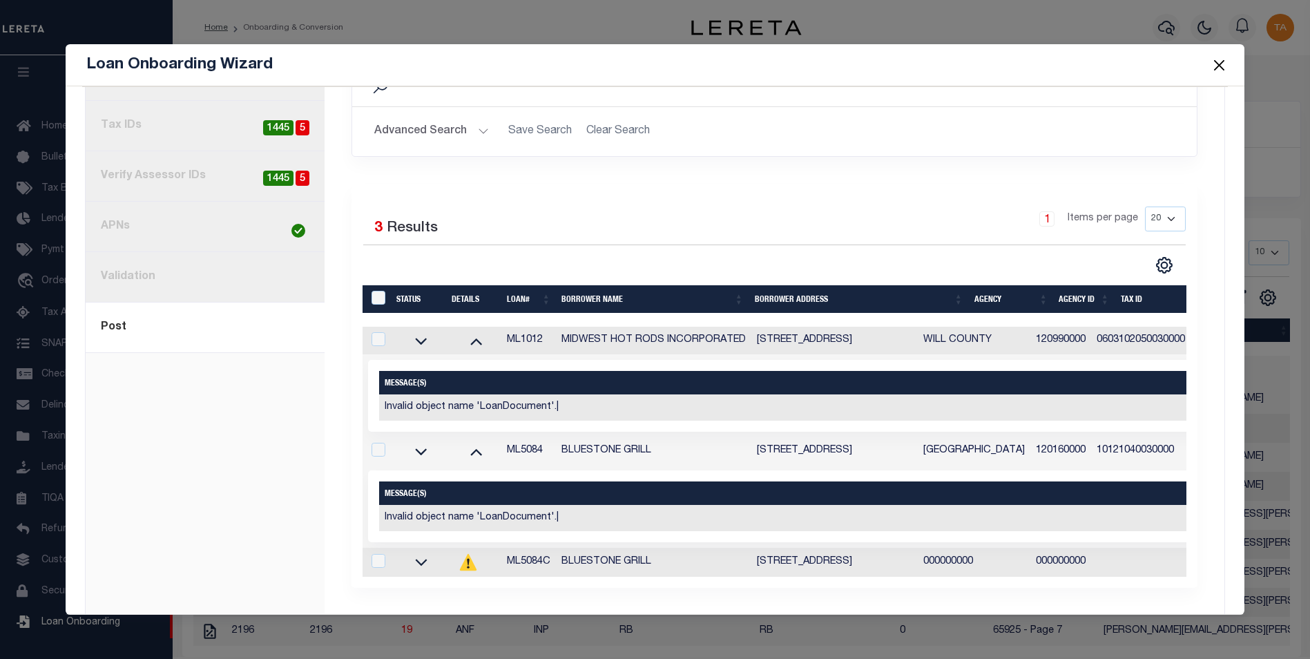
scroll to position [241, 0]
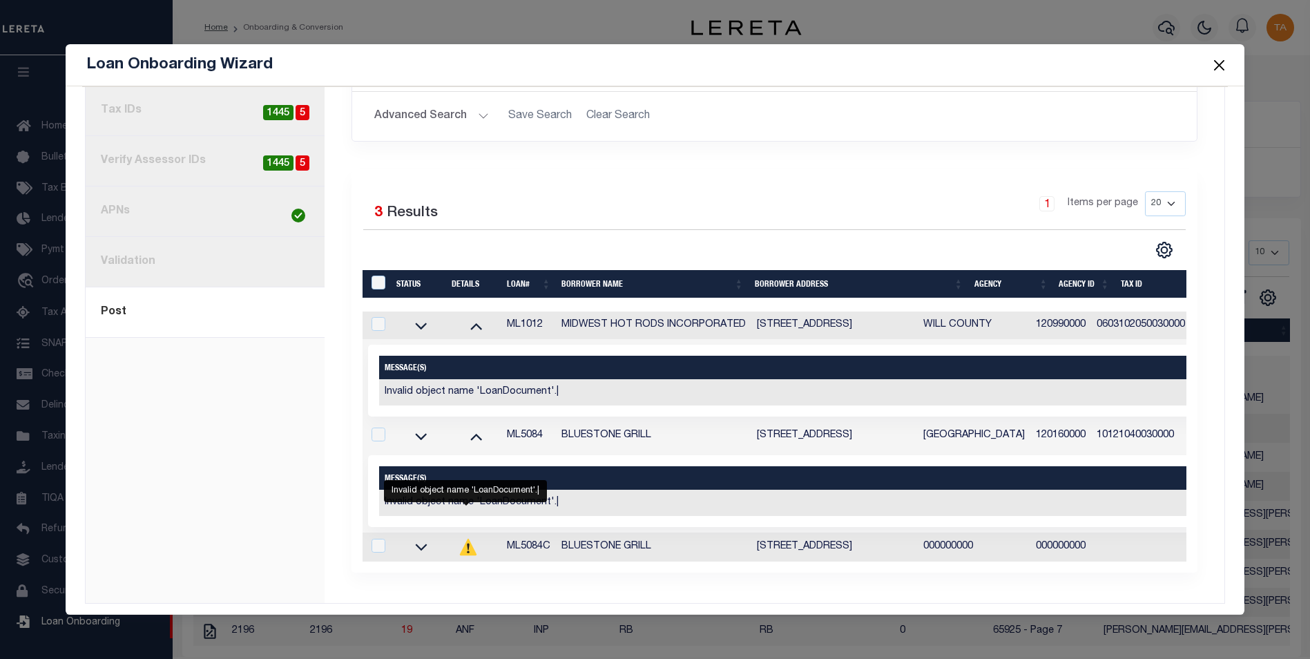
click at [467, 543] on icon at bounding box center [468, 546] width 2 height 7
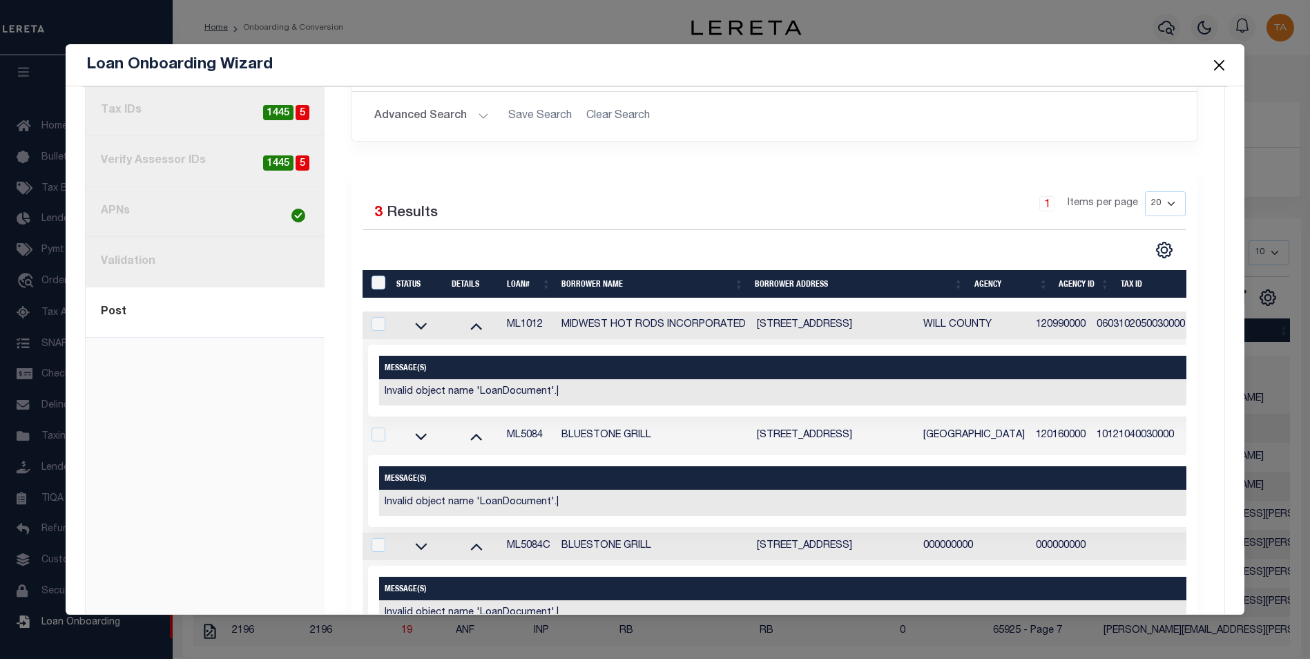
click at [1220, 65] on button "Close" at bounding box center [1219, 65] width 18 height 18
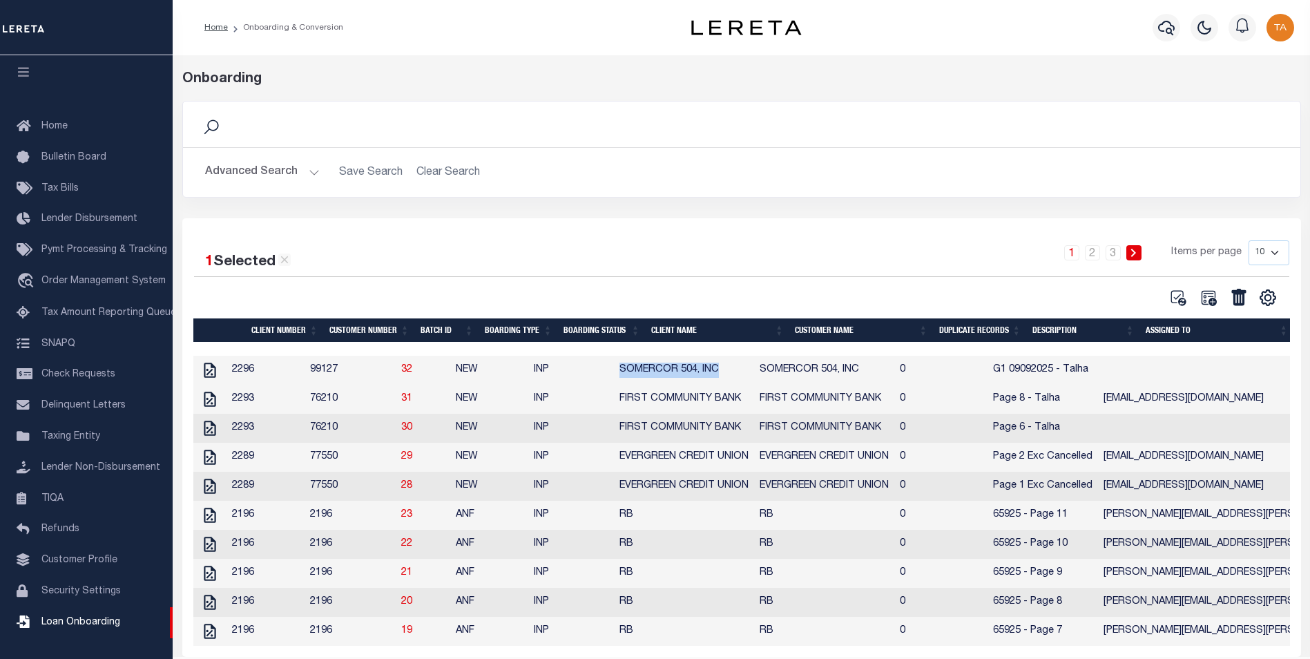
drag, startPoint x: 652, startPoint y: 372, endPoint x: 750, endPoint y: 372, distance: 98.0
click at [750, 372] on td "SOMERCOR 504, INC" at bounding box center [684, 370] width 140 height 29
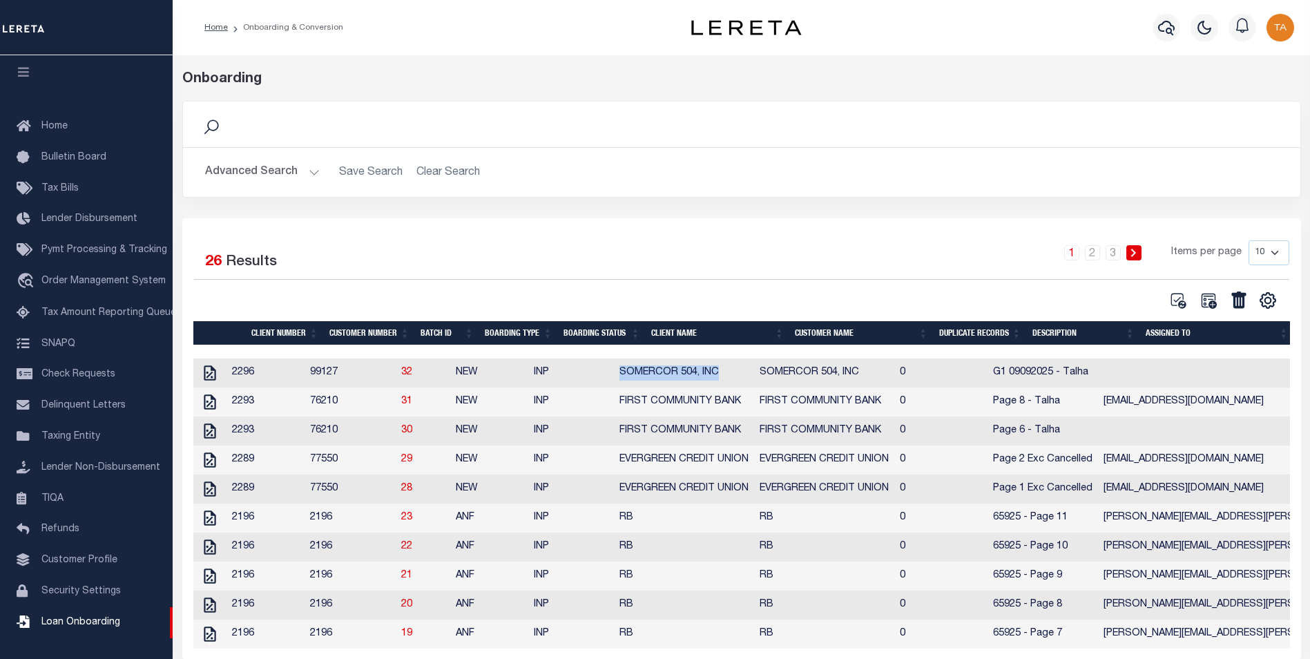
copy td "SOMERCOR 504, INC"
